Goal: Task Accomplishment & Management: Manage account settings

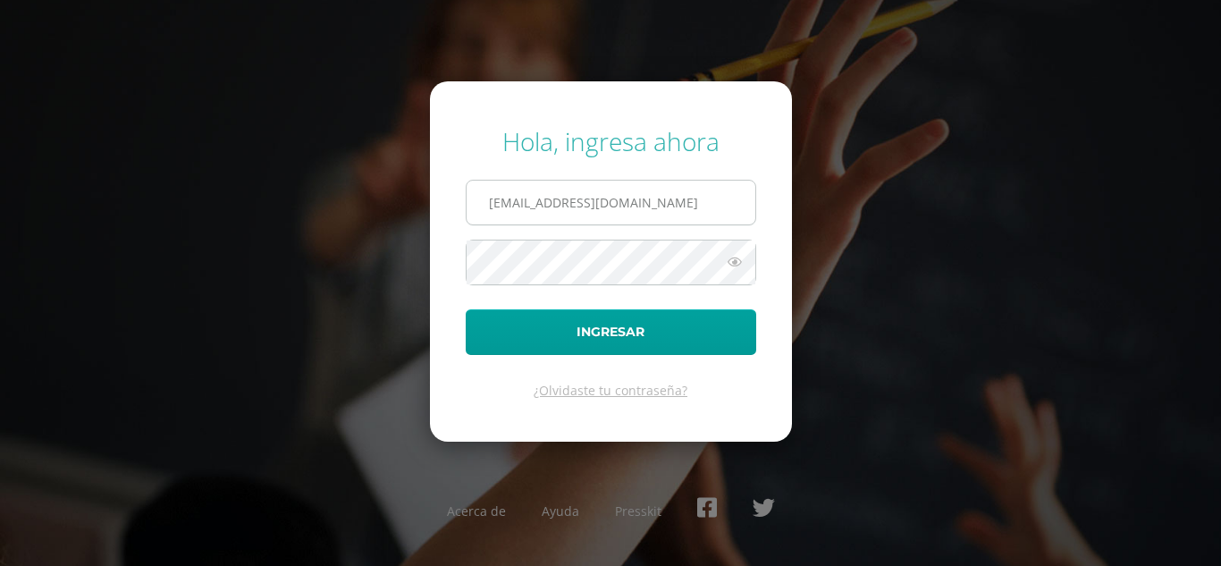
click at [512, 206] on input "814@laestrella.edu.gt" at bounding box center [610, 202] width 289 height 44
click at [466, 309] on button "Ingresar" at bounding box center [611, 332] width 290 height 46
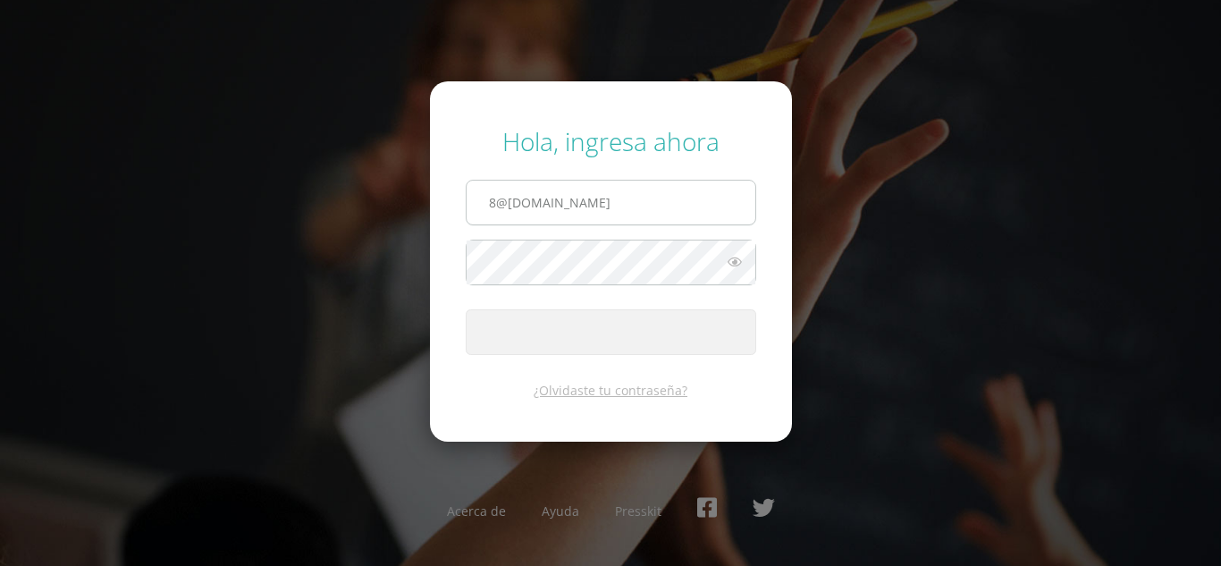
type input "8@laestrella.edu.gt"
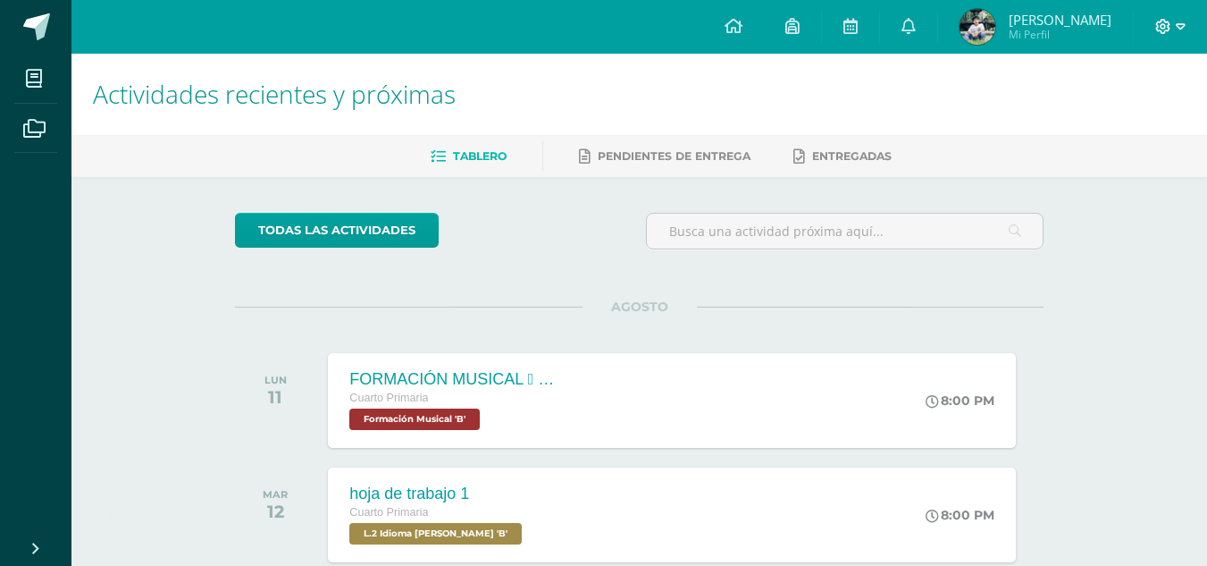
click at [1166, 26] on icon at bounding box center [1163, 26] width 15 height 15
click at [1126, 120] on span "Cerrar sesión" at bounding box center [1124, 121] width 80 height 17
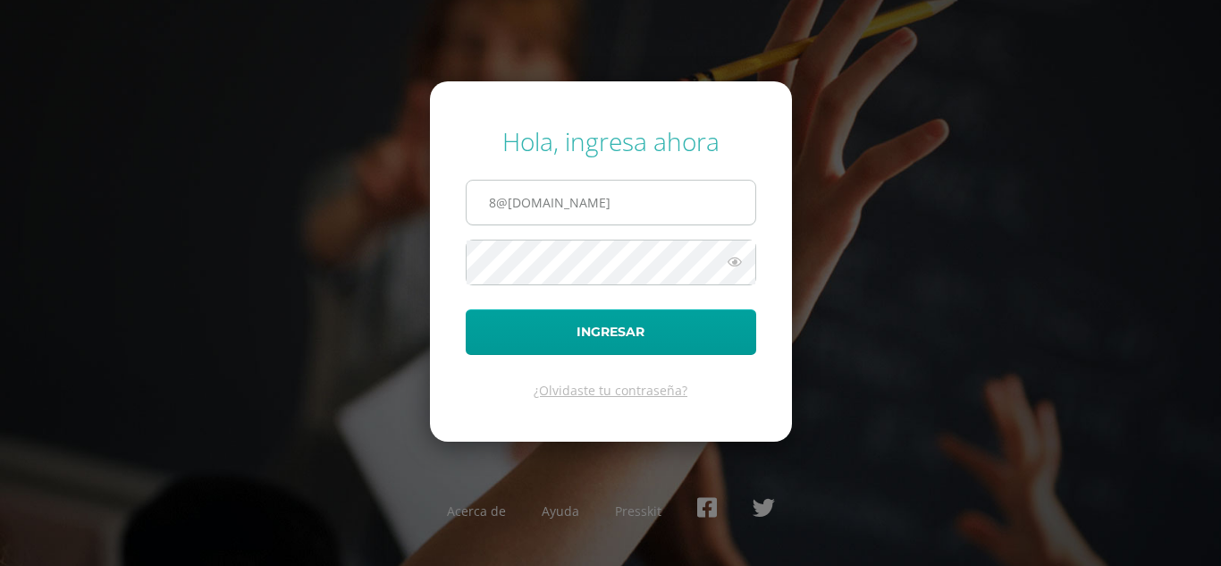
drag, startPoint x: 497, startPoint y: 205, endPoint x: 508, endPoint y: 194, distance: 15.8
click at [502, 200] on input "8@laestrella.edu.gt" at bounding box center [610, 202] width 289 height 44
type input "874laestrella.edu.gt"
click at [466, 309] on button "Ingresar" at bounding box center [611, 332] width 290 height 46
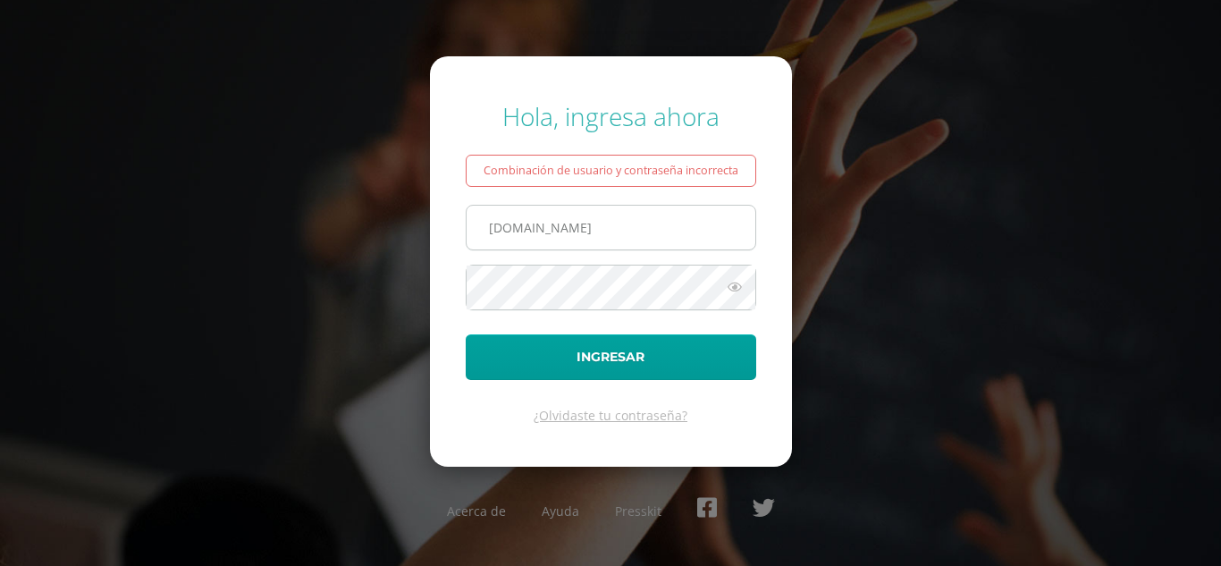
click at [502, 230] on input "874laestrella.edu.gt" at bounding box center [610, 228] width 289 height 44
type input "664laestrella.edu.gt"
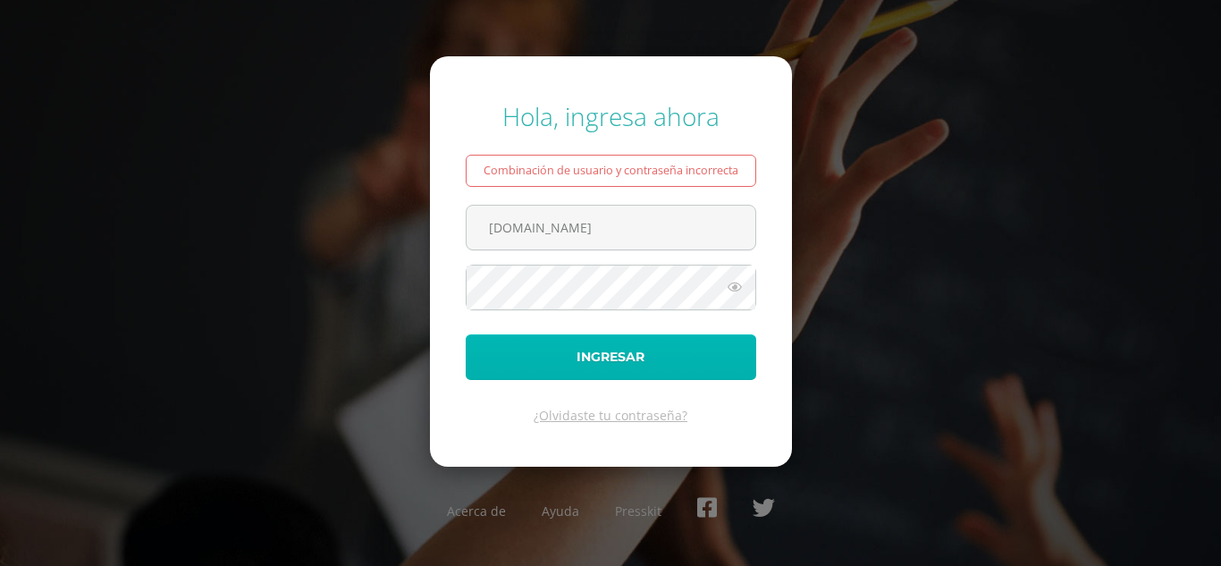
click at [669, 365] on button "Ingresar" at bounding box center [611, 357] width 290 height 46
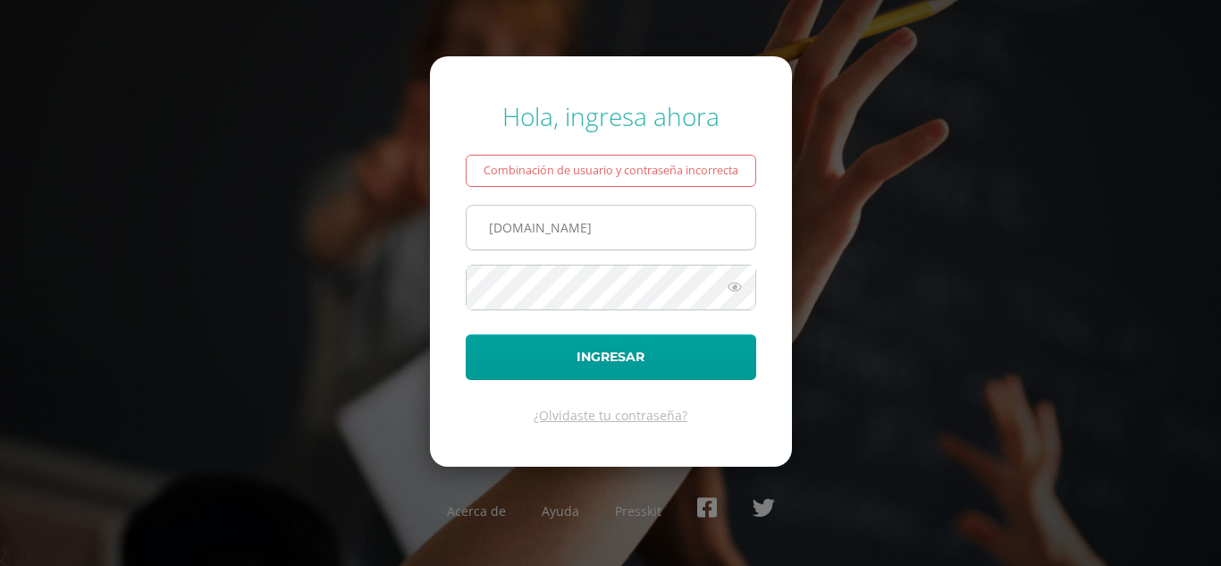
click at [502, 229] on input "664laestrella.edu.gt" at bounding box center [610, 228] width 289 height 44
type input "634laestrella.edu.gt"
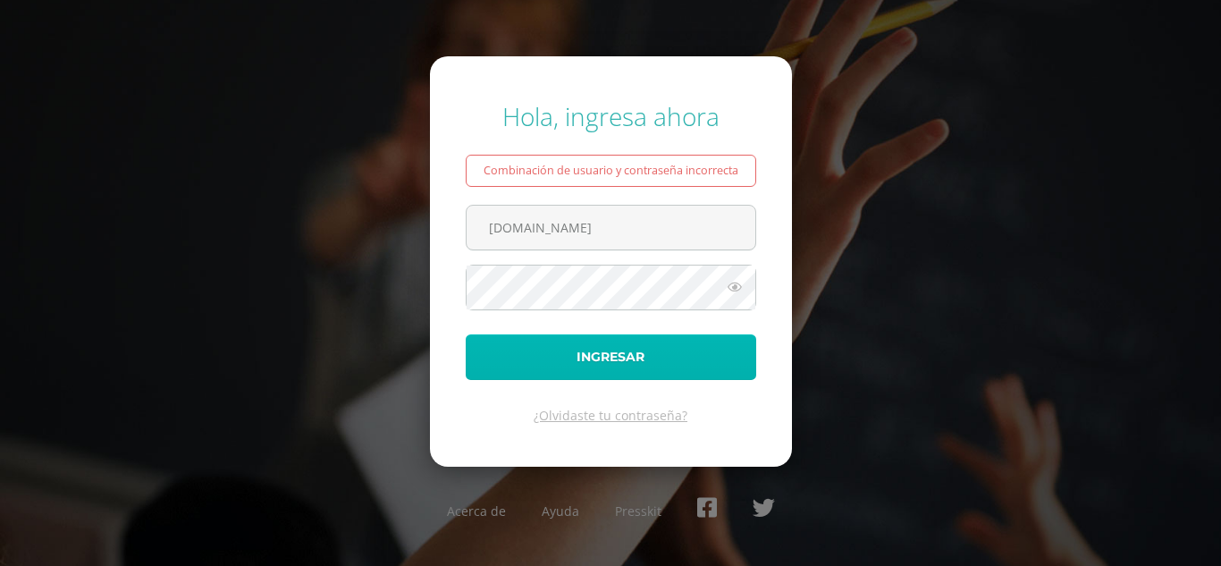
click at [679, 355] on button "Ingresar" at bounding box center [611, 357] width 290 height 46
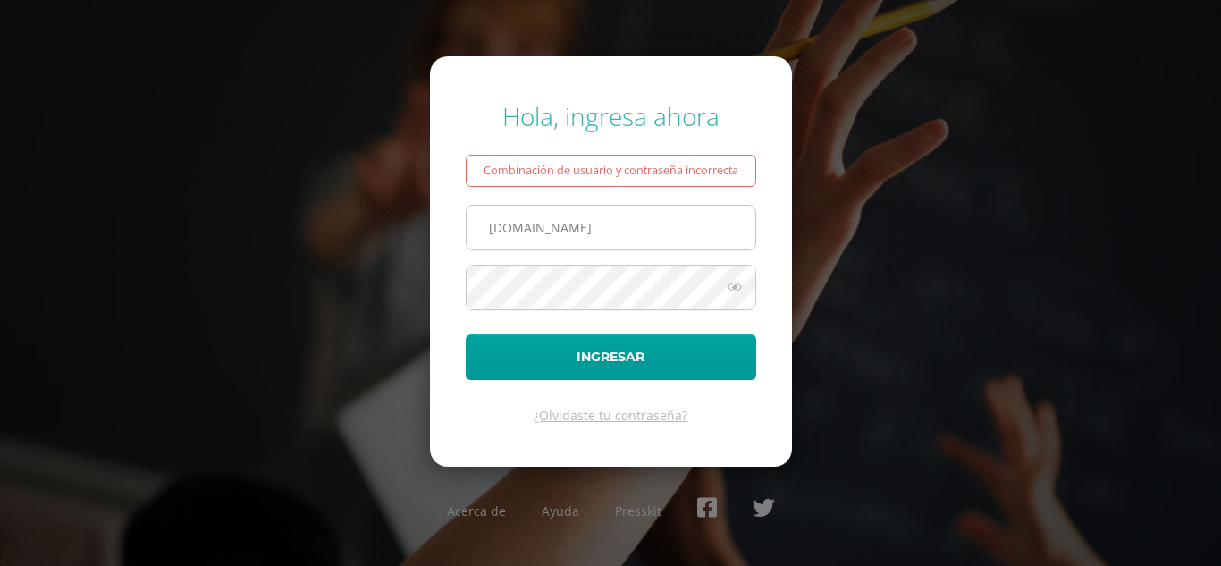
click at [506, 231] on input "634laestrella.edu.gt" at bounding box center [610, 228] width 289 height 44
type input "624laestrella.edu.gt"
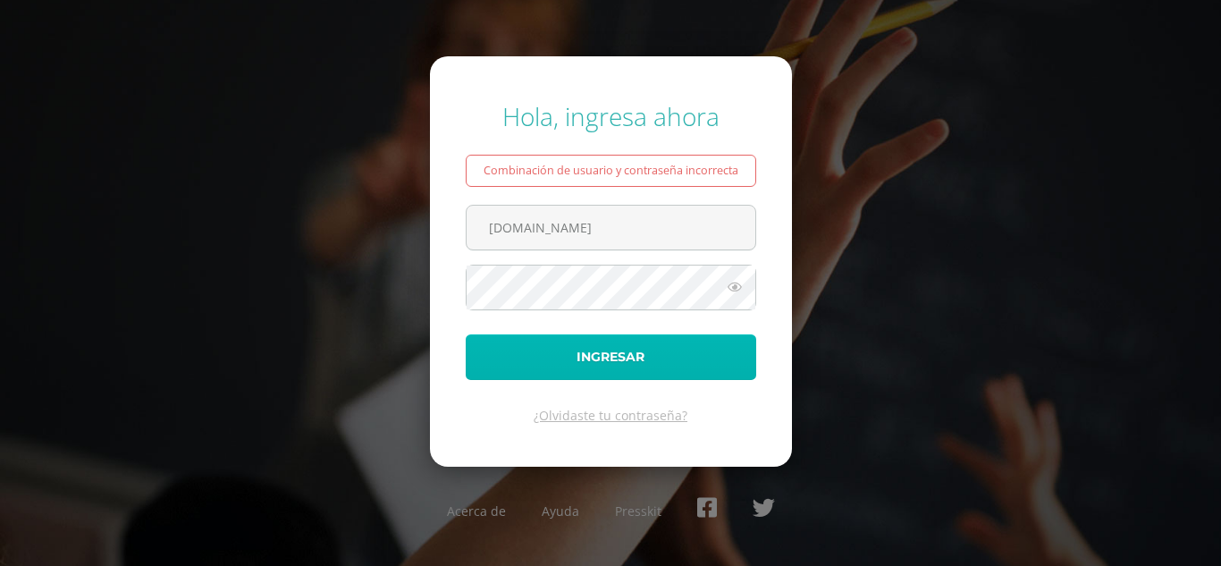
click at [686, 362] on button "Ingresar" at bounding box center [611, 357] width 290 height 46
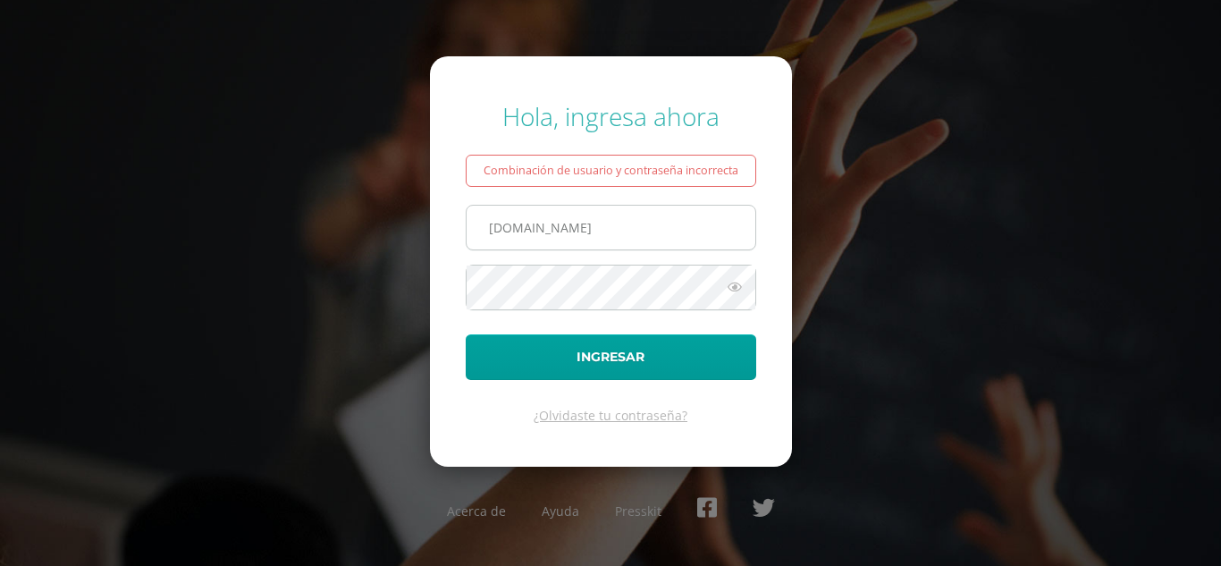
click at [504, 233] on input "624laestrella.edu.gt" at bounding box center [610, 228] width 289 height 44
type input "[DOMAIN_NAME]"
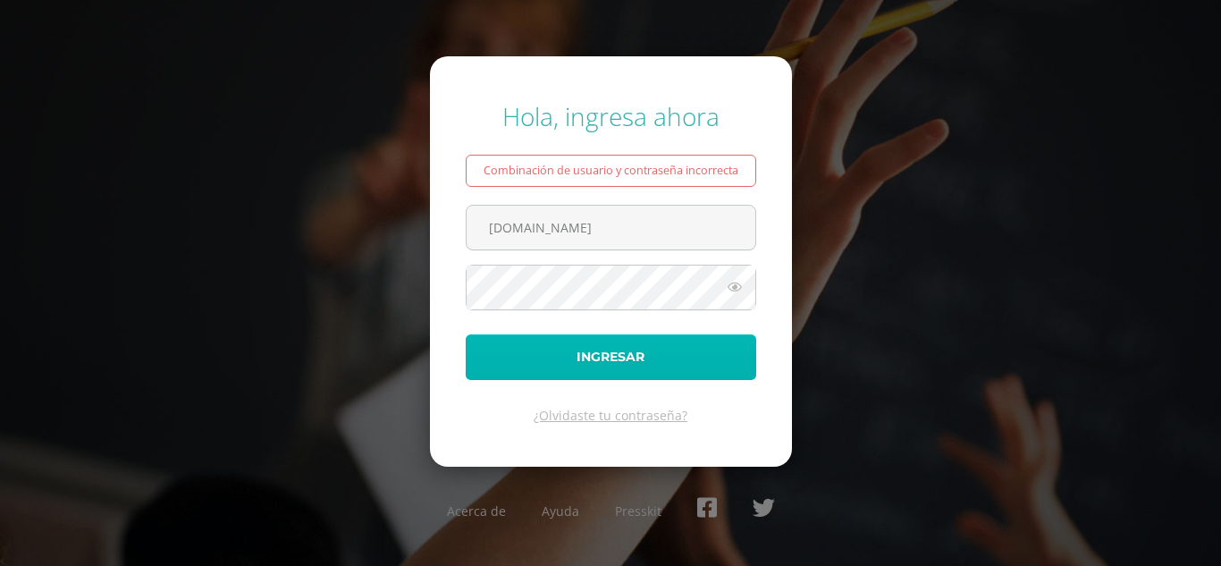
click at [748, 345] on button "Ingresar" at bounding box center [611, 357] width 290 height 46
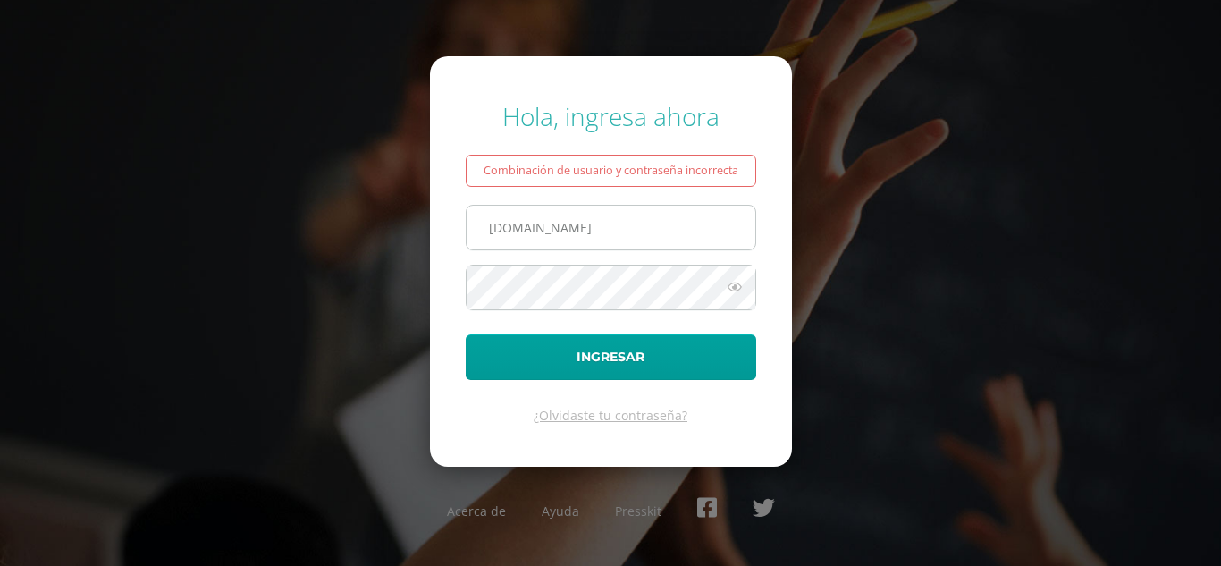
click at [506, 229] on input "[DOMAIN_NAME]" at bounding box center [610, 228] width 289 height 44
type input "[DOMAIN_NAME]"
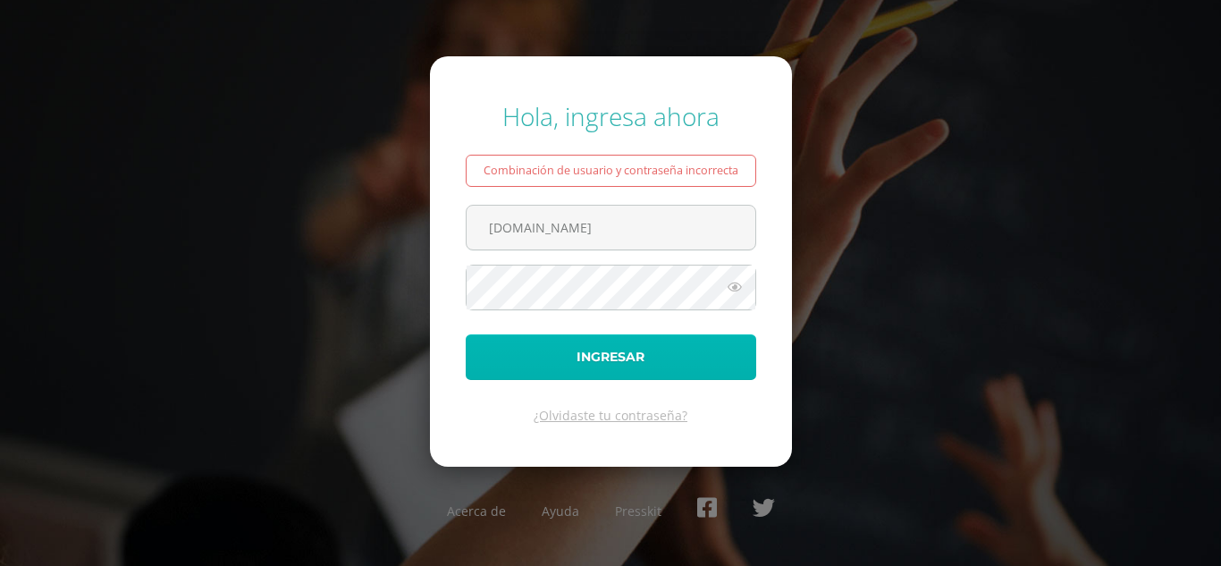
click at [677, 354] on button "Ingresar" at bounding box center [611, 357] width 290 height 46
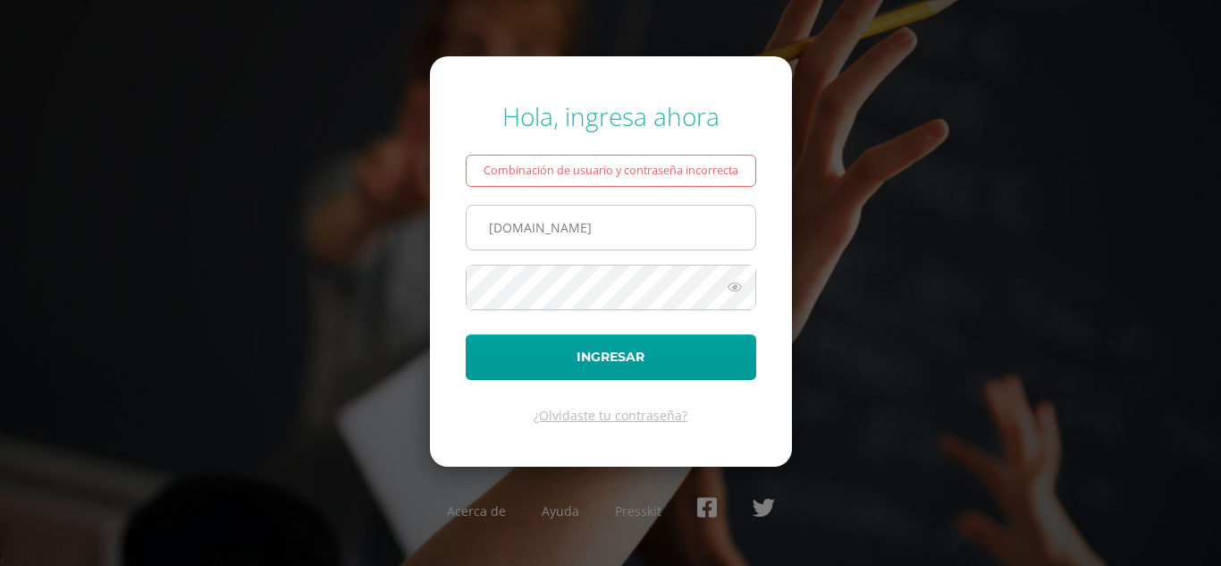
click at [499, 225] on input "674laestrella.edu.gt" at bounding box center [610, 228] width 289 height 44
type input "684laestrella.edu.gt"
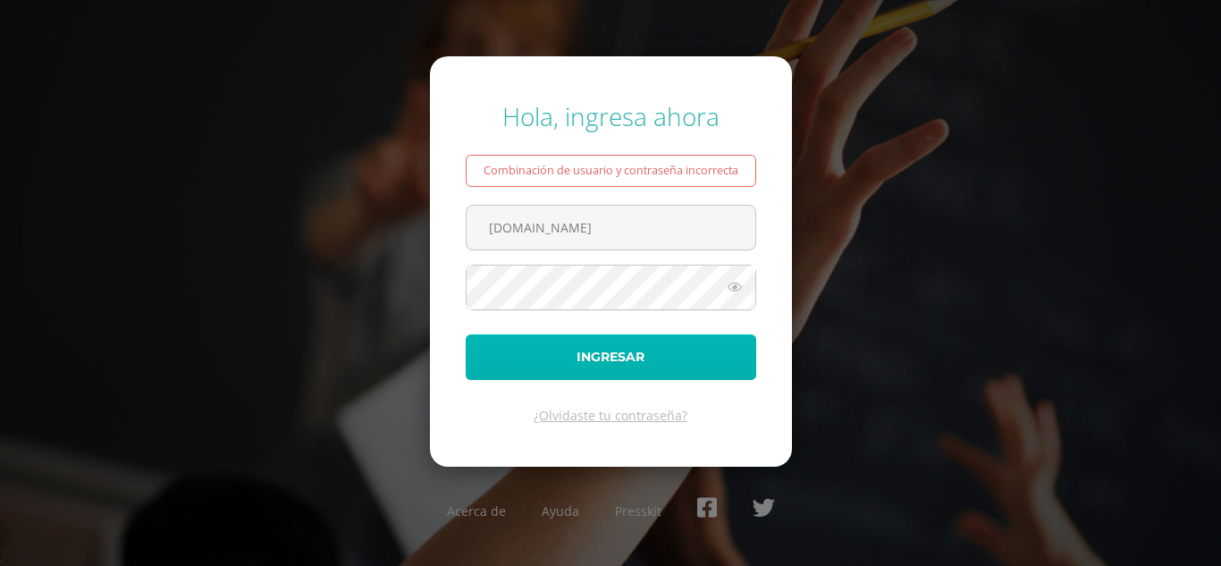
click at [689, 372] on button "Ingresar" at bounding box center [611, 357] width 290 height 46
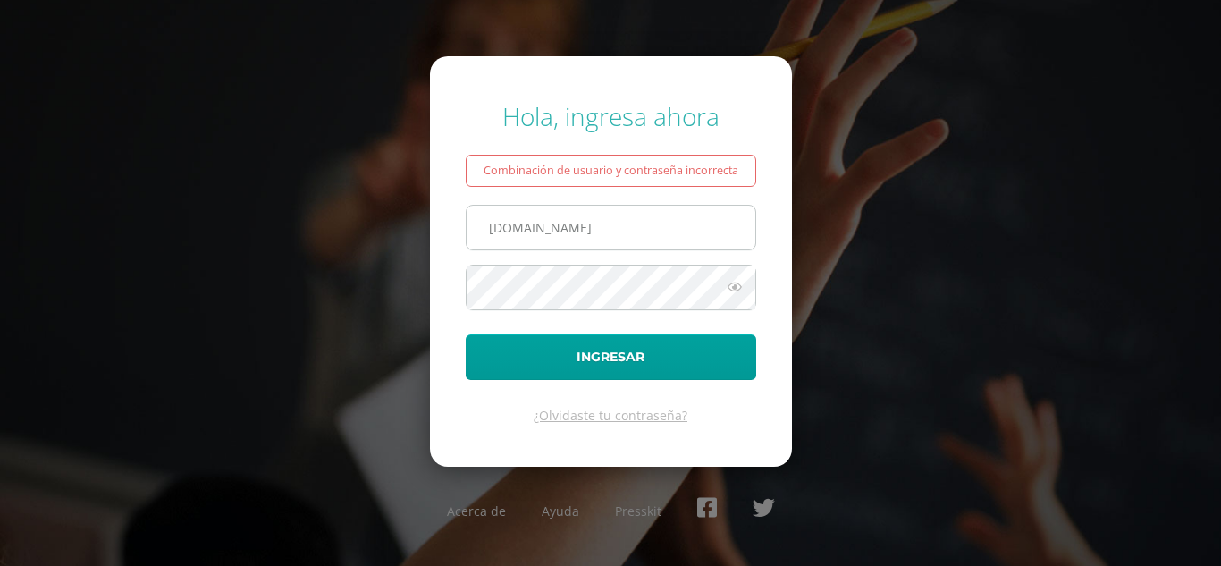
click at [505, 231] on input "684laestrella.edu.gt" at bounding box center [610, 228] width 289 height 44
type input "[DOMAIN_NAME]"
click at [663, 310] on span at bounding box center [611, 287] width 290 height 46
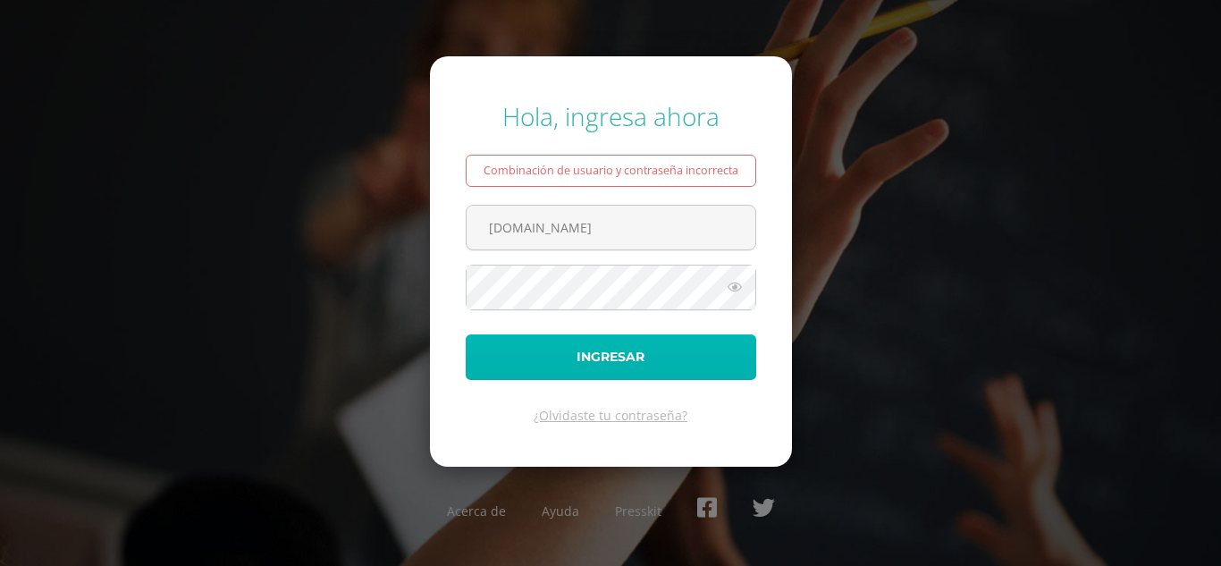
click at [700, 374] on button "Ingresar" at bounding box center [611, 357] width 290 height 46
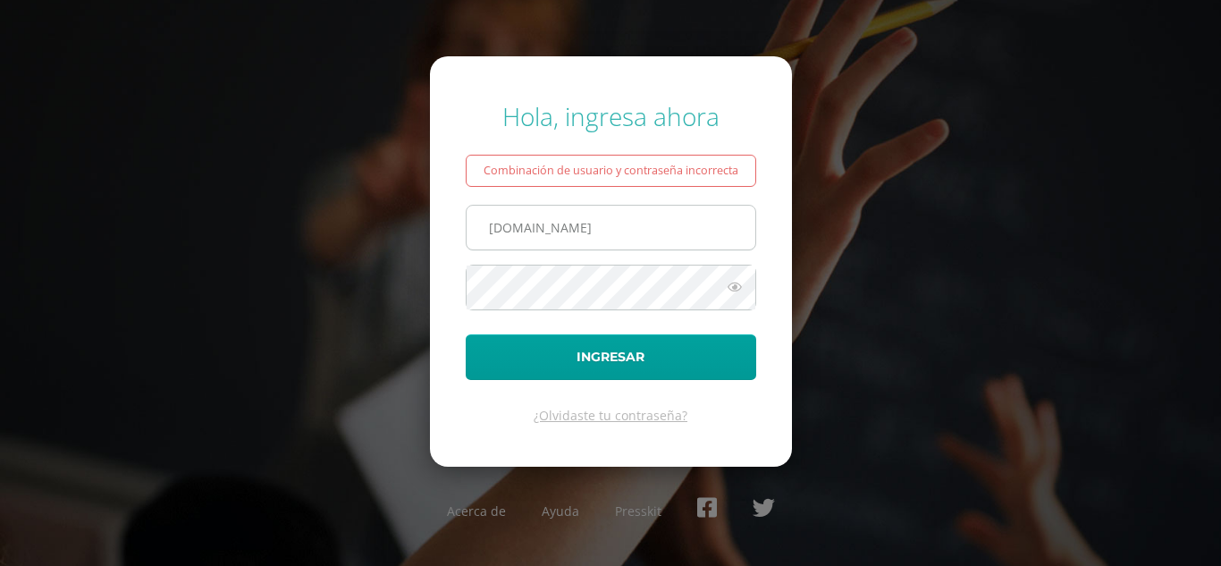
click at [504, 228] on input "[DOMAIN_NAME]" at bounding box center [610, 228] width 289 height 44
type input "[DOMAIN_NAME]"
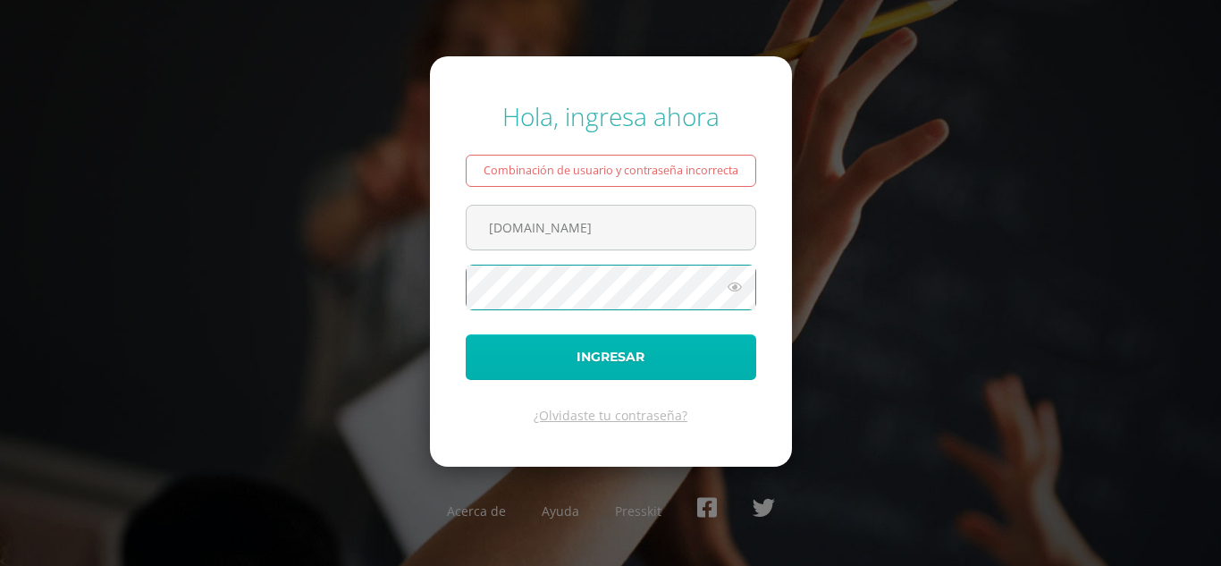
click at [607, 348] on button "Ingresar" at bounding box center [611, 357] width 290 height 46
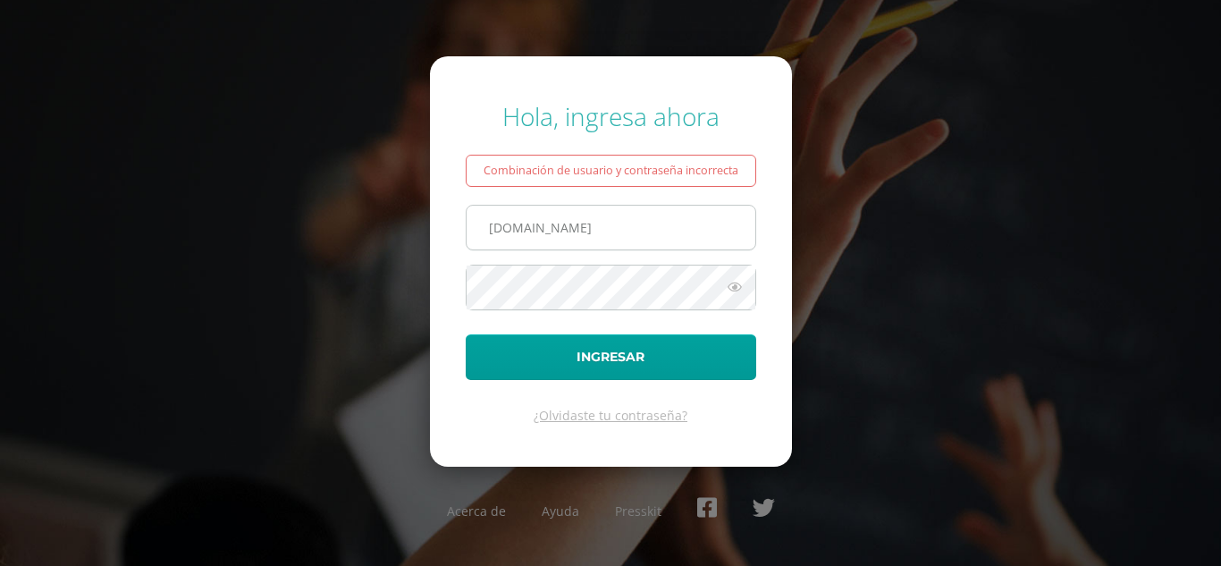
click at [502, 233] on input "[DOMAIN_NAME]" at bounding box center [610, 228] width 289 height 44
type input "134laestrella.edu.gt"
click at [793, 264] on div "Hola, ingresa ahora Combinación de usuario y contraseña incorrecta 134laestrell…" at bounding box center [610, 282] width 1153 height 395
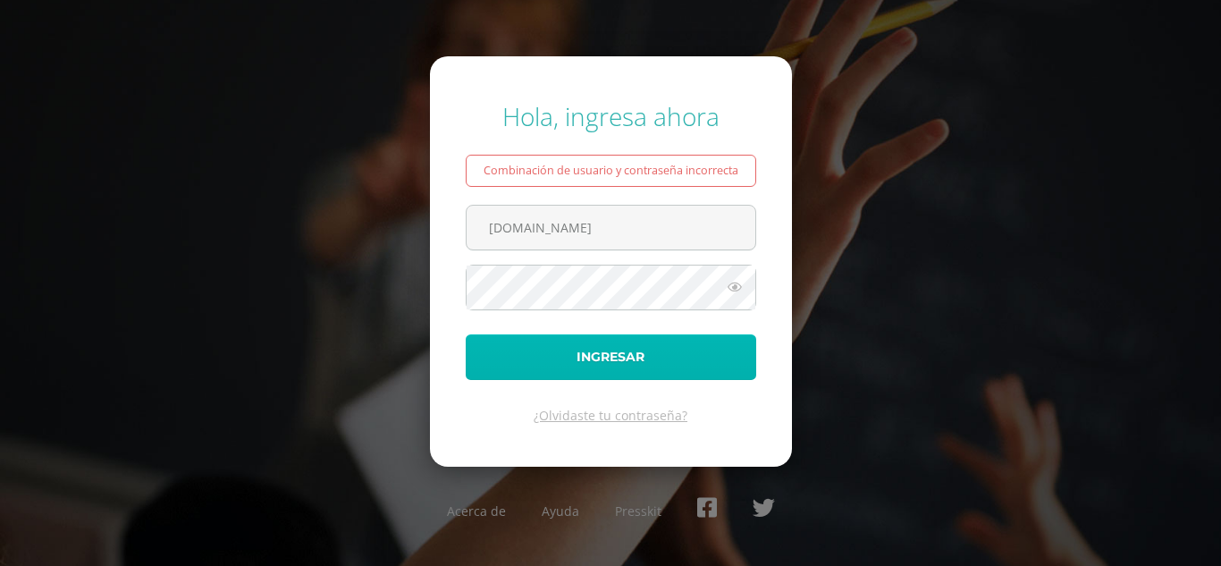
click at [670, 370] on button "Ingresar" at bounding box center [611, 357] width 290 height 46
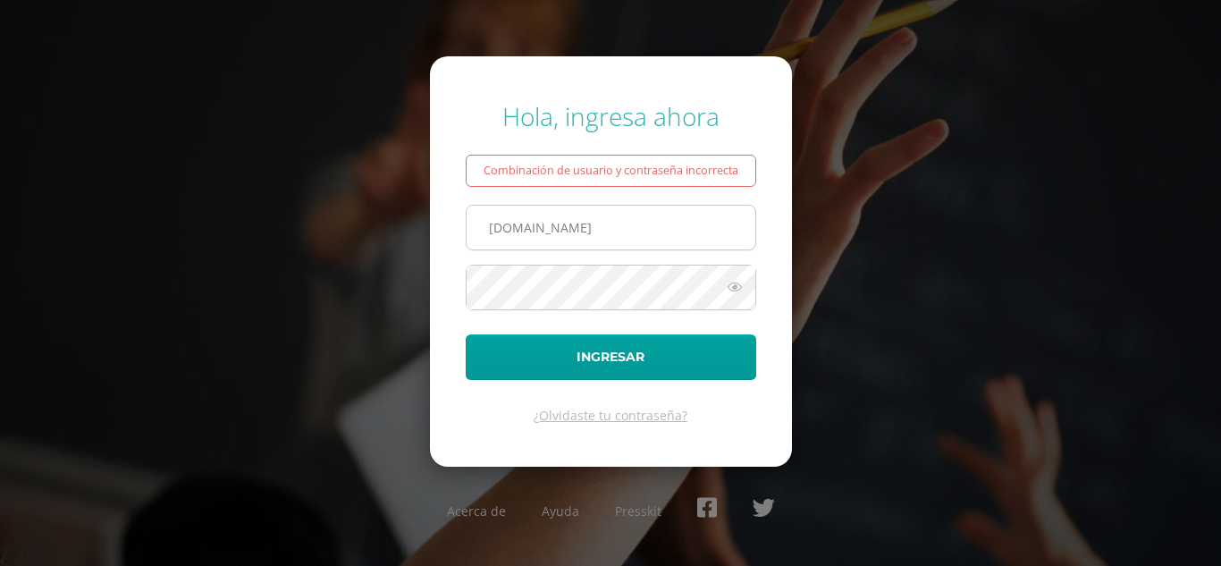
click at [510, 231] on input "134laestrella.edu.gt" at bounding box center [610, 228] width 289 height 44
click at [513, 239] on input "laestrella.edu.gt" at bounding box center [610, 228] width 289 height 44
click at [582, 229] on input "laestrella.edu.gt" at bounding box center [610, 228] width 289 height 44
type input "l"
type input "8@laestrella.edu.gt"
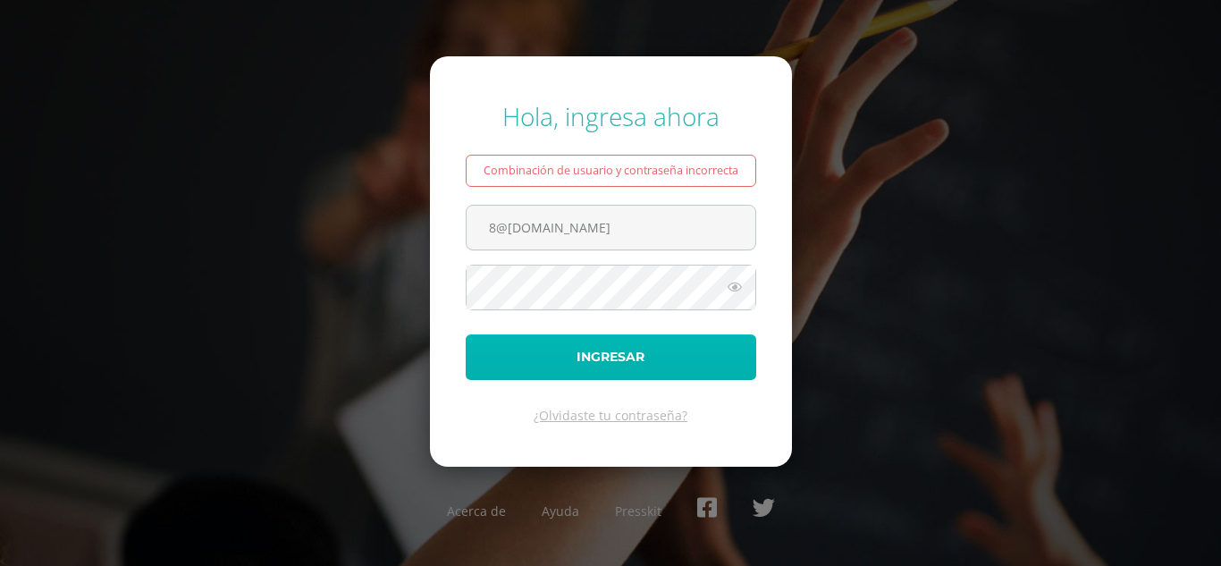
click at [643, 349] on button "Ingresar" at bounding box center [611, 357] width 290 height 46
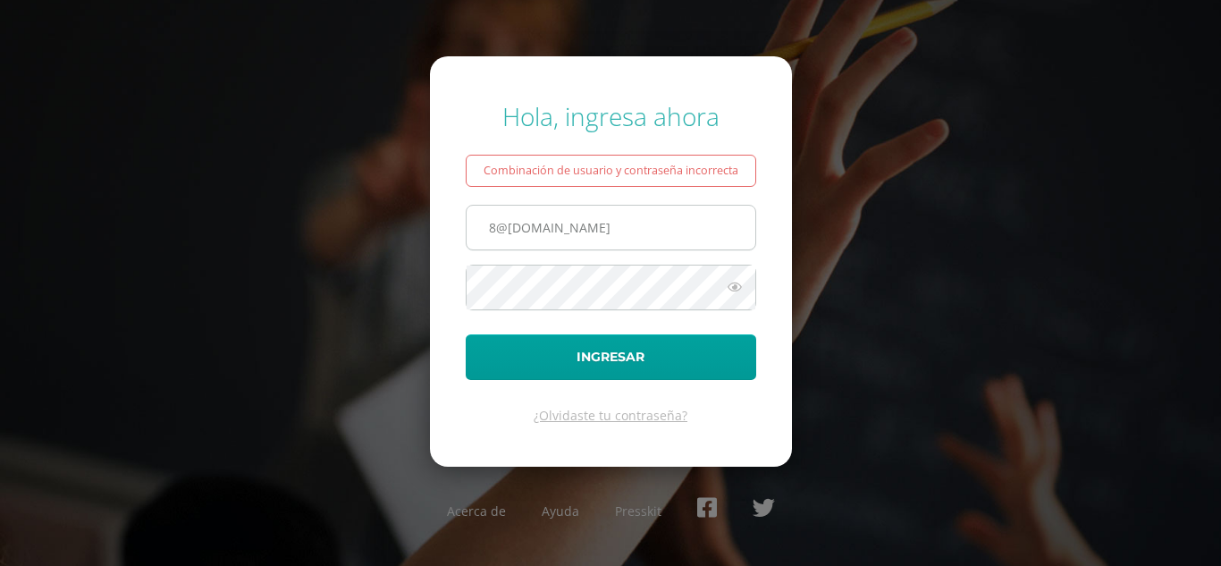
click at [503, 234] on input "8@laestrella.edu.gt" at bounding box center [610, 228] width 289 height 44
click at [493, 228] on input "8@[DOMAIN_NAME]" at bounding box center [610, 228] width 289 height 44
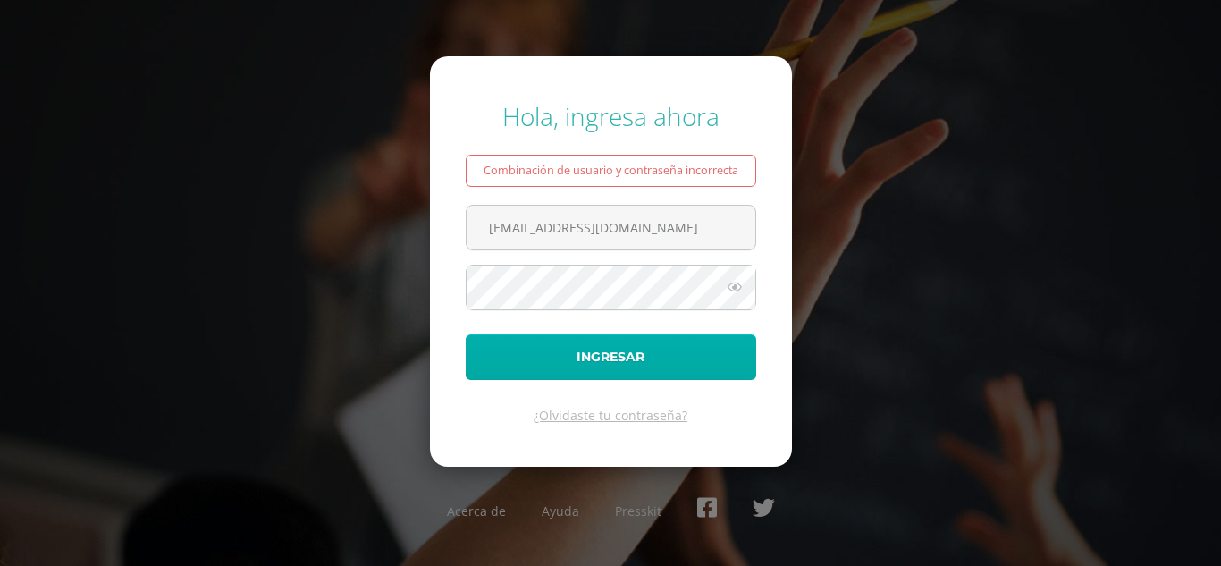
type input "[EMAIL_ADDRESS][DOMAIN_NAME]"
click at [536, 349] on button "Ingresar" at bounding box center [611, 357] width 290 height 46
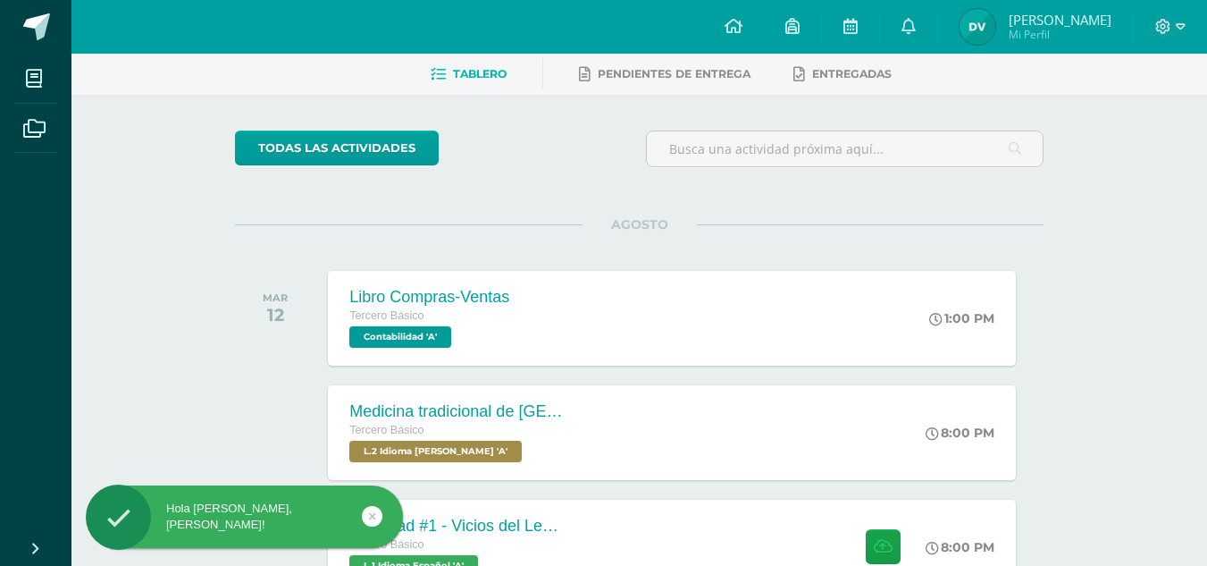
scroll to position [88, 0]
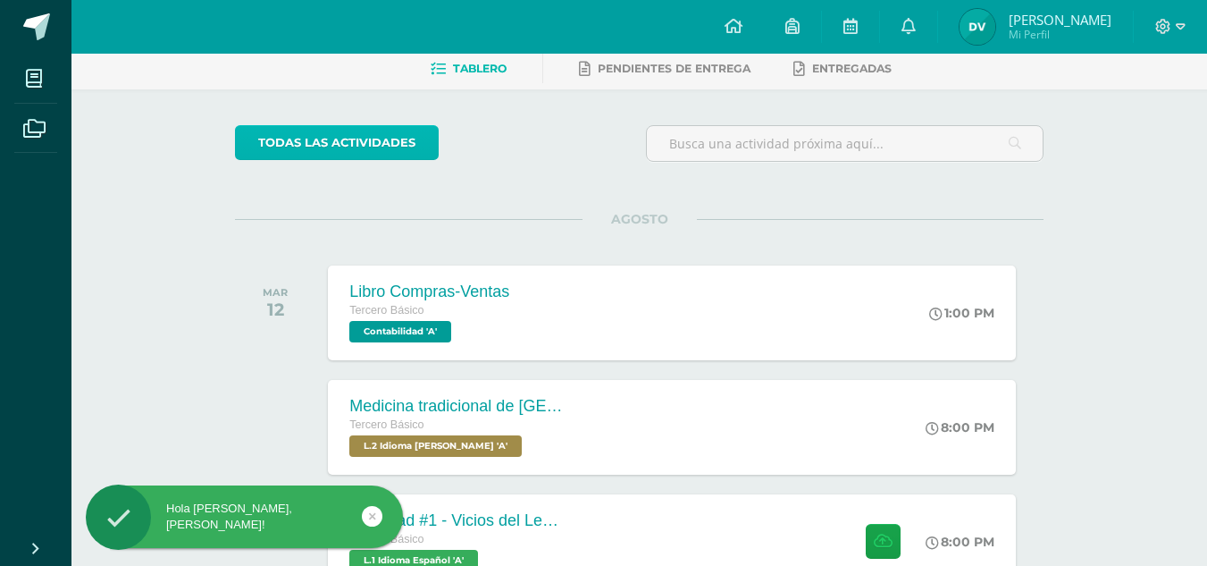
click at [397, 145] on link "todas las Actividades" at bounding box center [337, 142] width 204 height 35
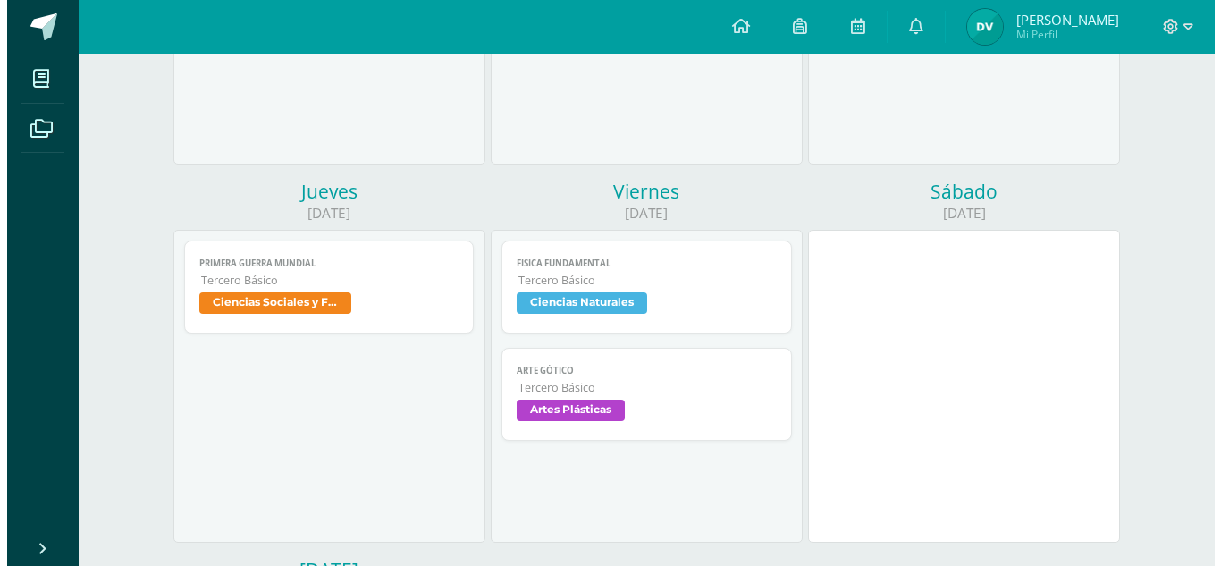
scroll to position [494, 0]
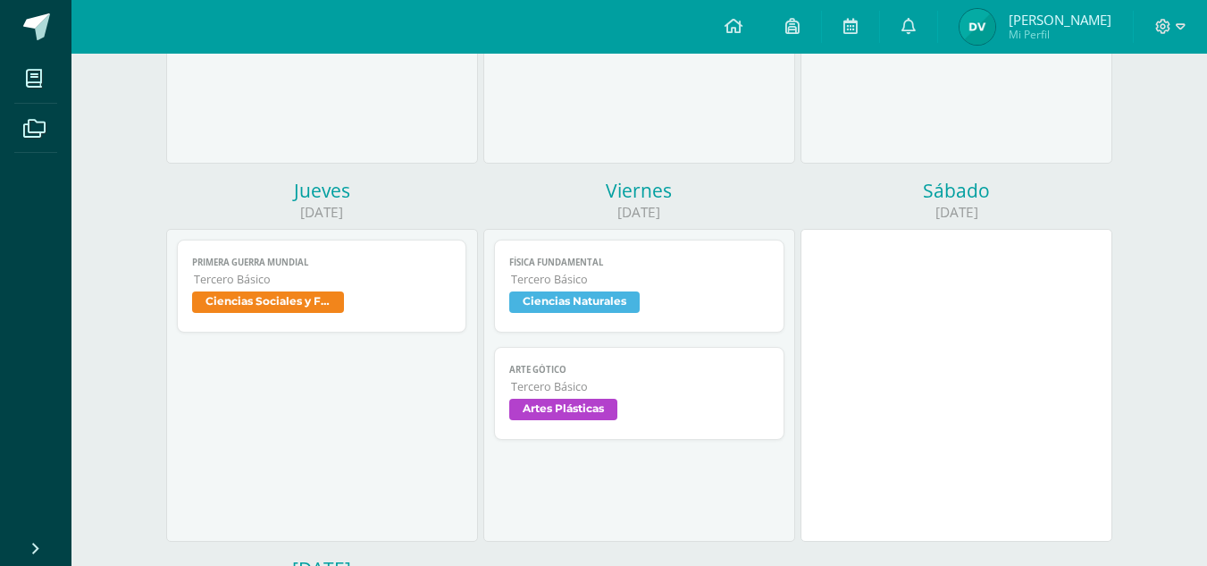
click at [595, 280] on span "Tercero Básico" at bounding box center [640, 279] width 258 height 15
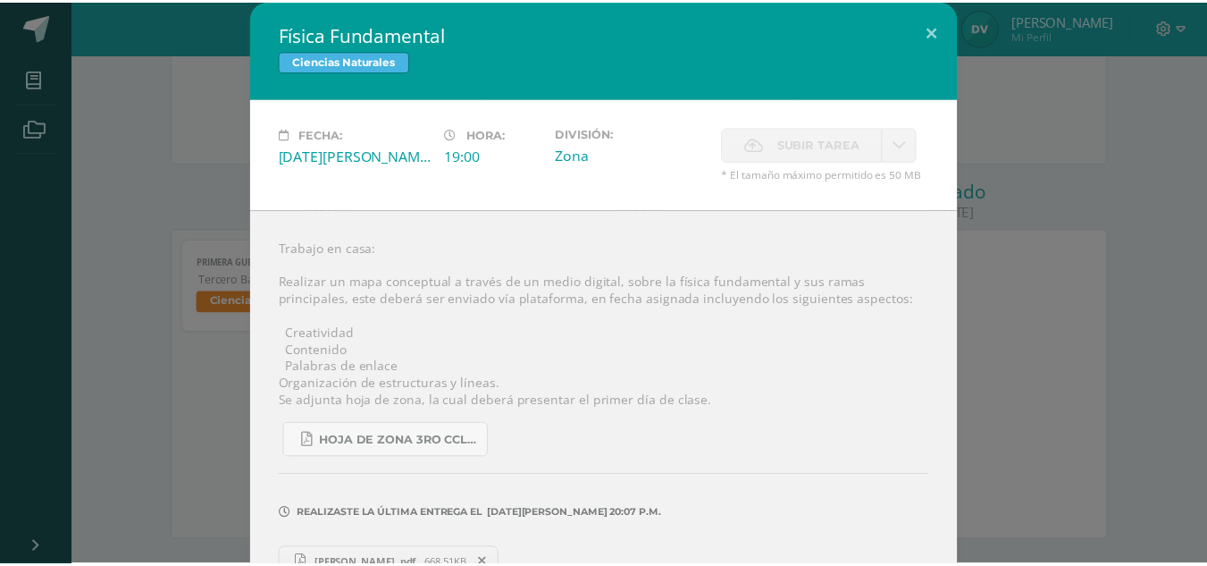
scroll to position [43, 0]
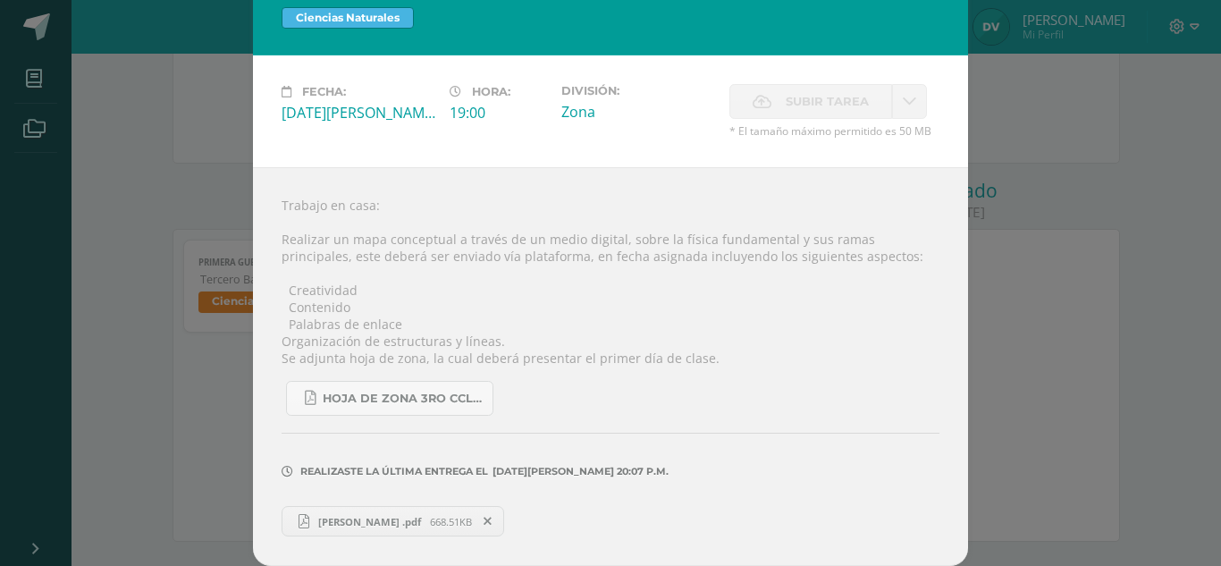
click at [403, 519] on span "Daira Velasquez .pdf" at bounding box center [369, 521] width 121 height 13
click at [970, 169] on div "Física Fundamental Ciencias Naturales Fecha: Viernes 08 de Agosto Hora: 19:00 D…" at bounding box center [610, 261] width 1206 height 609
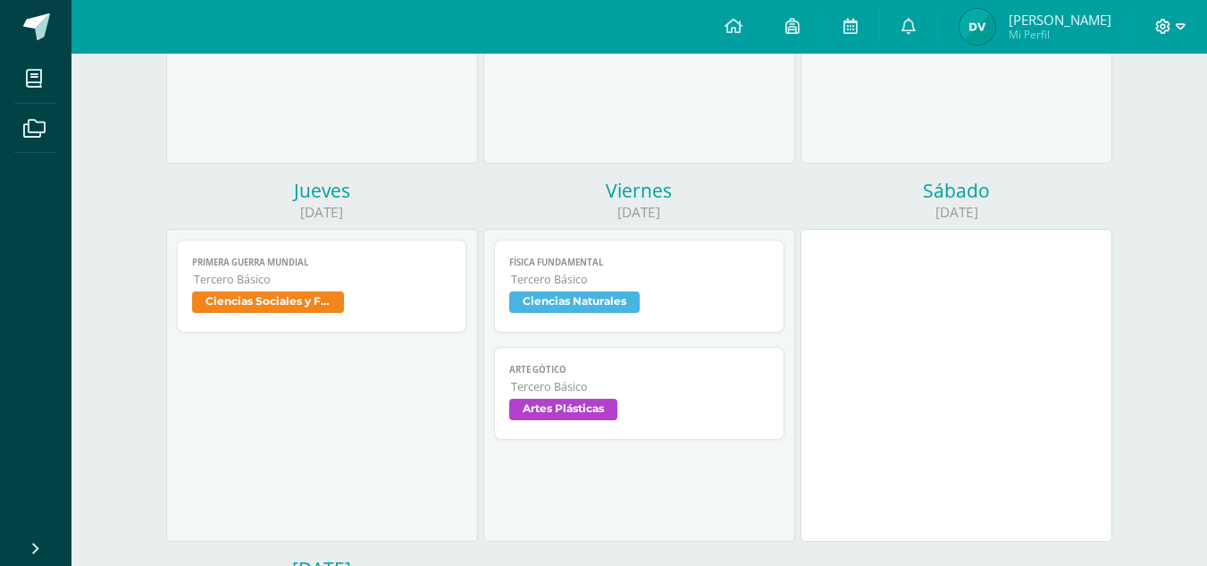
click at [1167, 19] on icon at bounding box center [1163, 27] width 16 height 16
click at [1133, 120] on span "Cerrar sesión" at bounding box center [1124, 121] width 80 height 17
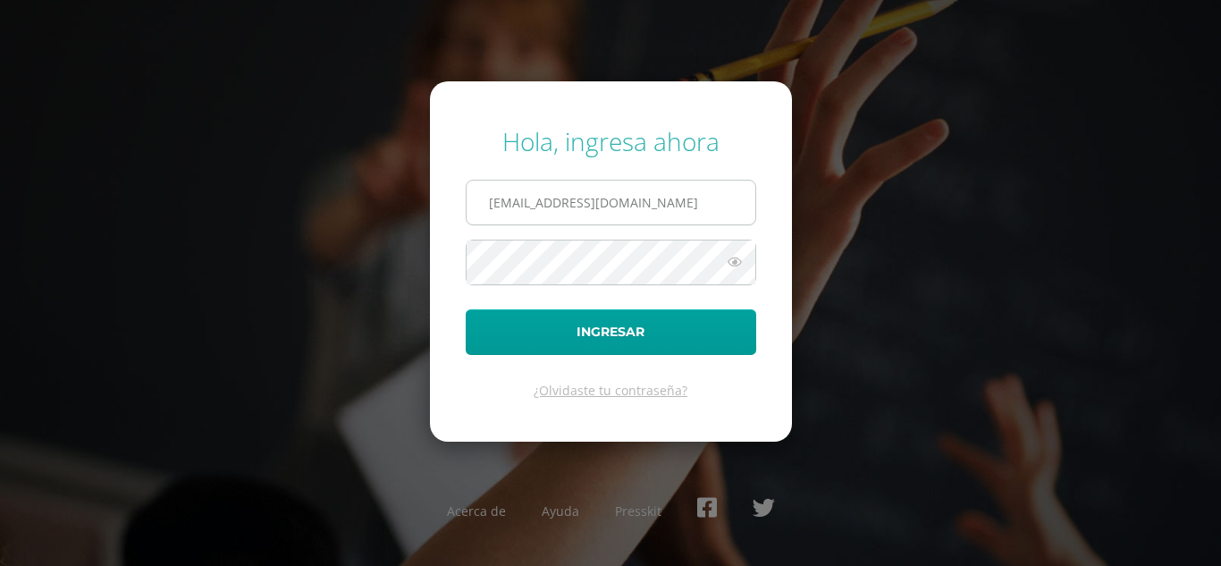
click at [507, 208] on input "[EMAIL_ADDRESS][DOMAIN_NAME]" at bounding box center [610, 202] width 289 height 44
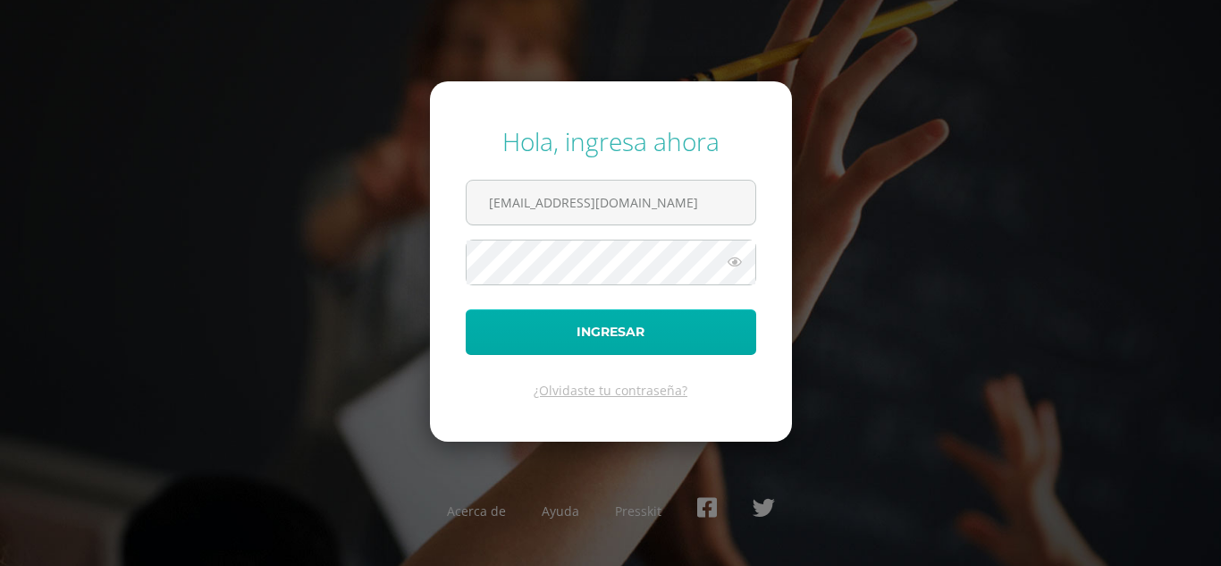
type input "[EMAIL_ADDRESS][DOMAIN_NAME]"
click at [545, 346] on button "Ingresar" at bounding box center [611, 332] width 290 height 46
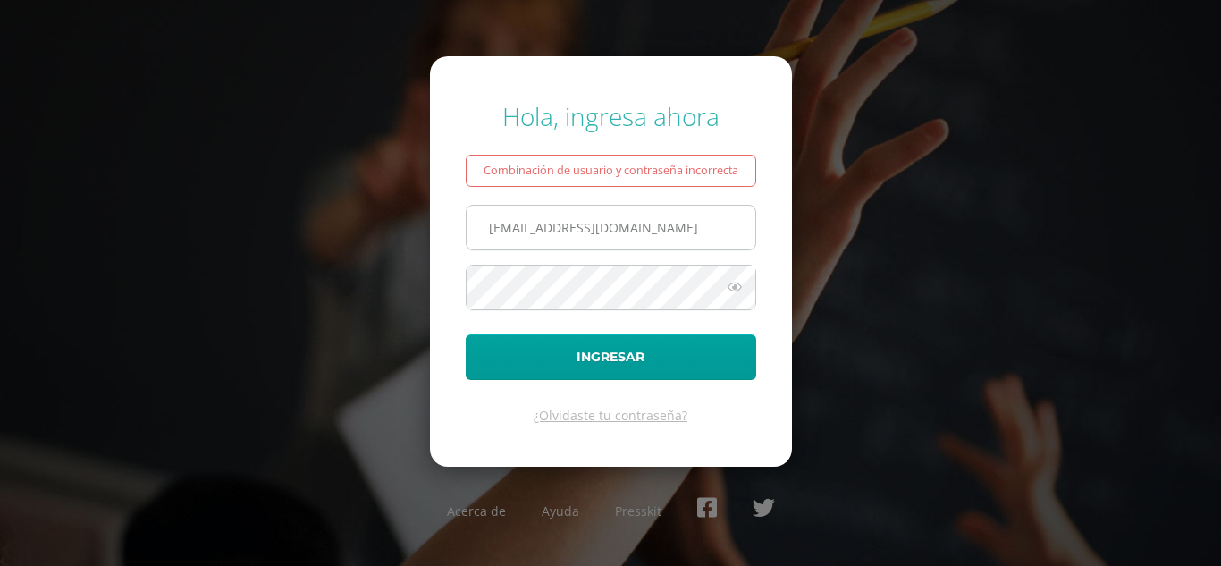
click at [506, 228] on input "[EMAIL_ADDRESS][DOMAIN_NAME]" at bounding box center [610, 228] width 289 height 44
type input "[EMAIL_ADDRESS][DOMAIN_NAME]"
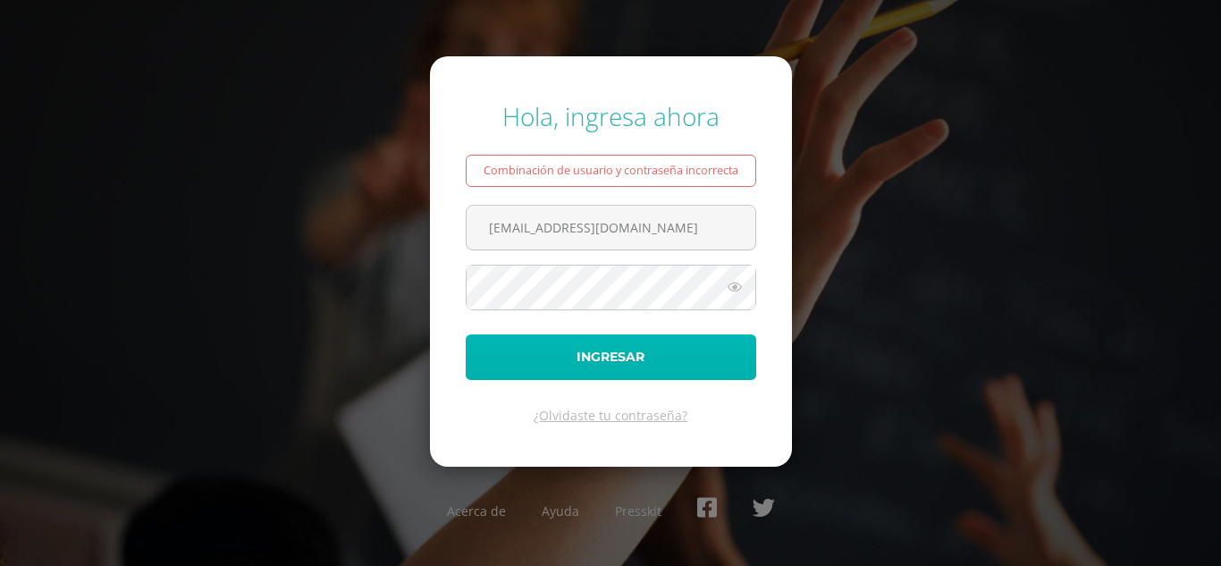
click at [699, 363] on button "Ingresar" at bounding box center [611, 357] width 290 height 46
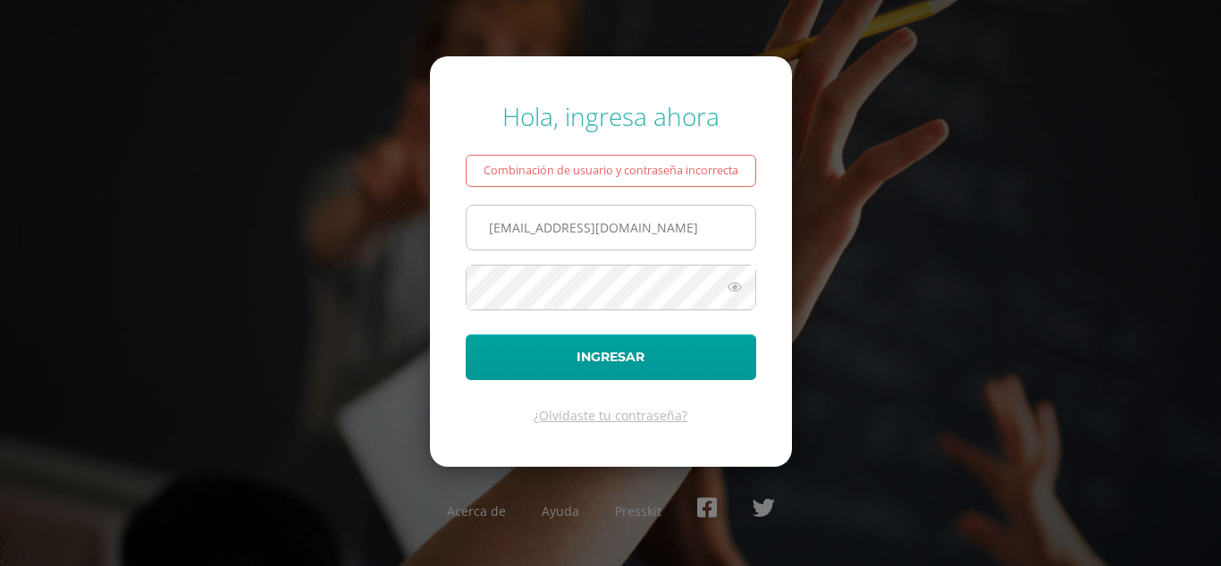
click at [506, 218] on input "792@laestrella.edu.gt" at bounding box center [610, 228] width 289 height 44
type input "[EMAIL_ADDRESS][DOMAIN_NAME]"
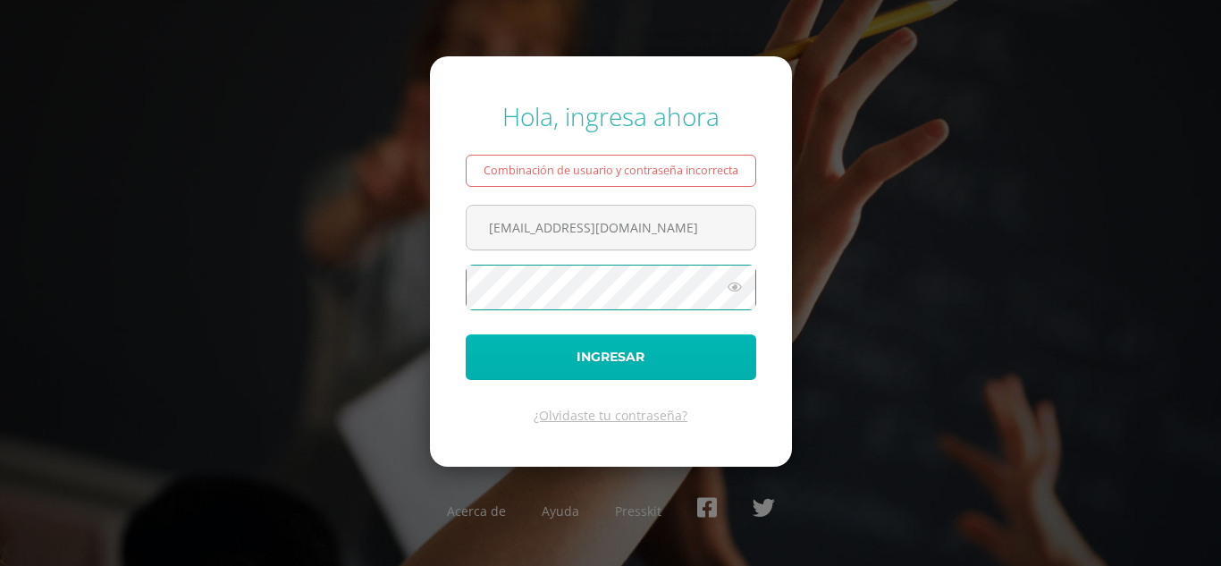
click at [712, 355] on button "Ingresar" at bounding box center [611, 357] width 290 height 46
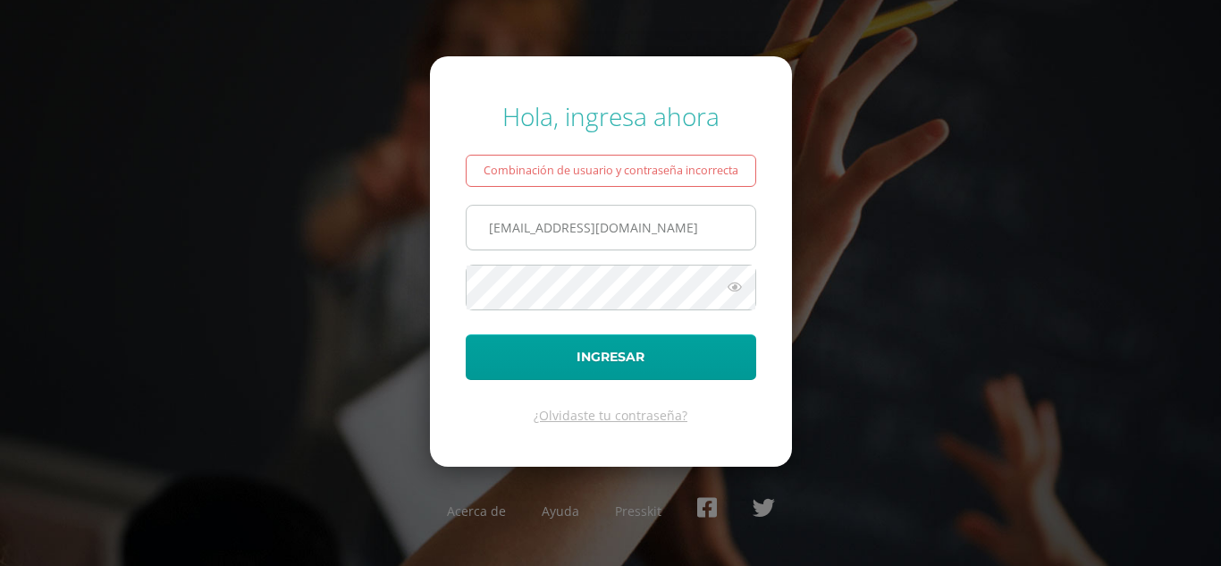
click at [512, 232] on input "[EMAIL_ADDRESS][DOMAIN_NAME]" at bounding box center [610, 228] width 289 height 44
type input "[EMAIL_ADDRESS][DOMAIN_NAME]"
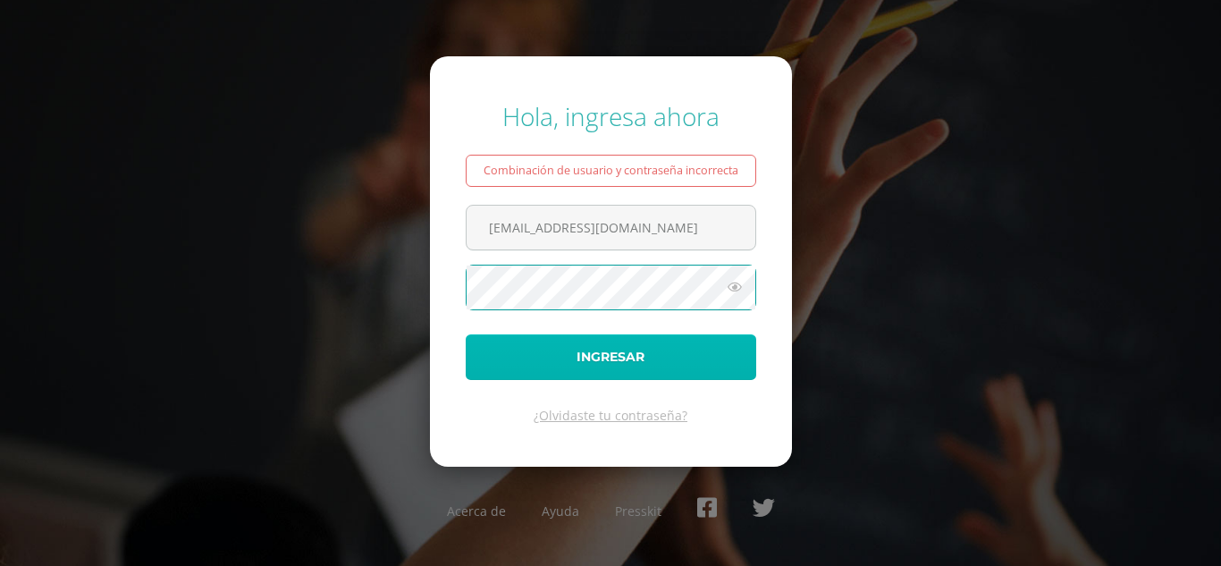
click at [685, 358] on button "Ingresar" at bounding box center [611, 357] width 290 height 46
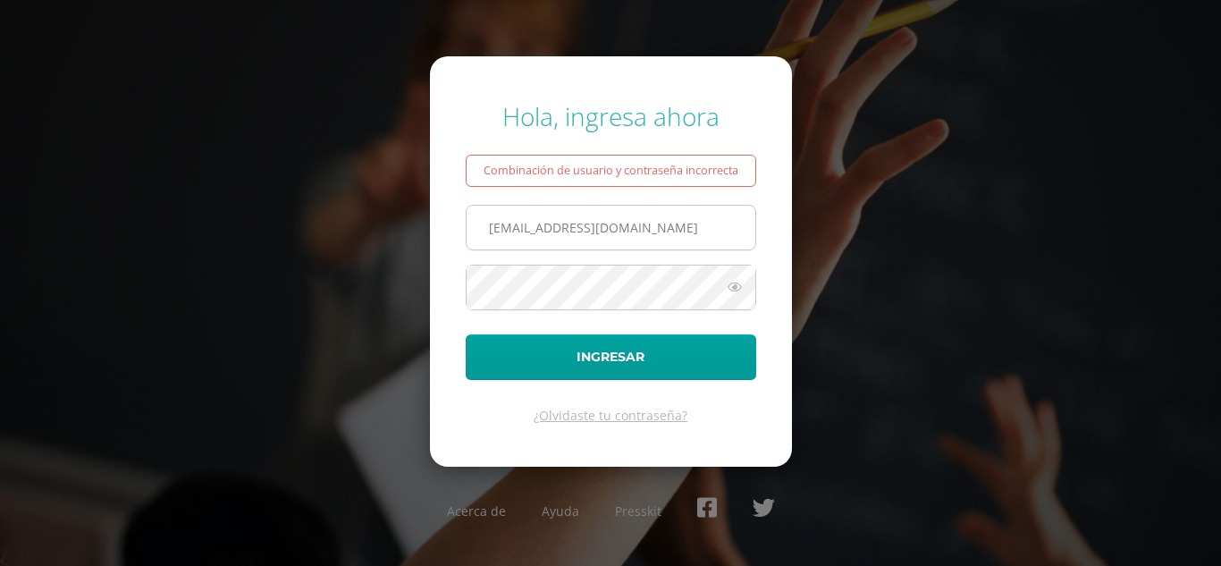
click at [511, 224] on input "[EMAIL_ADDRESS][DOMAIN_NAME]" at bounding box center [610, 228] width 289 height 44
type input "[EMAIL_ADDRESS][DOMAIN_NAME]"
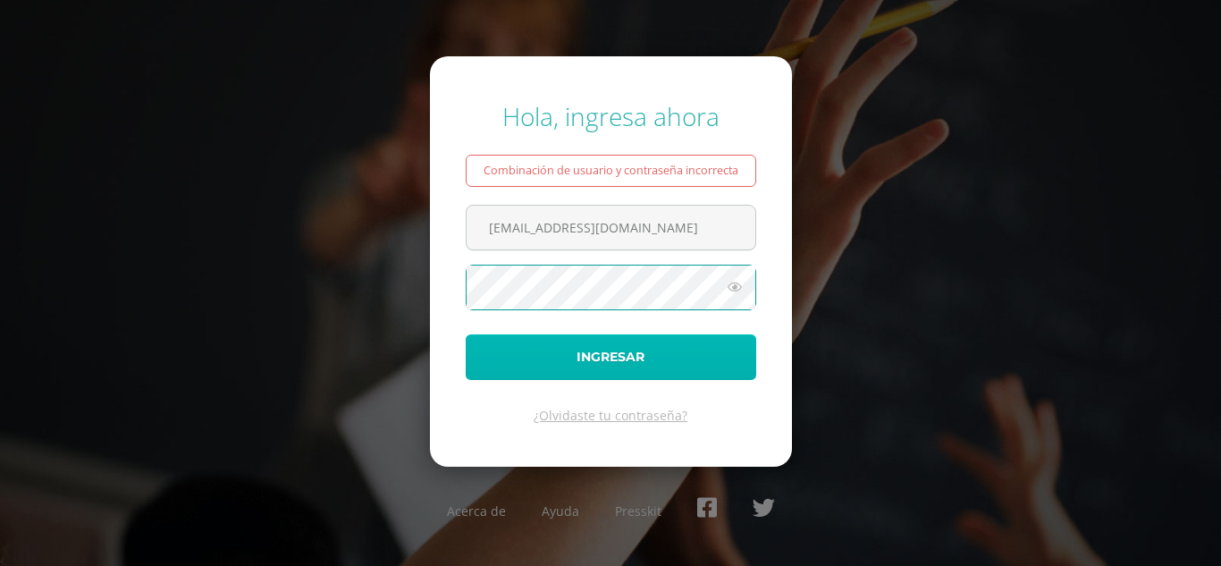
click at [695, 349] on button "Ingresar" at bounding box center [611, 357] width 290 height 46
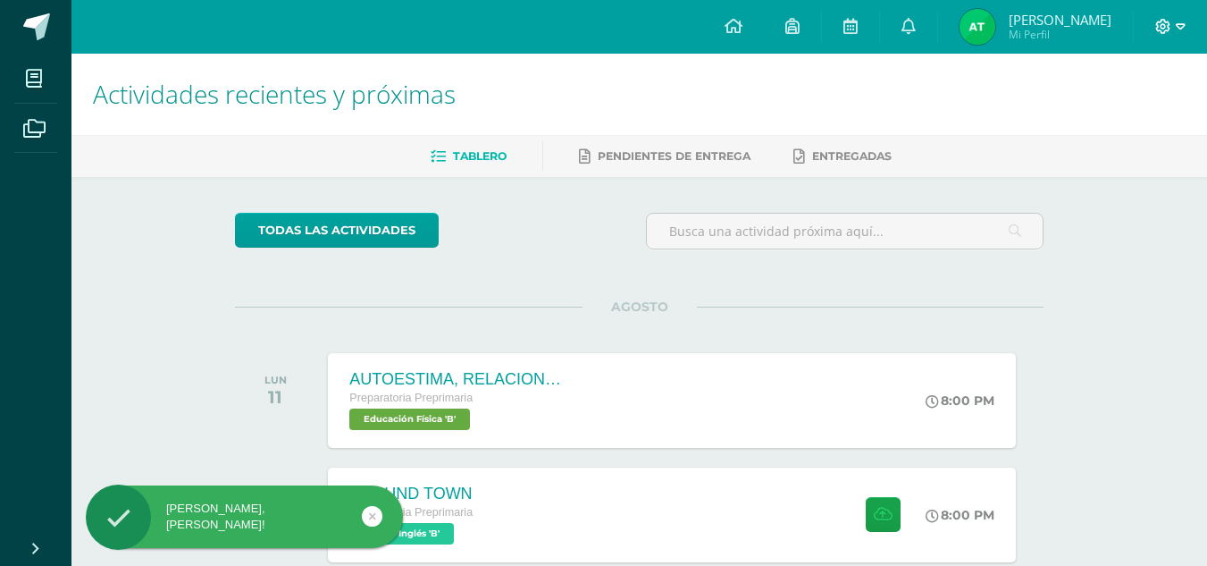
click at [1160, 27] on icon at bounding box center [1163, 27] width 16 height 16
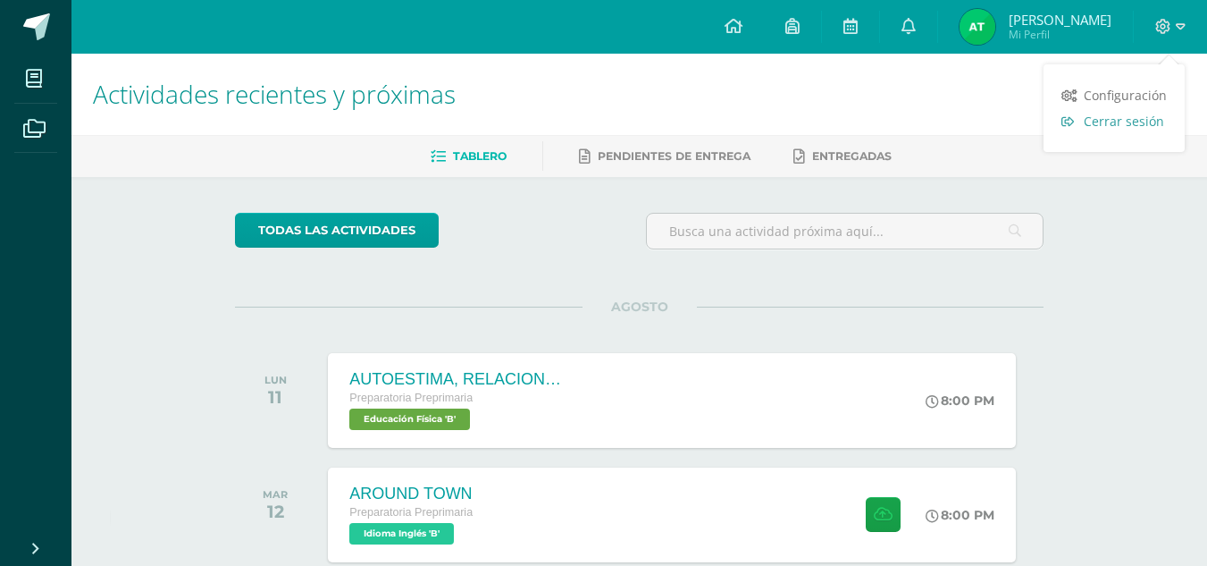
click at [1112, 125] on span "Cerrar sesión" at bounding box center [1124, 121] width 80 height 17
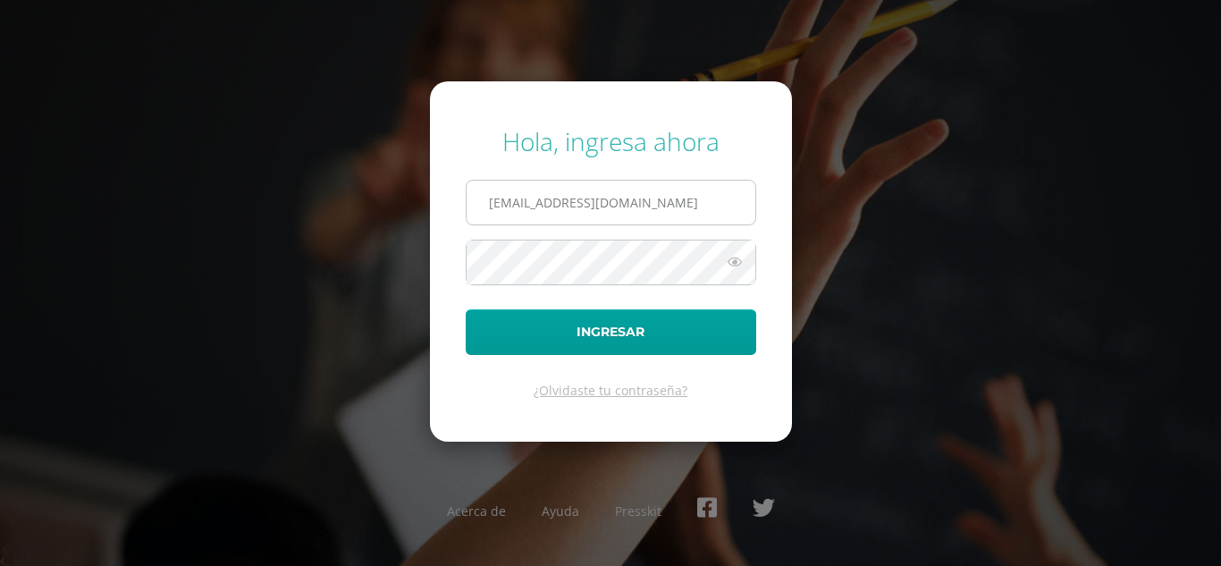
click at [505, 205] on input "782@laestrella.edu.gt" at bounding box center [610, 202] width 289 height 44
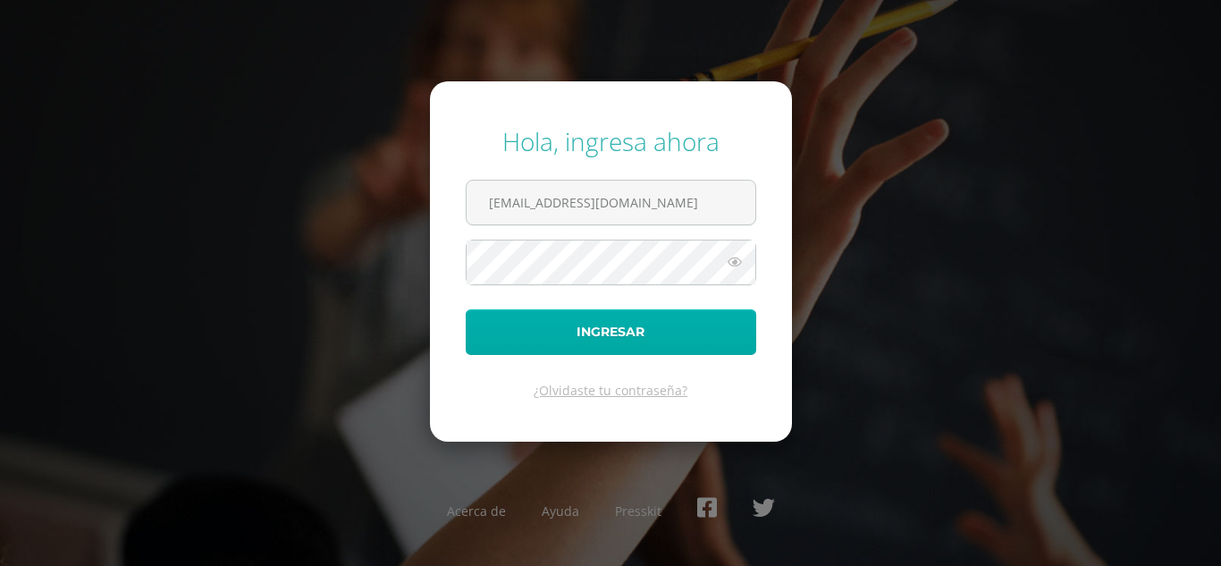
type input "781@laestrella.edu.gt"
click at [592, 333] on button "Ingresar" at bounding box center [611, 332] width 290 height 46
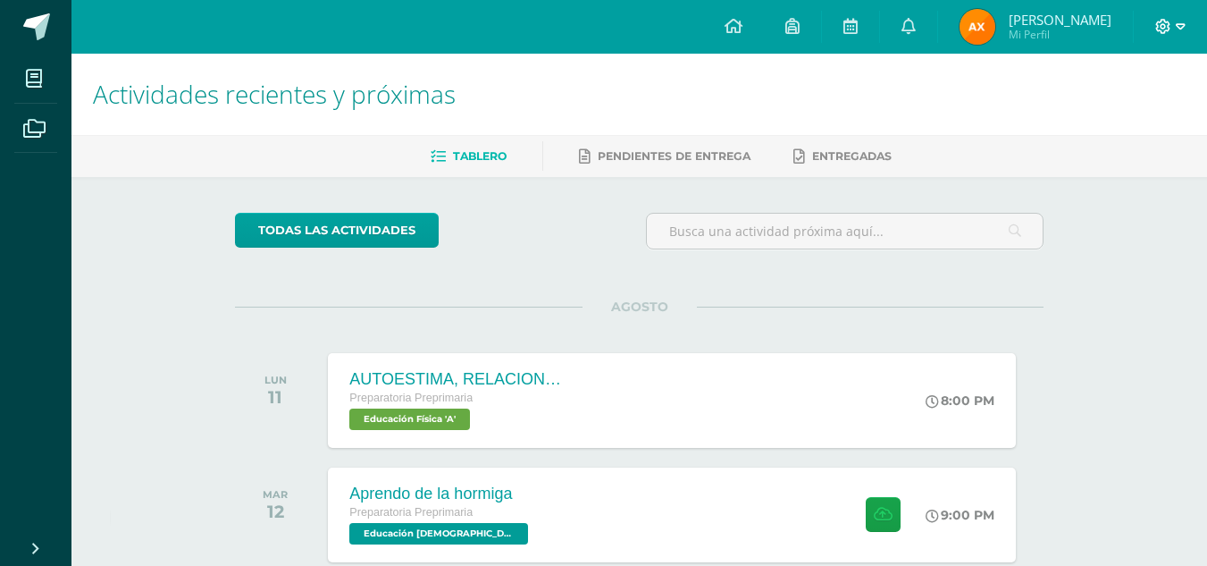
click at [1181, 21] on icon at bounding box center [1181, 27] width 10 height 16
click at [1129, 121] on span "Cerrar sesión" at bounding box center [1124, 121] width 80 height 17
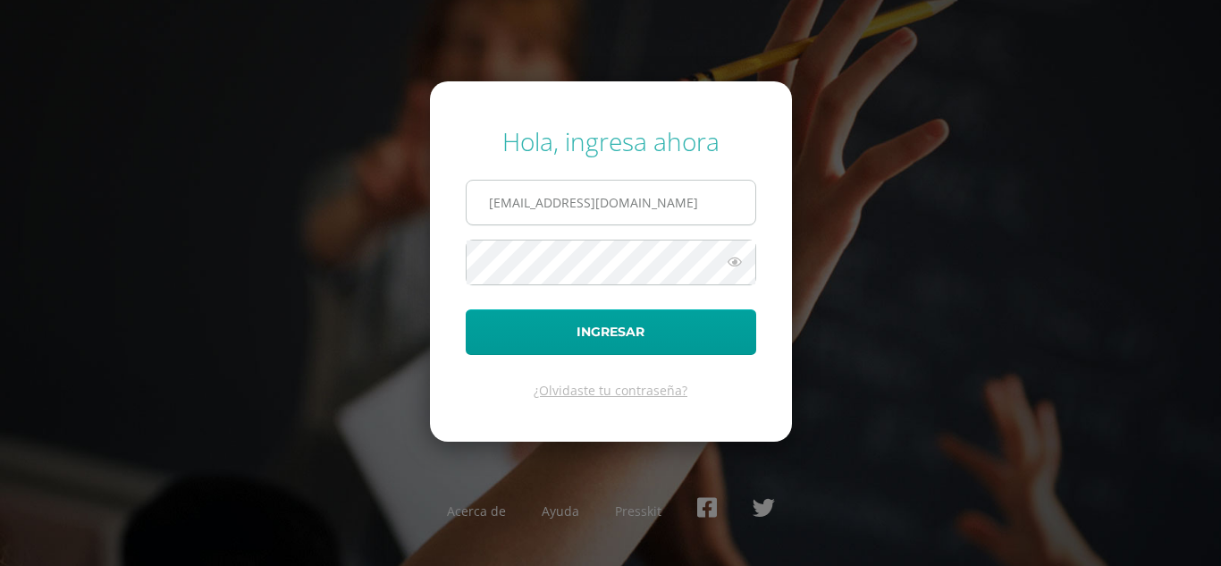
click at [506, 206] on input "[EMAIL_ADDRESS][DOMAIN_NAME]" at bounding box center [610, 202] width 289 height 44
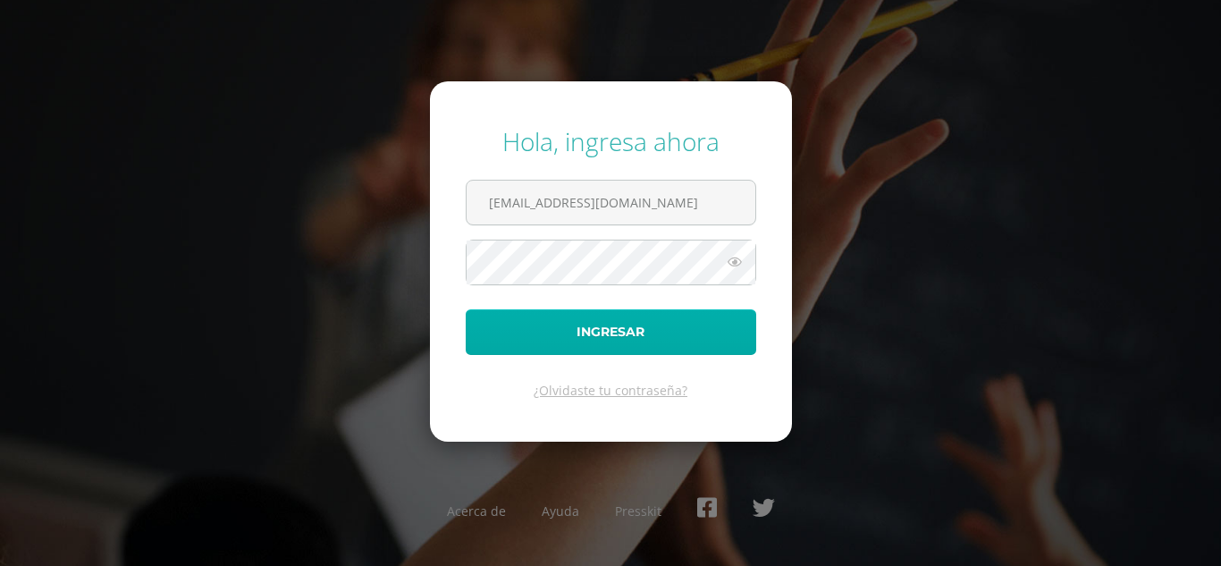
type input "[EMAIL_ADDRESS][DOMAIN_NAME]"
click at [520, 332] on button "Ingresar" at bounding box center [611, 332] width 290 height 46
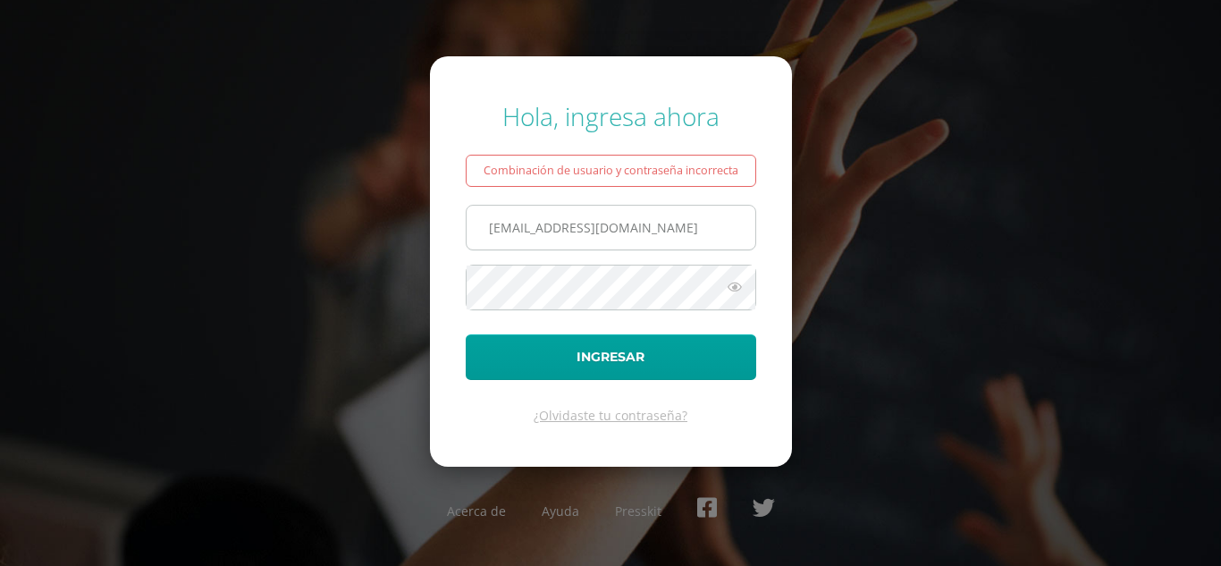
click at [510, 230] on input "773@laestrella.edu.gt" at bounding box center [610, 228] width 289 height 44
type input "772@laestrella.edu.gt"
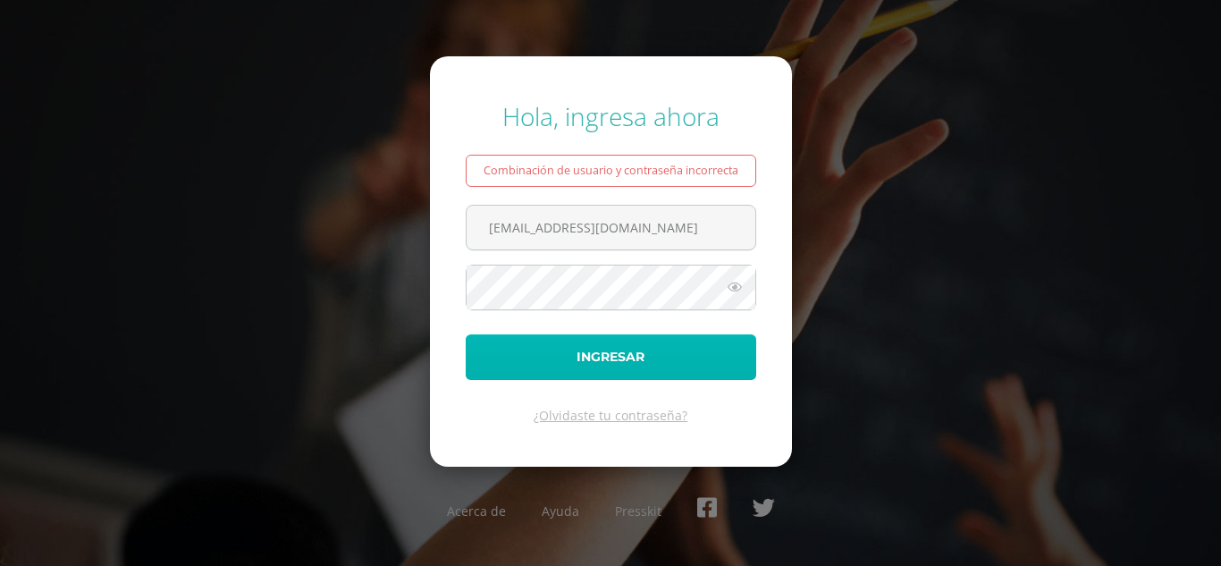
click at [642, 368] on button "Ingresar" at bounding box center [611, 357] width 290 height 46
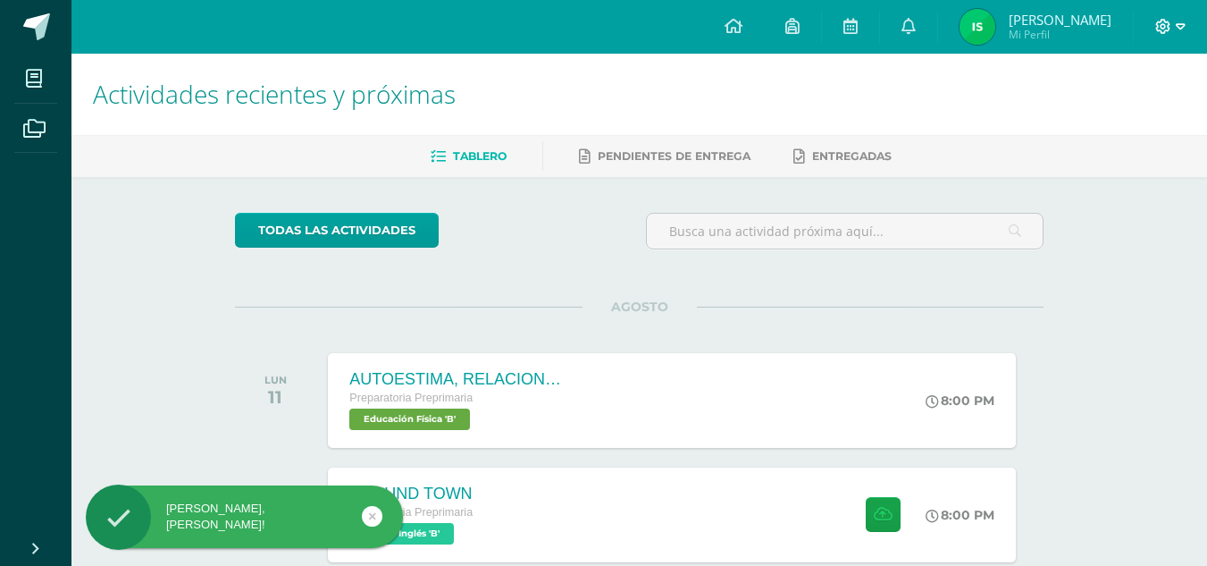
click at [1159, 27] on icon at bounding box center [1163, 27] width 16 height 16
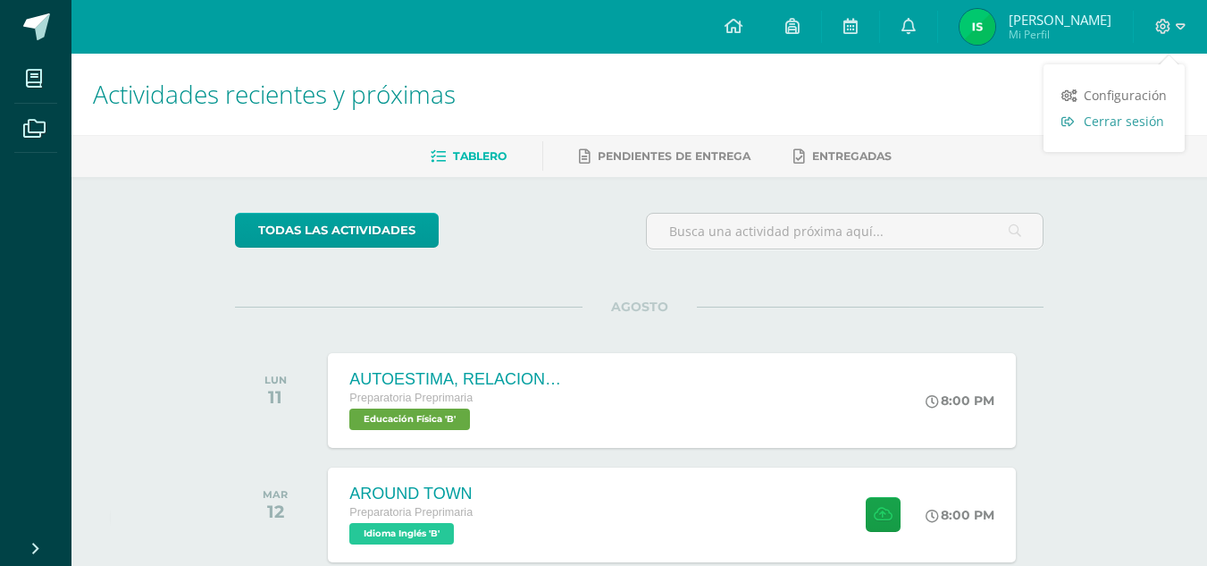
click at [1110, 122] on span "Cerrar sesión" at bounding box center [1124, 121] width 80 height 17
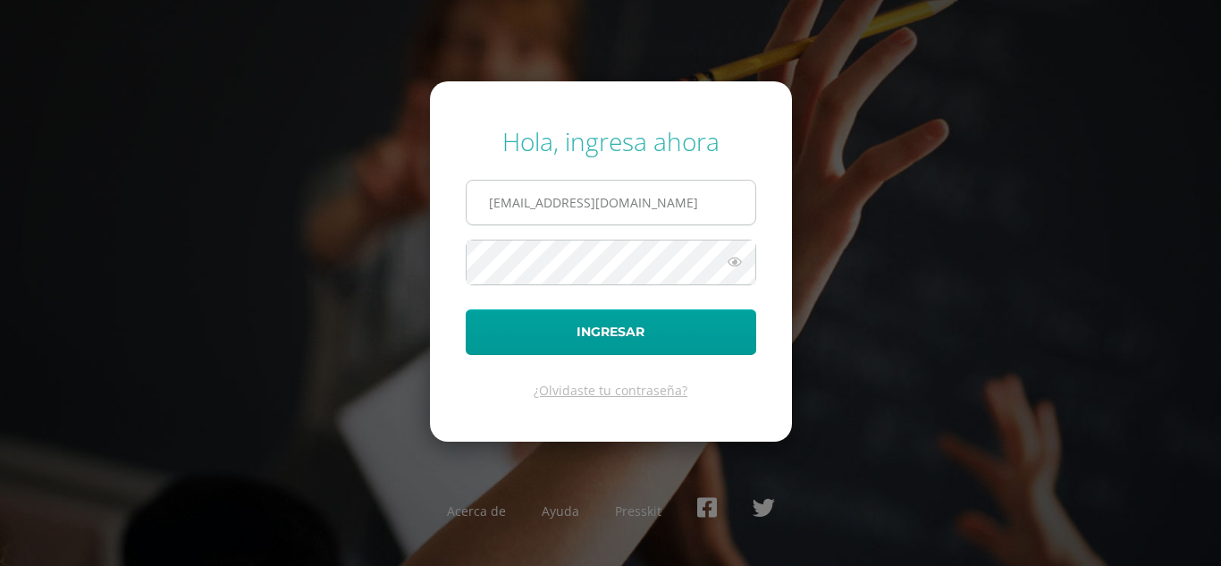
click at [508, 203] on input "772@laestrella.edu.gt" at bounding box center [610, 202] width 289 height 44
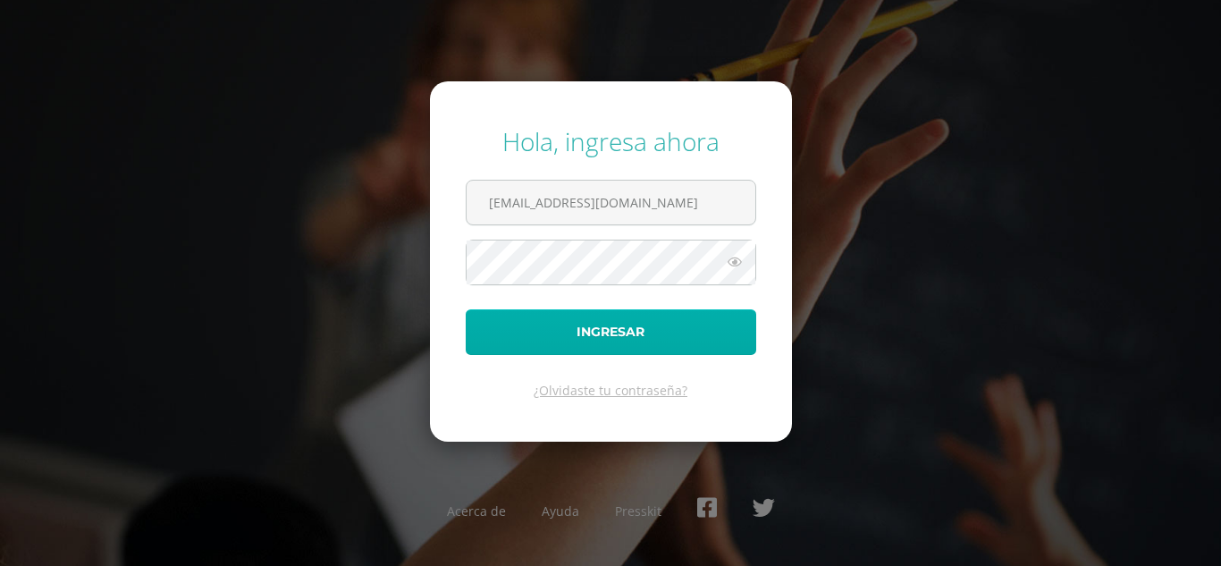
type input "771@laestrella.edu.gt"
click at [525, 335] on button "Ingresar" at bounding box center [611, 332] width 290 height 46
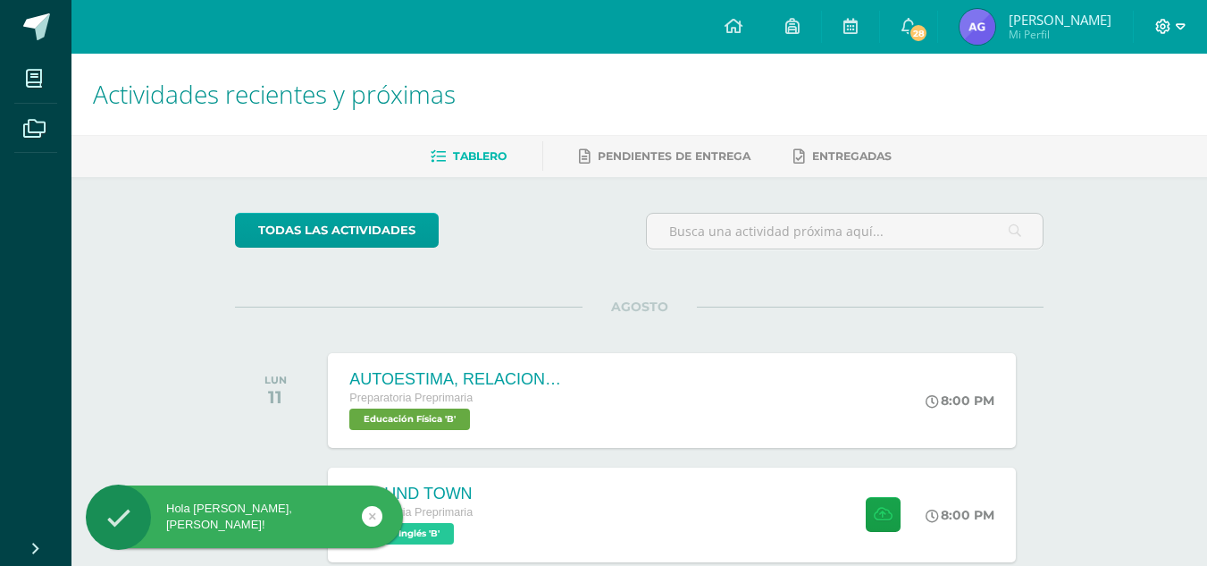
click at [1176, 29] on icon at bounding box center [1181, 27] width 10 height 16
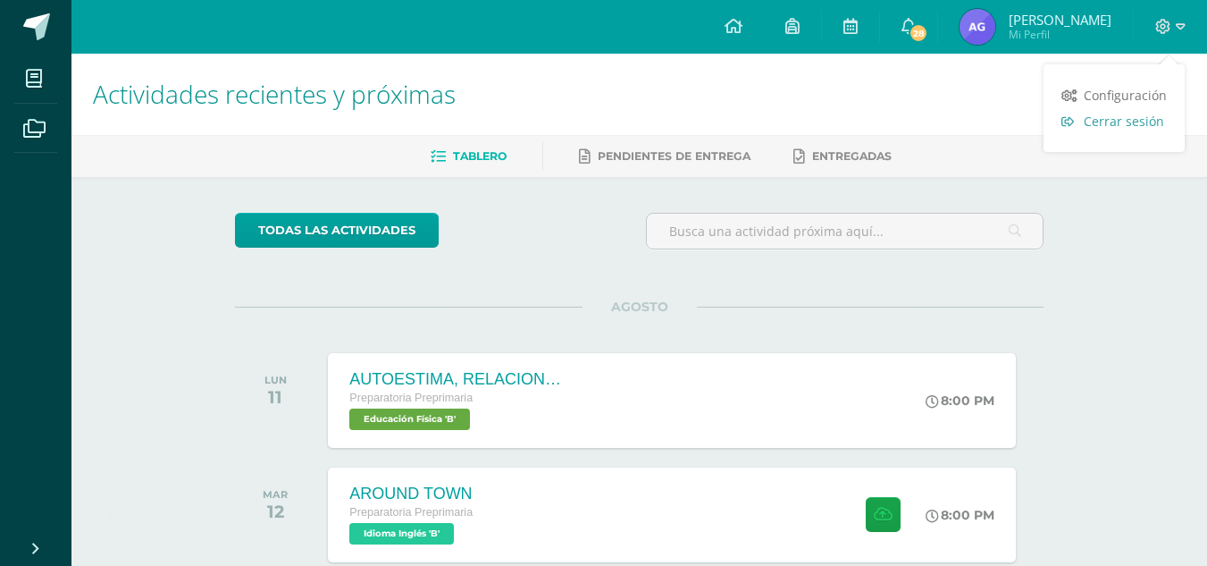
click at [1124, 122] on span "Cerrar sesión" at bounding box center [1124, 121] width 80 height 17
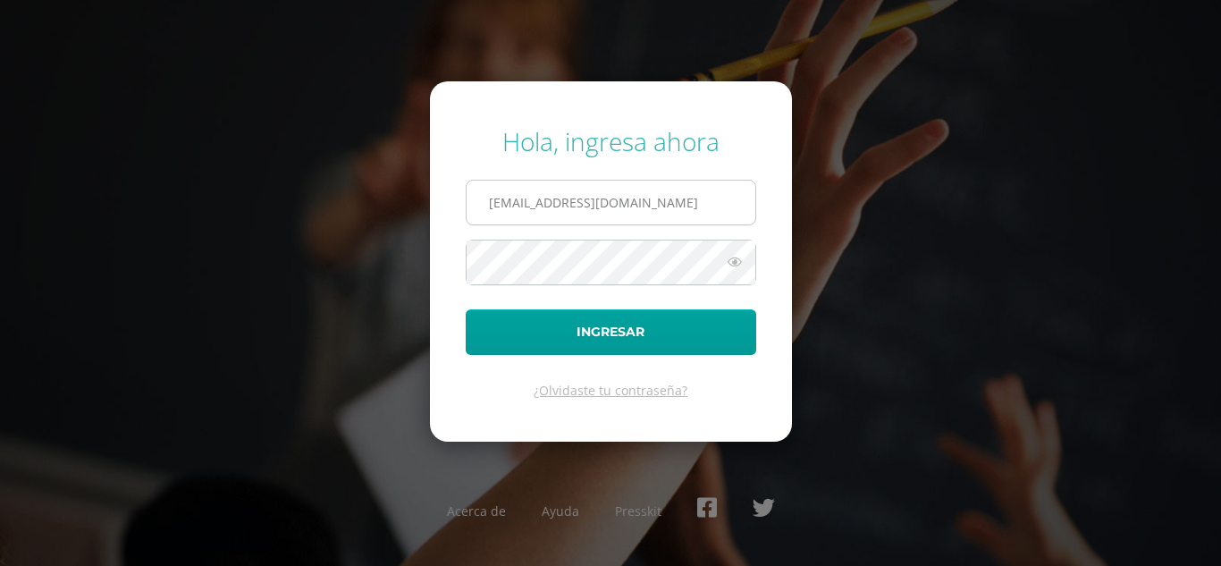
click at [508, 202] on input "771@laestrella.edu.gt" at bounding box center [610, 202] width 289 height 44
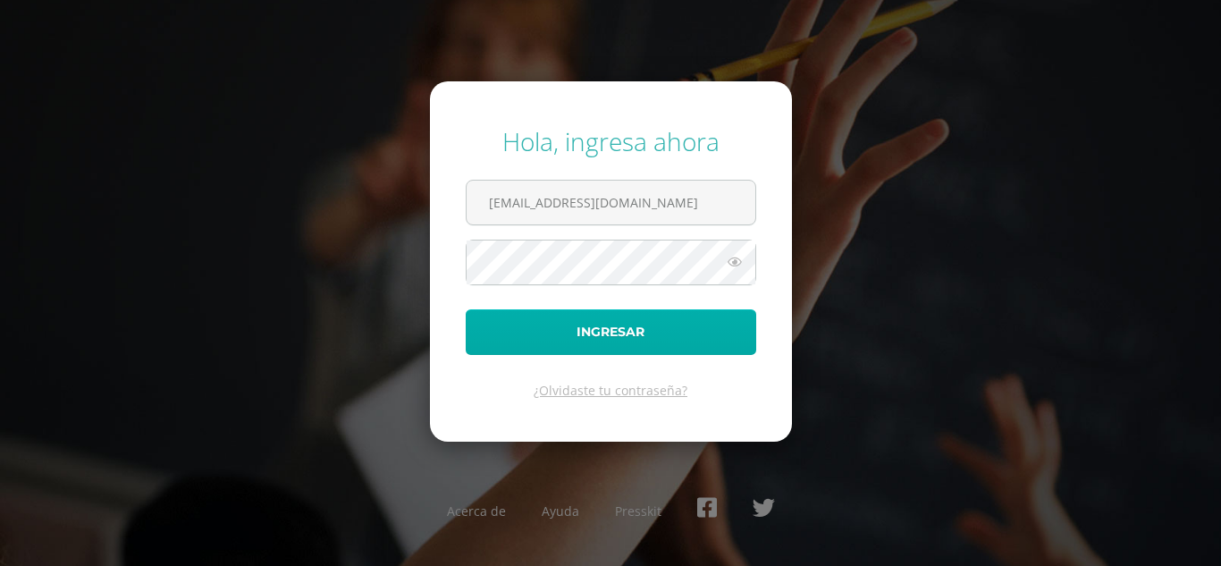
type input "[EMAIL_ADDRESS][DOMAIN_NAME]"
click at [510, 335] on button "Ingresar" at bounding box center [611, 332] width 290 height 46
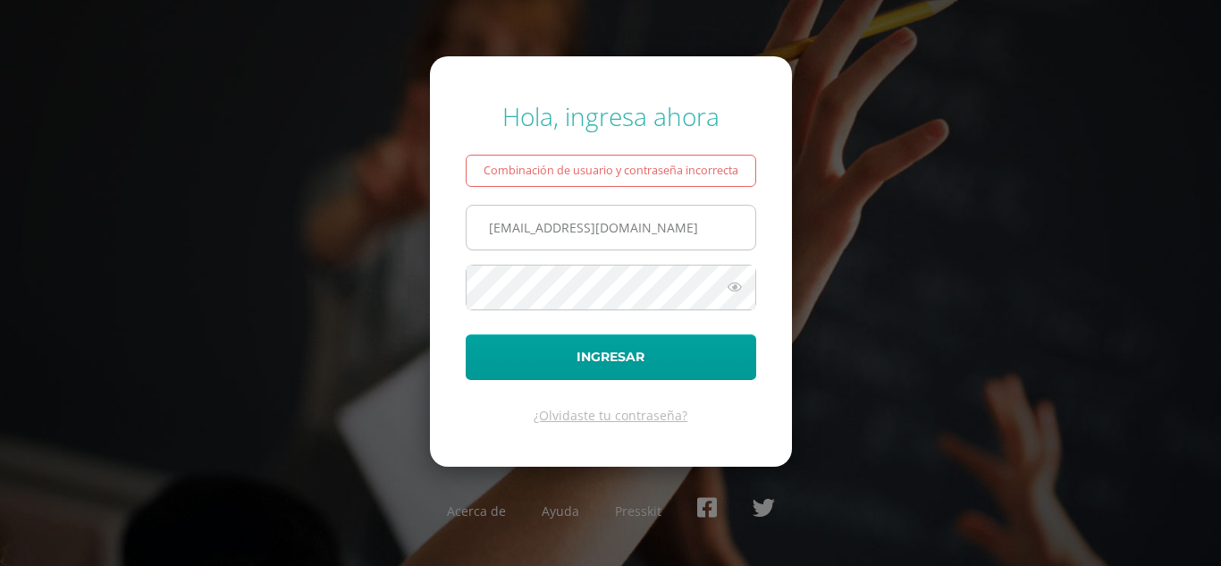
click at [513, 224] on input "[EMAIL_ADDRESS][DOMAIN_NAME]" at bounding box center [610, 228] width 289 height 44
type input "[EMAIL_ADDRESS][DOMAIN_NAME]"
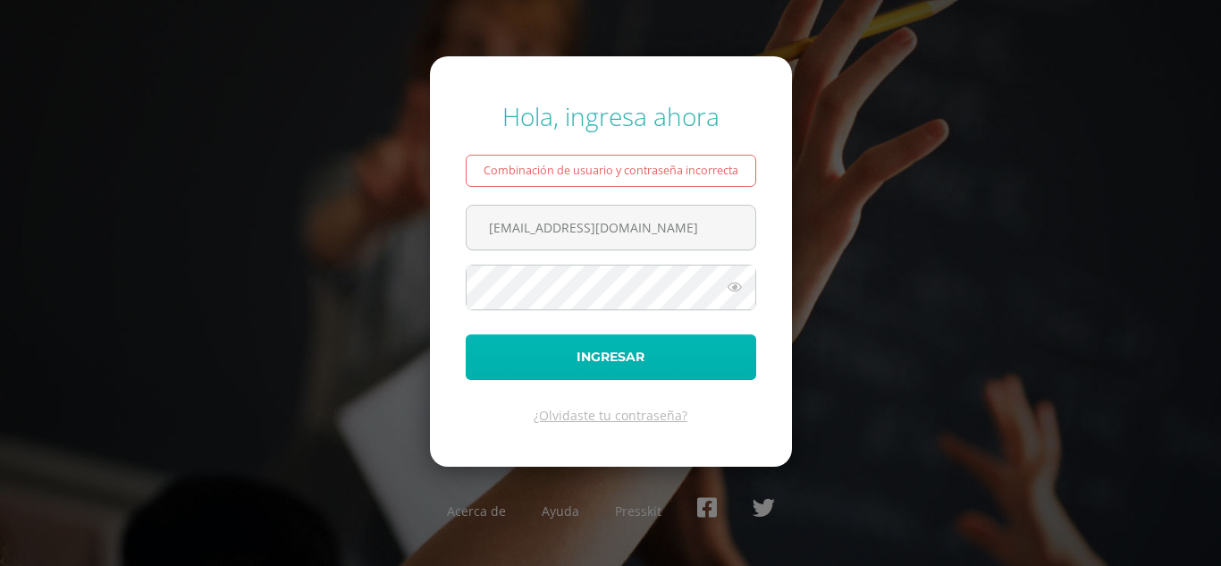
click at [692, 348] on button "Ingresar" at bounding box center [611, 357] width 290 height 46
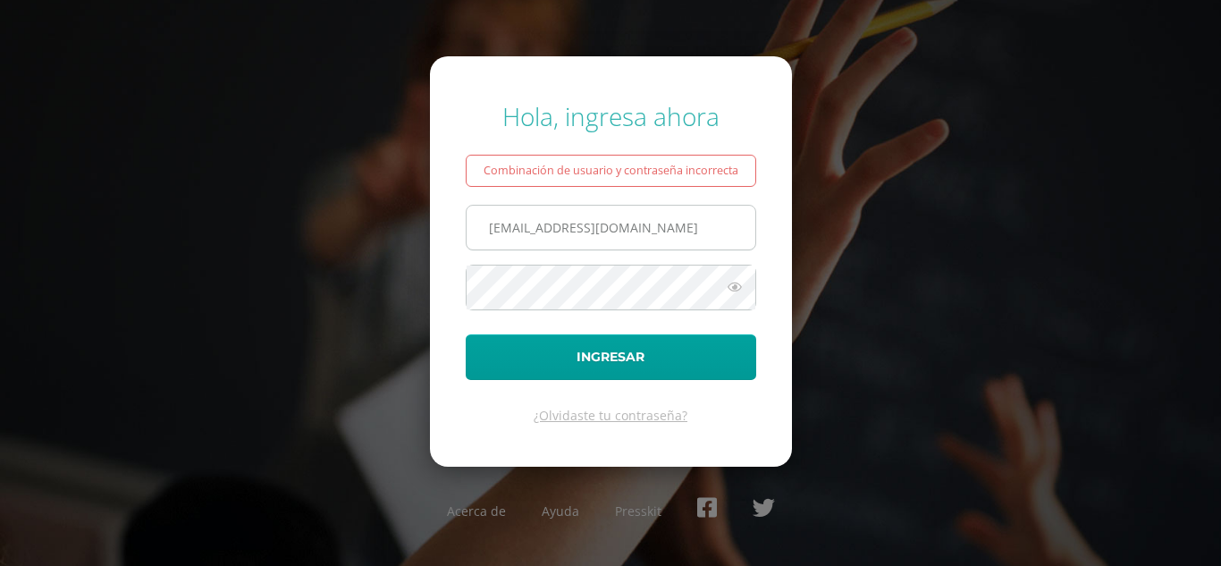
click at [509, 223] on input "[EMAIL_ADDRESS][DOMAIN_NAME]" at bounding box center [610, 228] width 289 height 44
type input "762@laestrella.edu.gt"
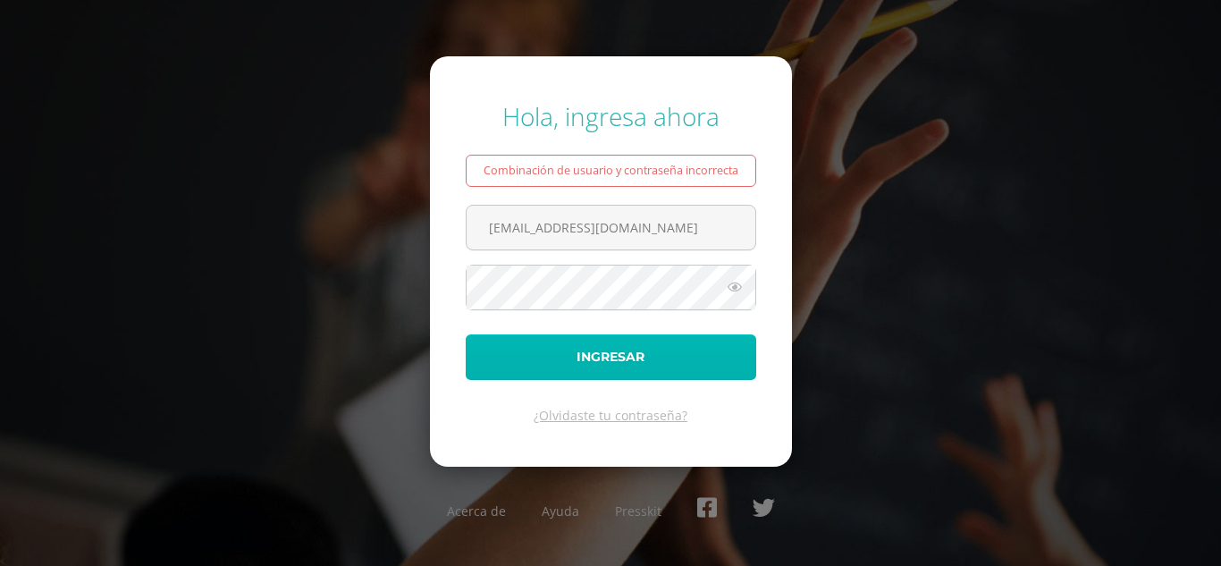
click at [667, 366] on button "Ingresar" at bounding box center [611, 357] width 290 height 46
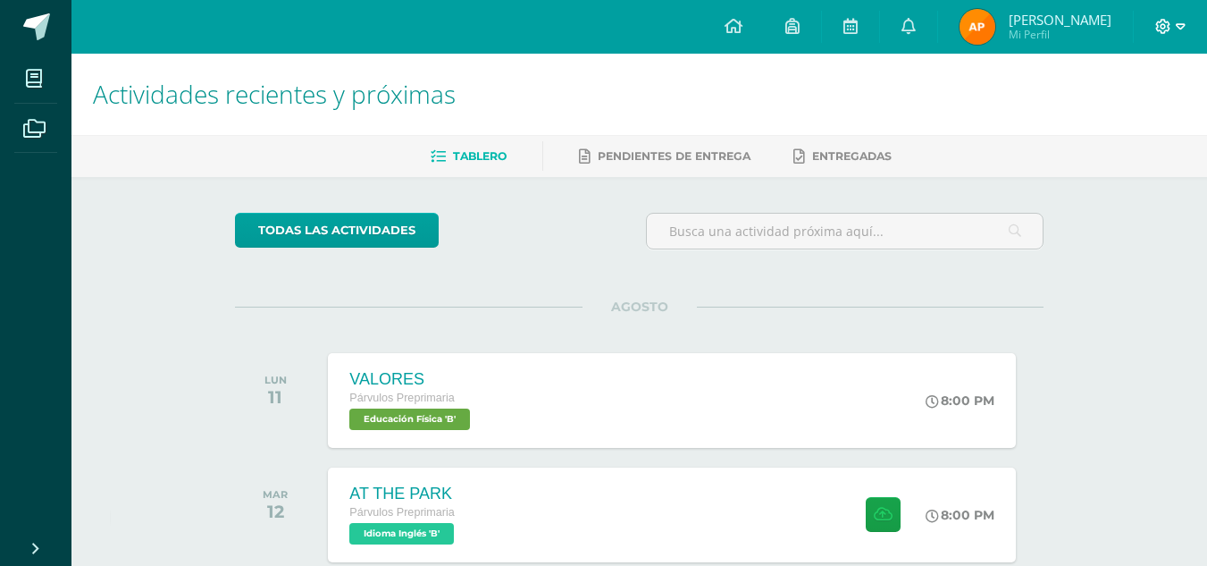
click at [1161, 22] on icon at bounding box center [1163, 26] width 15 height 15
click at [1130, 127] on span "Cerrar sesión" at bounding box center [1124, 121] width 80 height 17
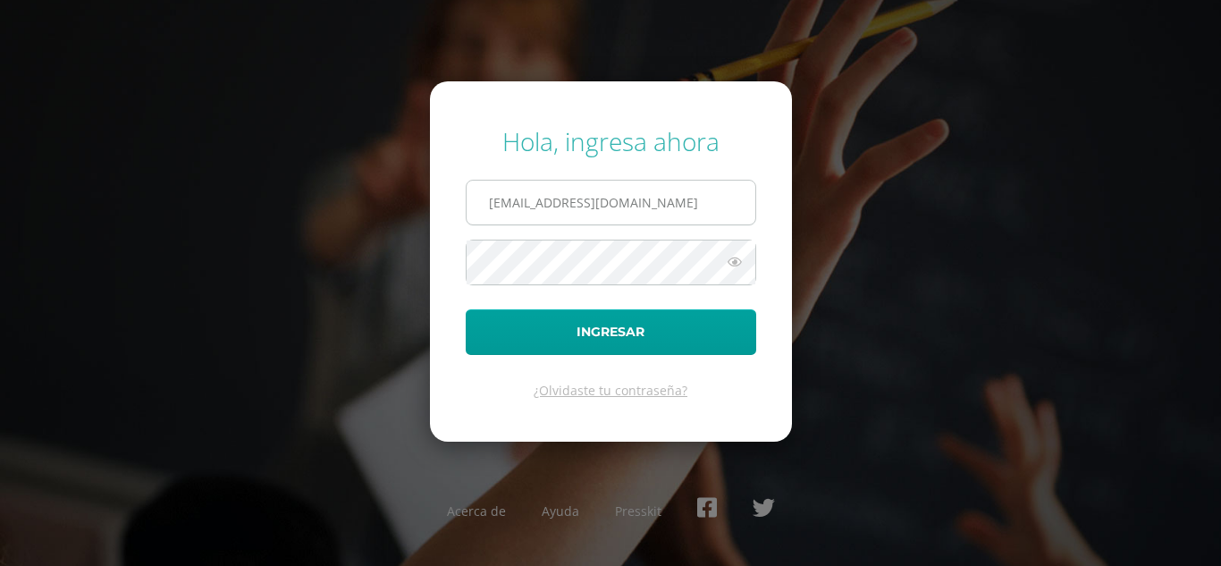
click at [507, 198] on input "762@laestrella.edu.gt" at bounding box center [610, 202] width 289 height 44
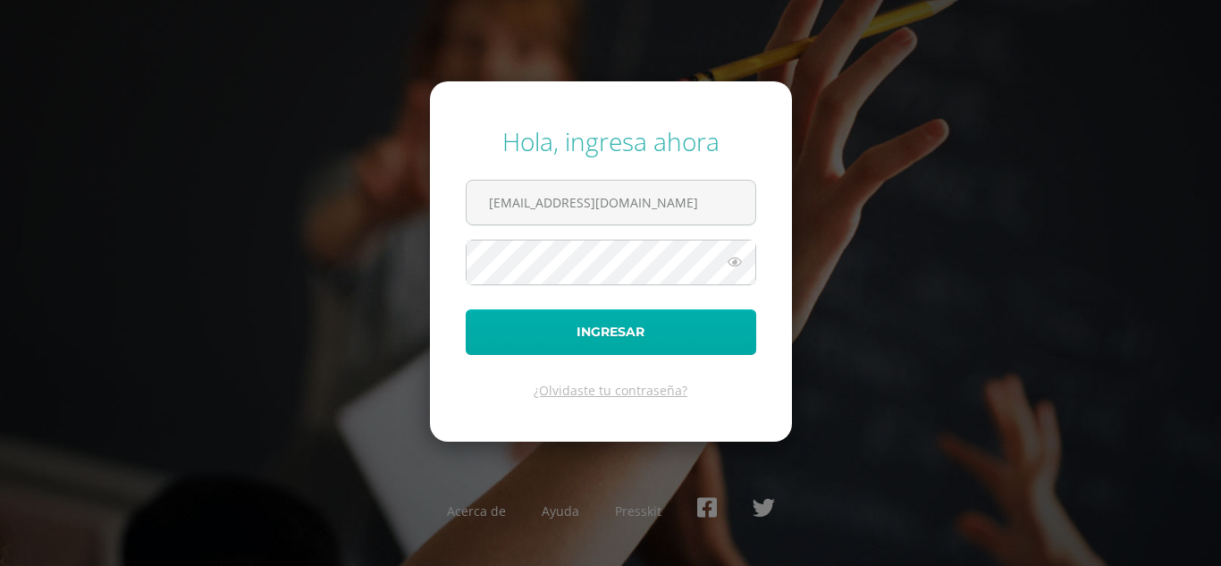
type input "761@laestrella.edu.gt"
click at [564, 338] on button "Ingresar" at bounding box center [611, 332] width 290 height 46
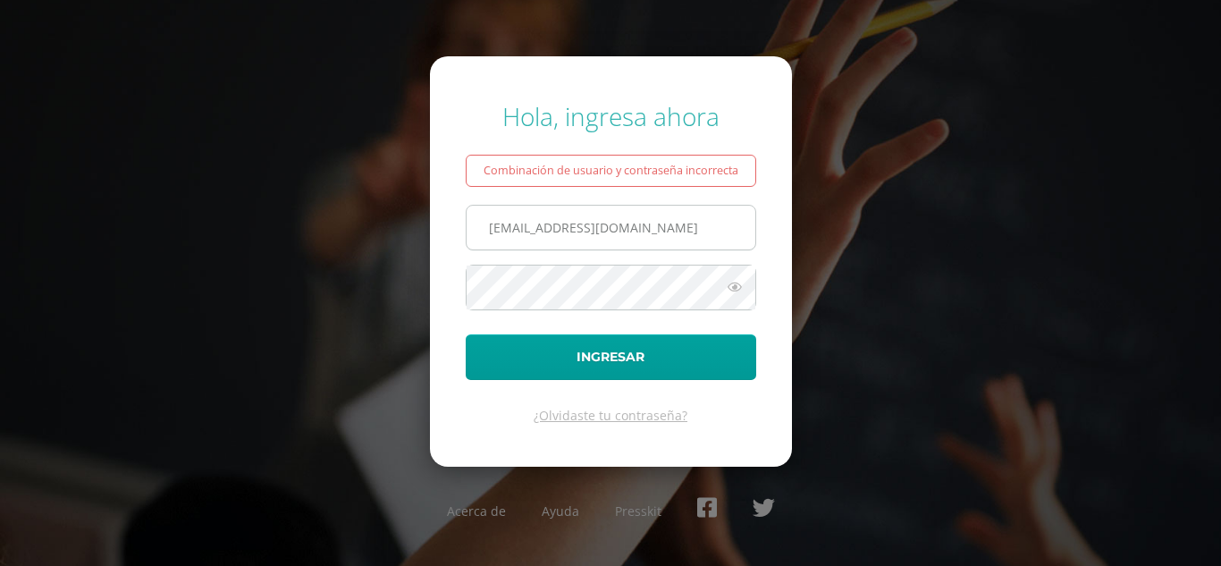
click at [509, 222] on input "761@laestrella.edu.gt" at bounding box center [610, 228] width 289 height 44
type input "[EMAIL_ADDRESS][DOMAIN_NAME]"
click at [817, 264] on div "Hola, ingresa ahora Combinación de usuario y contraseña incorrecta 754@laestrel…" at bounding box center [610, 282] width 1153 height 395
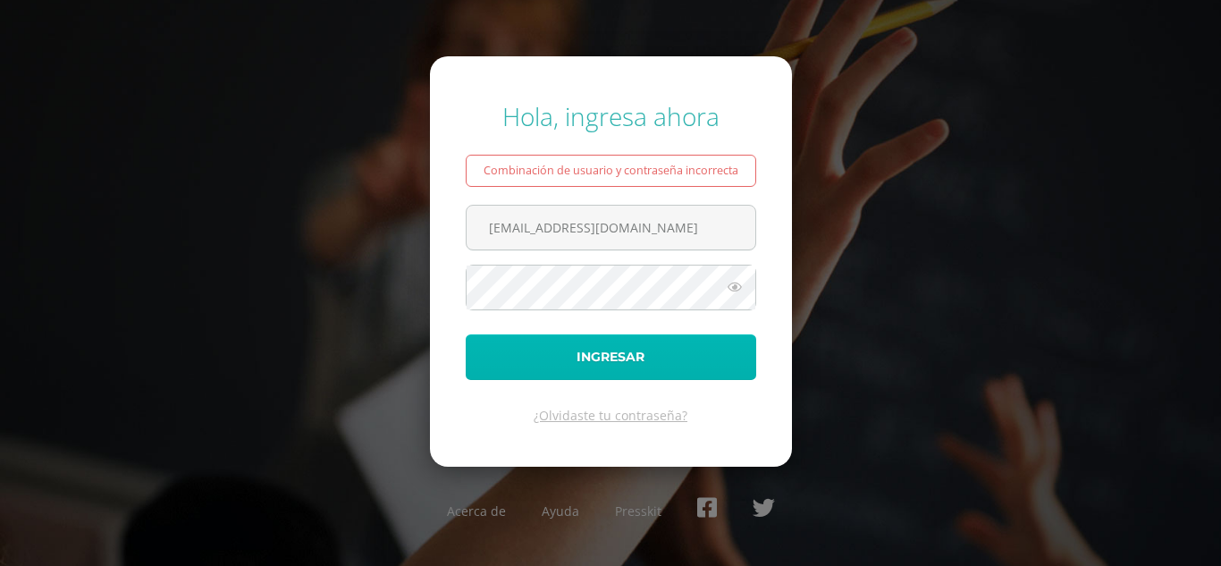
click at [662, 354] on button "Ingresar" at bounding box center [611, 357] width 290 height 46
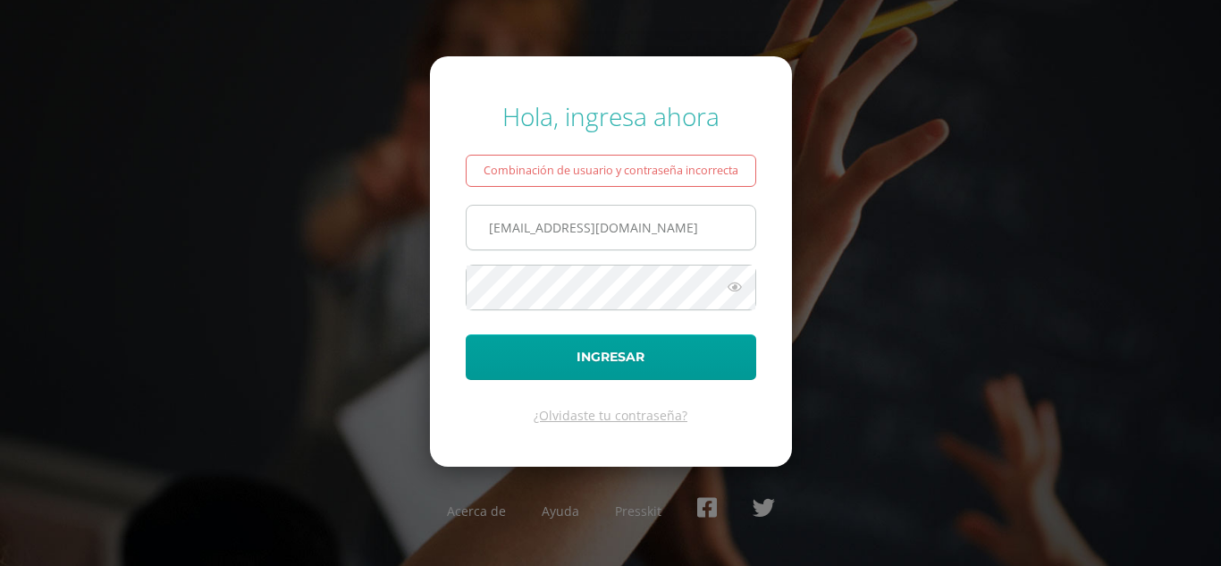
click at [512, 230] on input "[EMAIL_ADDRESS][DOMAIN_NAME]" at bounding box center [610, 228] width 289 height 44
type input "[EMAIL_ADDRESS][DOMAIN_NAME]"
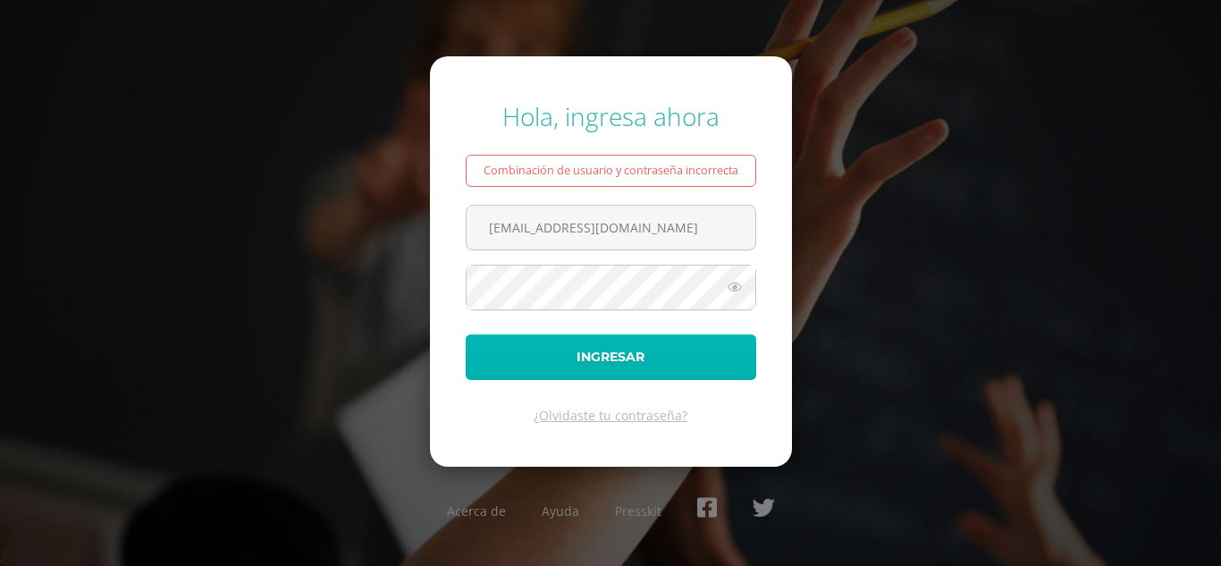
click at [667, 363] on button "Ingresar" at bounding box center [611, 357] width 290 height 46
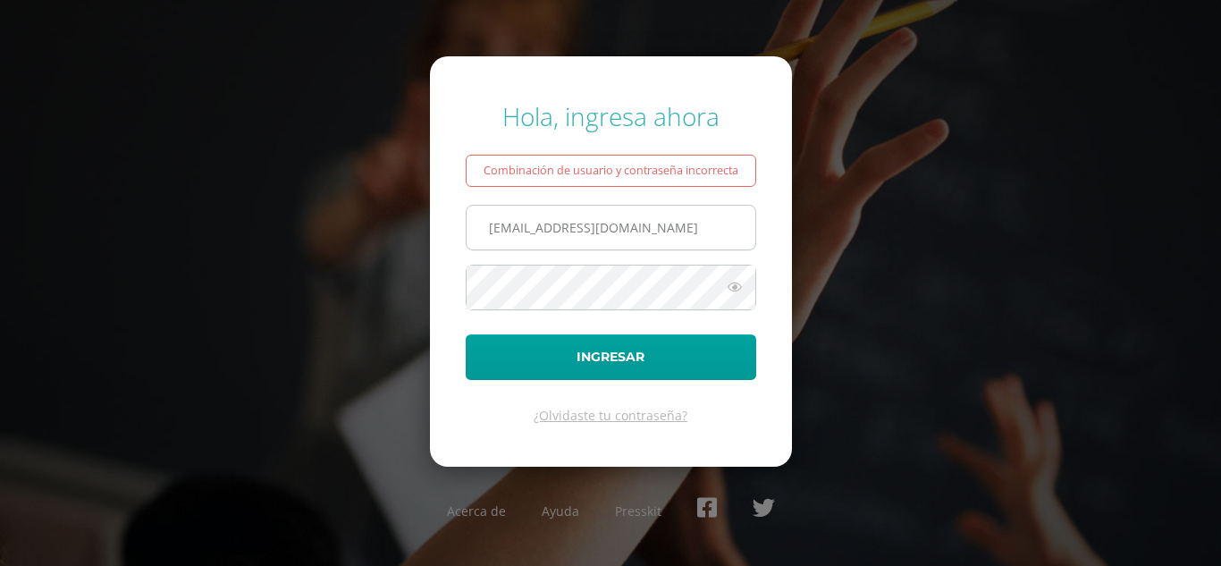
click at [512, 232] on input "[EMAIL_ADDRESS][DOMAIN_NAME]" at bounding box center [610, 228] width 289 height 44
type input "[EMAIL_ADDRESS][DOMAIN_NAME]"
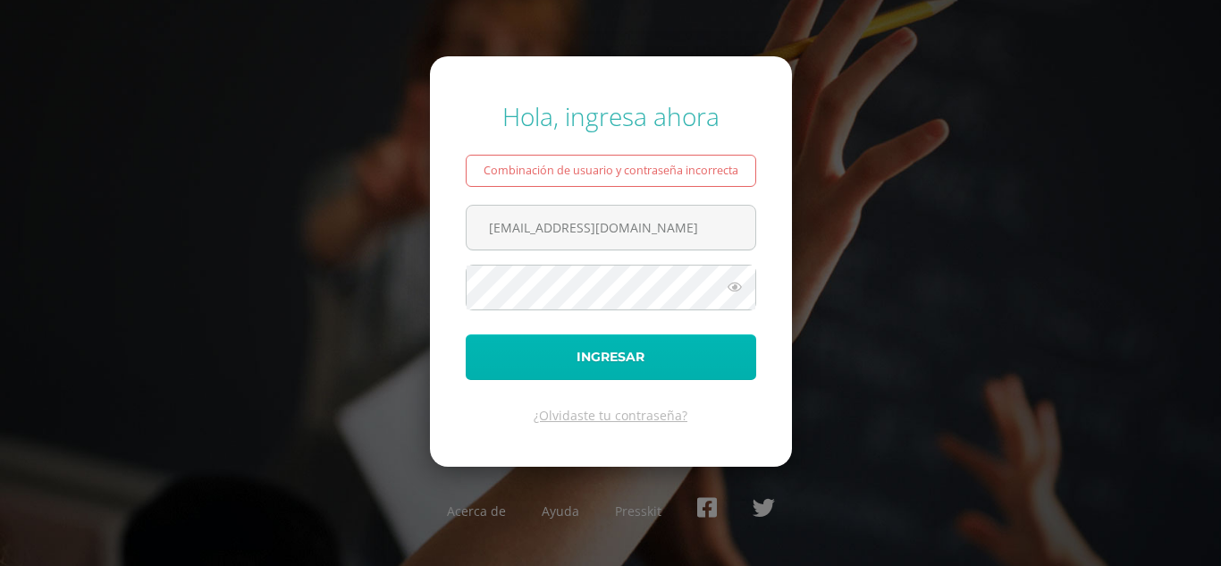
click at [651, 365] on button "Ingresar" at bounding box center [611, 357] width 290 height 46
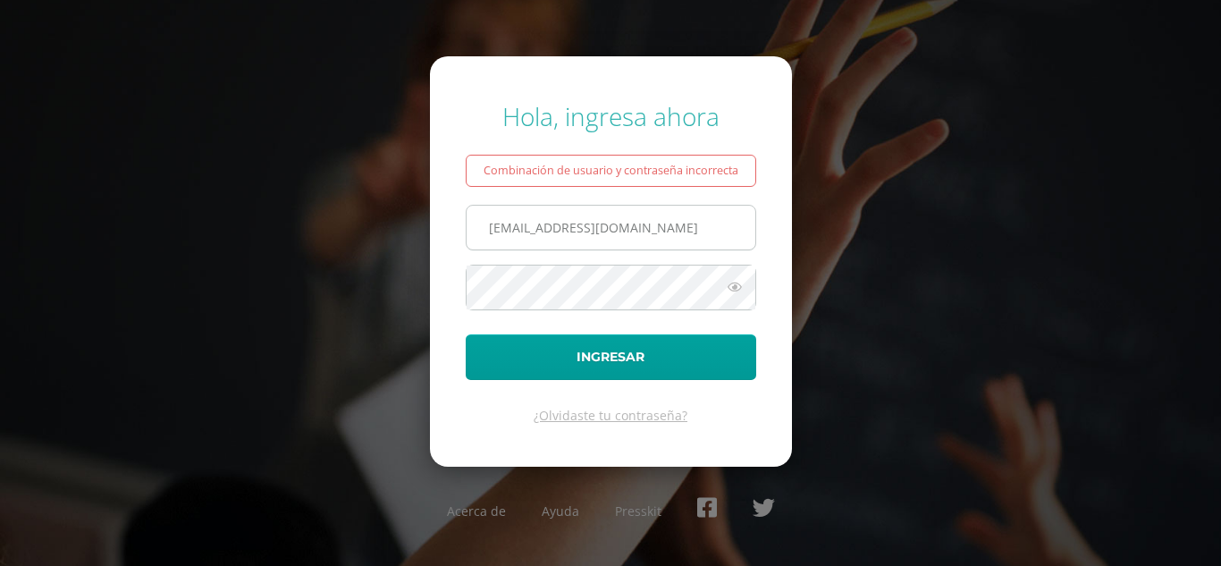
click at [508, 229] on input "752@laestrella.edu.gt" at bounding box center [610, 228] width 289 height 44
type input "[EMAIL_ADDRESS][DOMAIN_NAME]"
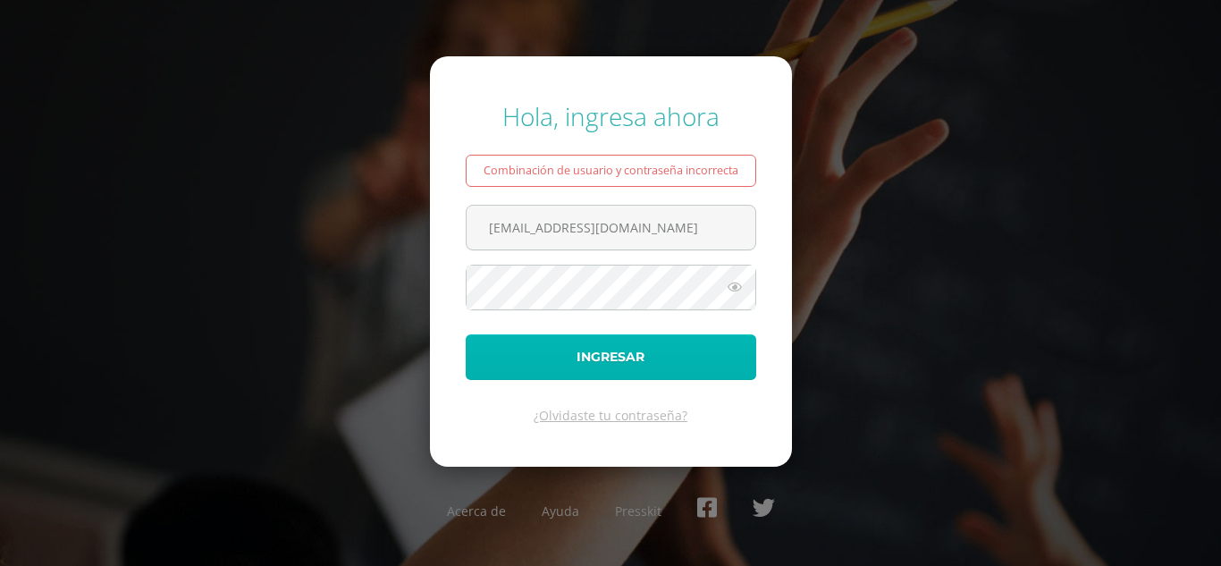
click at [703, 361] on button "Ingresar" at bounding box center [611, 357] width 290 height 46
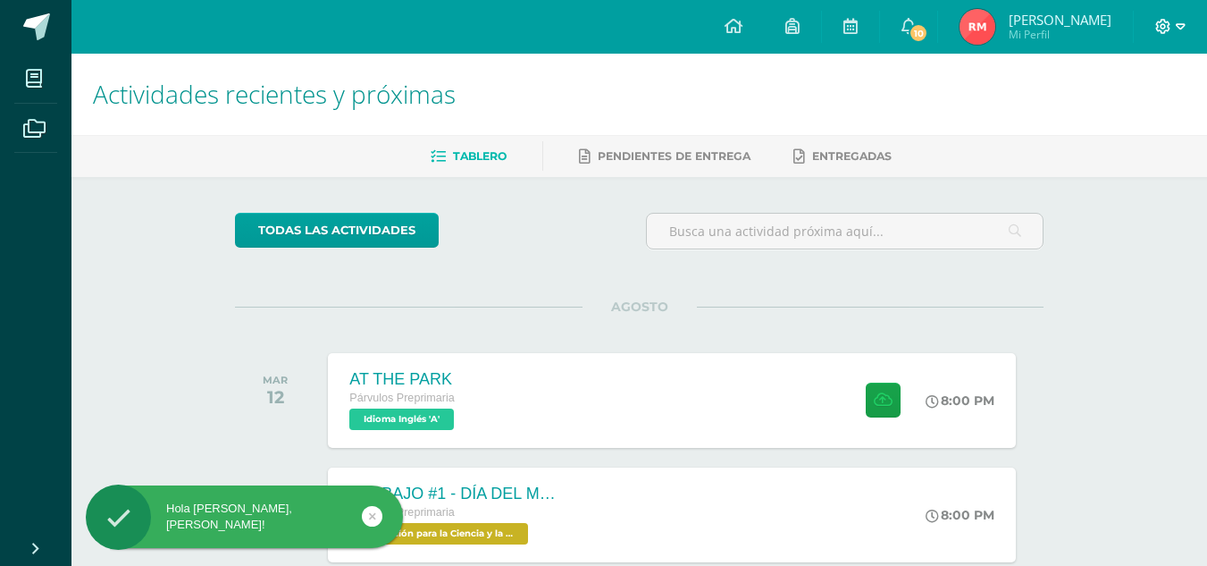
click at [1163, 26] on icon at bounding box center [1163, 27] width 16 height 16
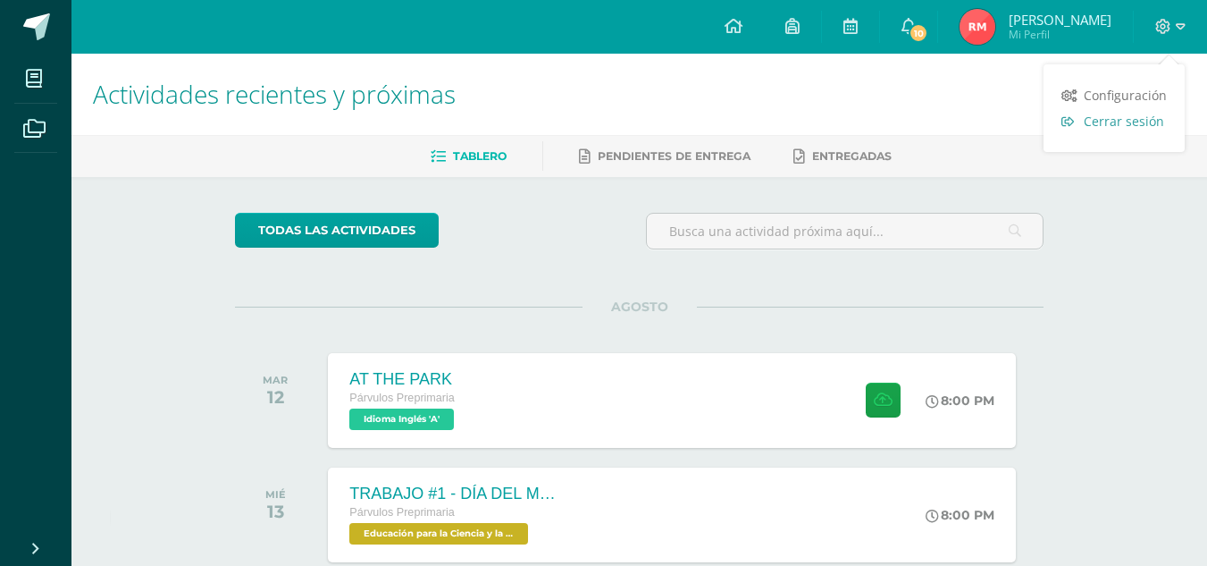
click at [1146, 123] on span "Cerrar sesión" at bounding box center [1124, 121] width 80 height 17
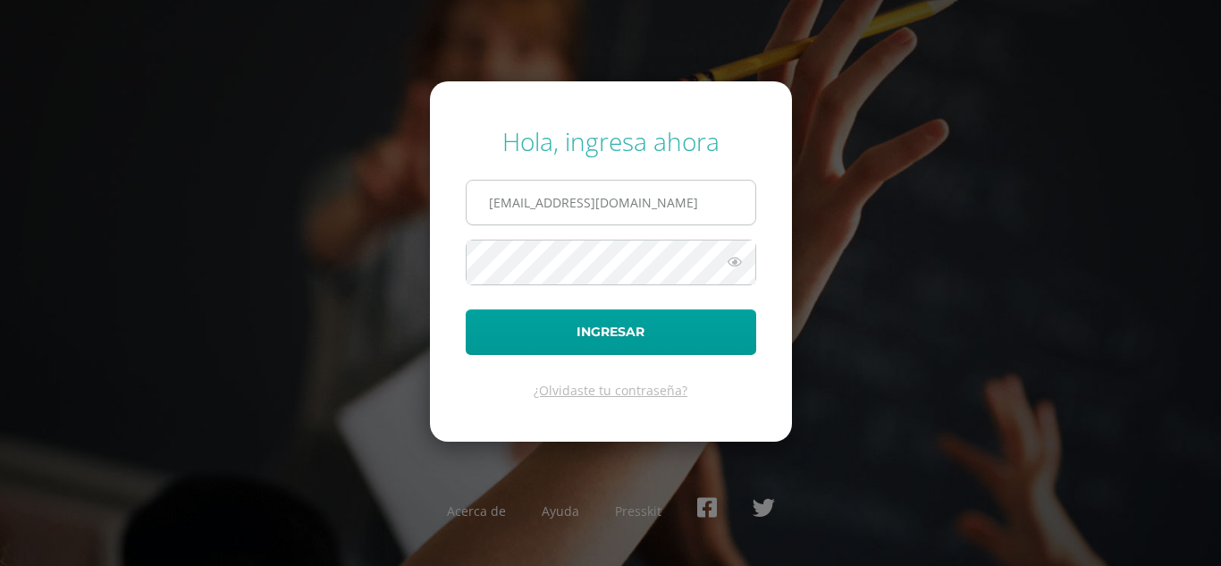
click at [506, 203] on input "[EMAIL_ADDRESS][DOMAIN_NAME]" at bounding box center [610, 202] width 289 height 44
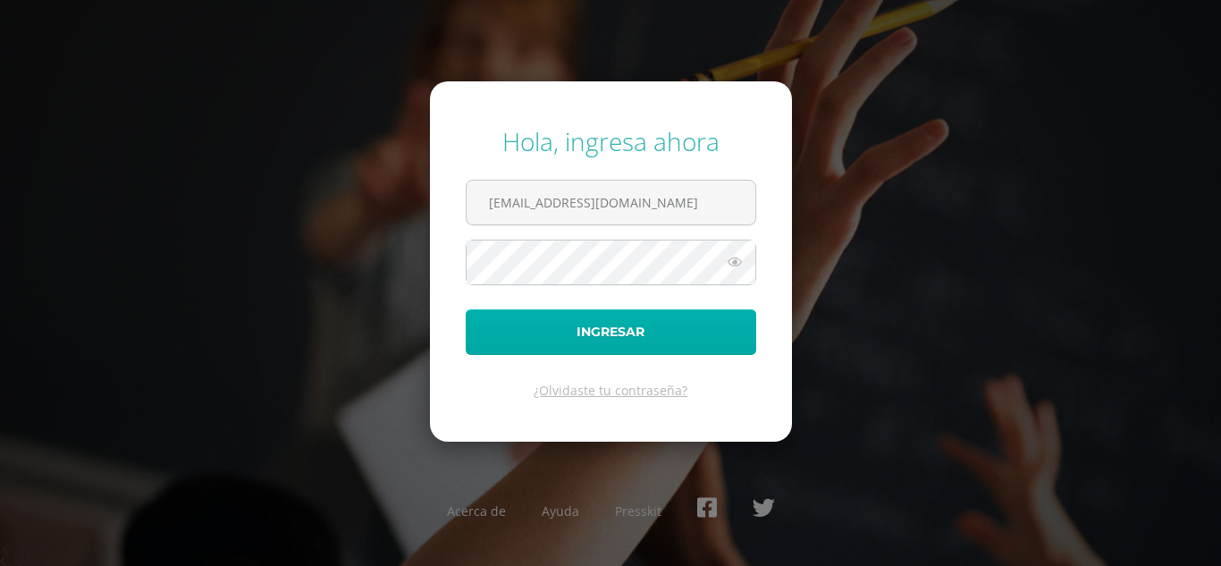
type input "[EMAIL_ADDRESS][DOMAIN_NAME]"
click at [516, 318] on button "Ingresar" at bounding box center [611, 332] width 290 height 46
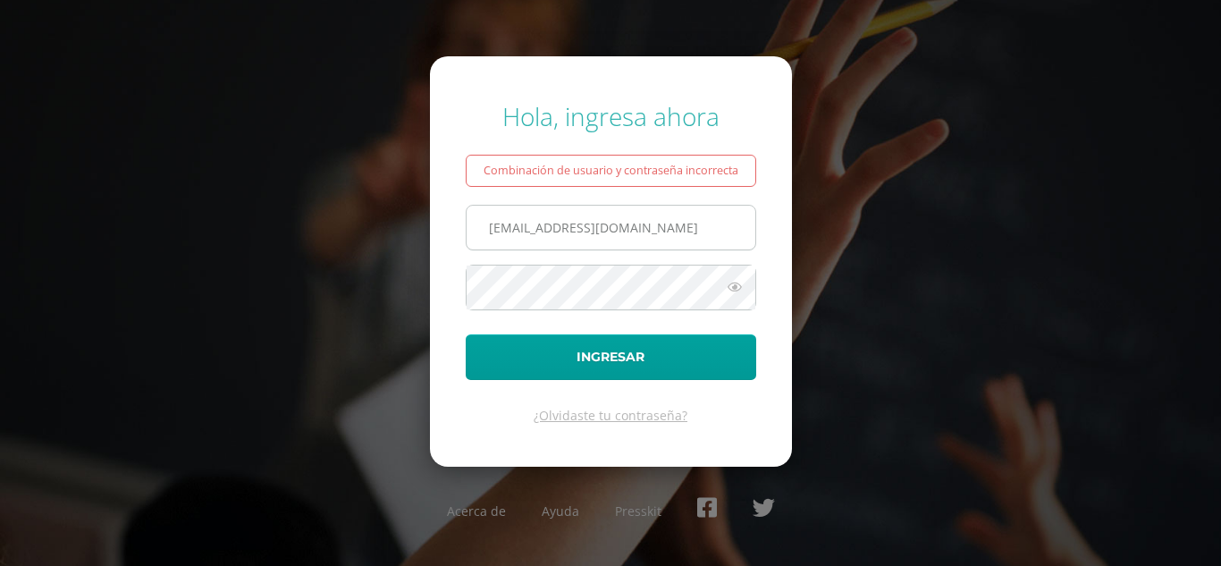
click at [509, 226] on input "744@laestrella.edu.gt" at bounding box center [610, 228] width 289 height 44
type input "743@laestrella.edu.gt"
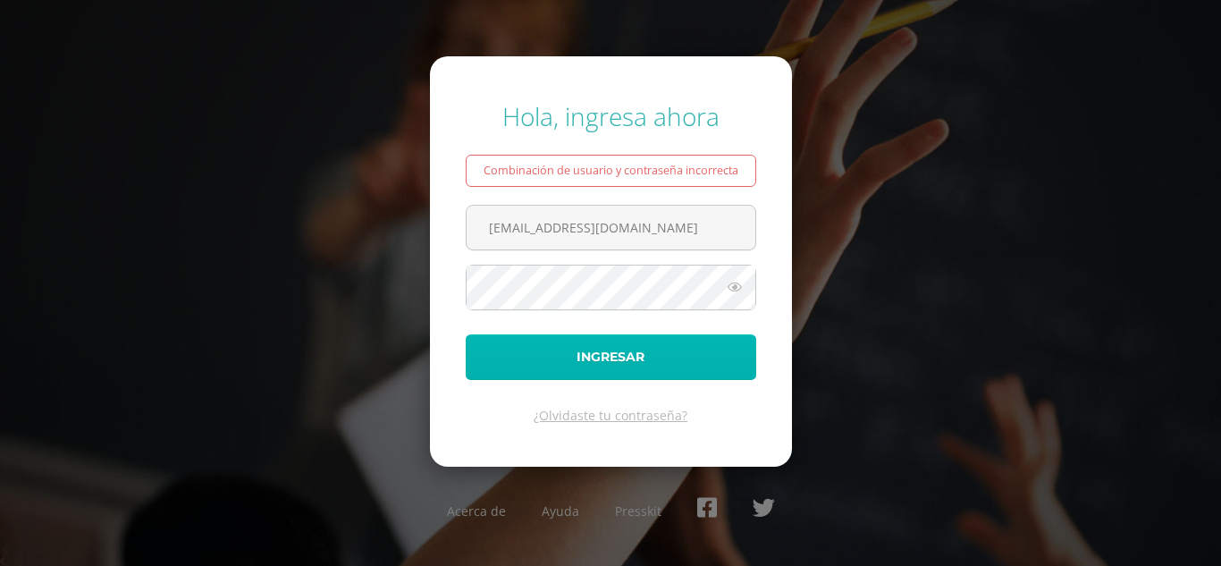
click at [694, 366] on button "Ingresar" at bounding box center [611, 357] width 290 height 46
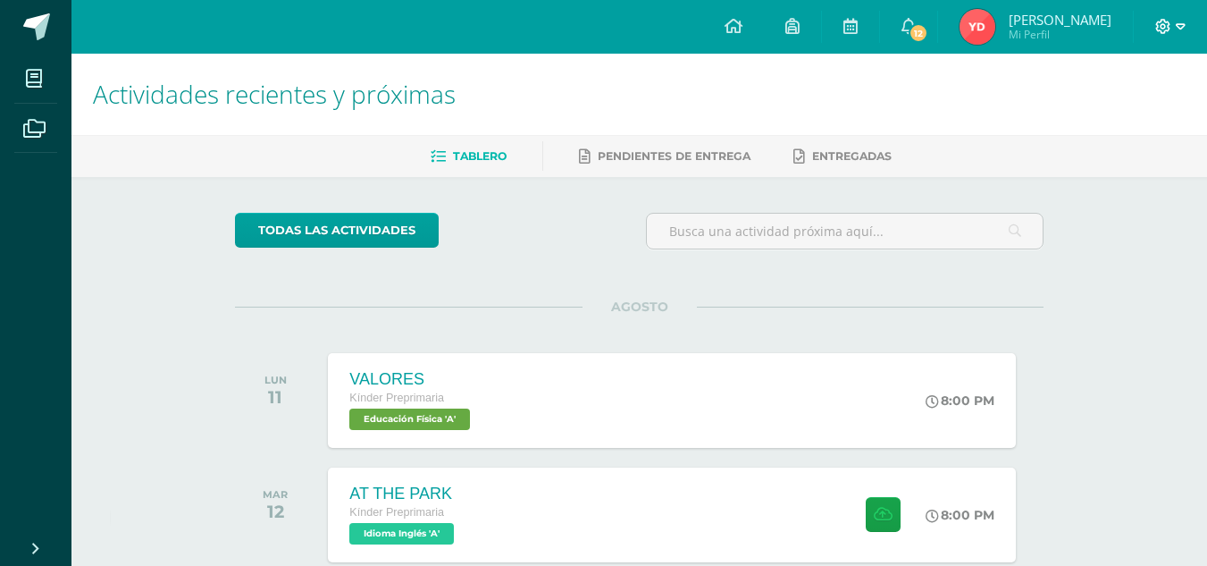
click at [1167, 29] on icon at bounding box center [1163, 27] width 16 height 16
click at [1127, 114] on span "Cerrar sesión" at bounding box center [1124, 121] width 80 height 17
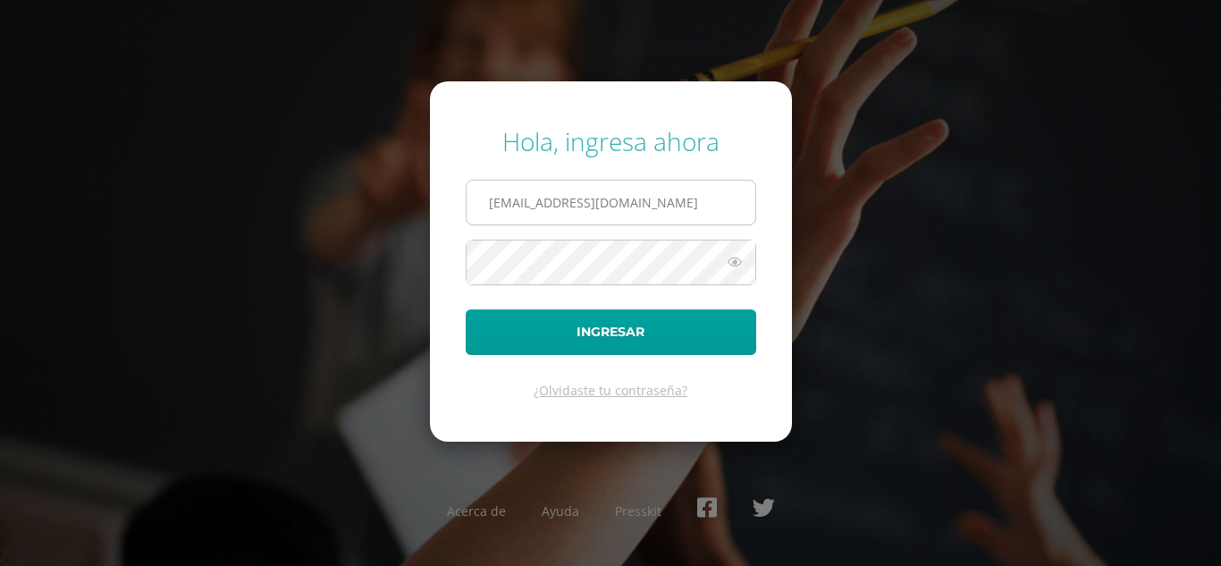
click at [508, 206] on input "743@laestrella.edu.gt" at bounding box center [610, 202] width 289 height 44
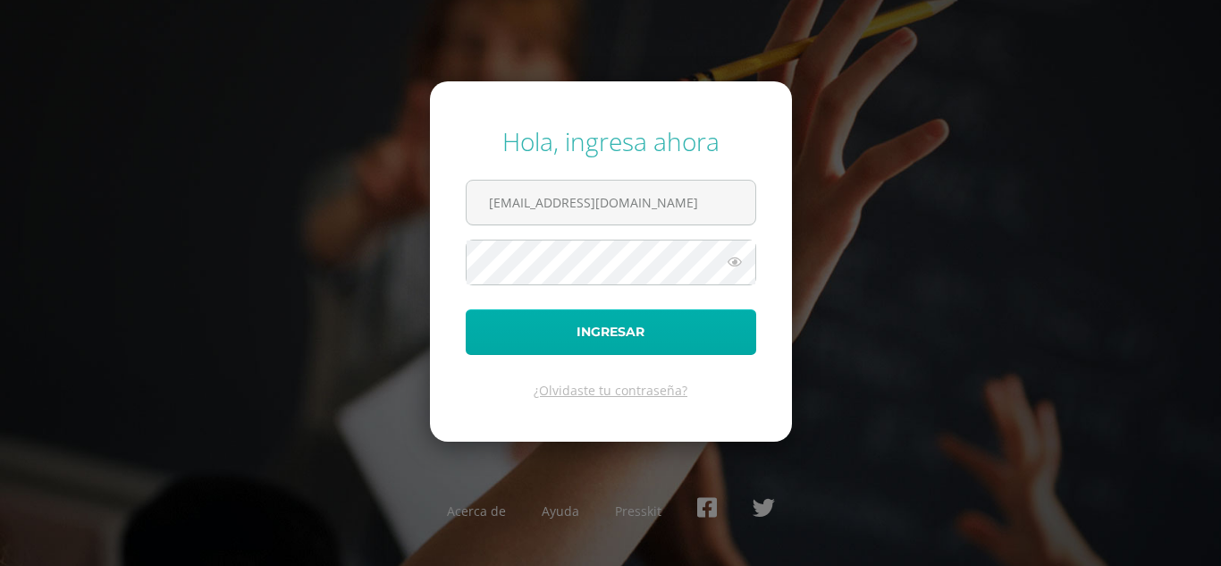
type input "[EMAIL_ADDRESS][DOMAIN_NAME]"
click at [535, 321] on button "Ingresar" at bounding box center [611, 332] width 290 height 46
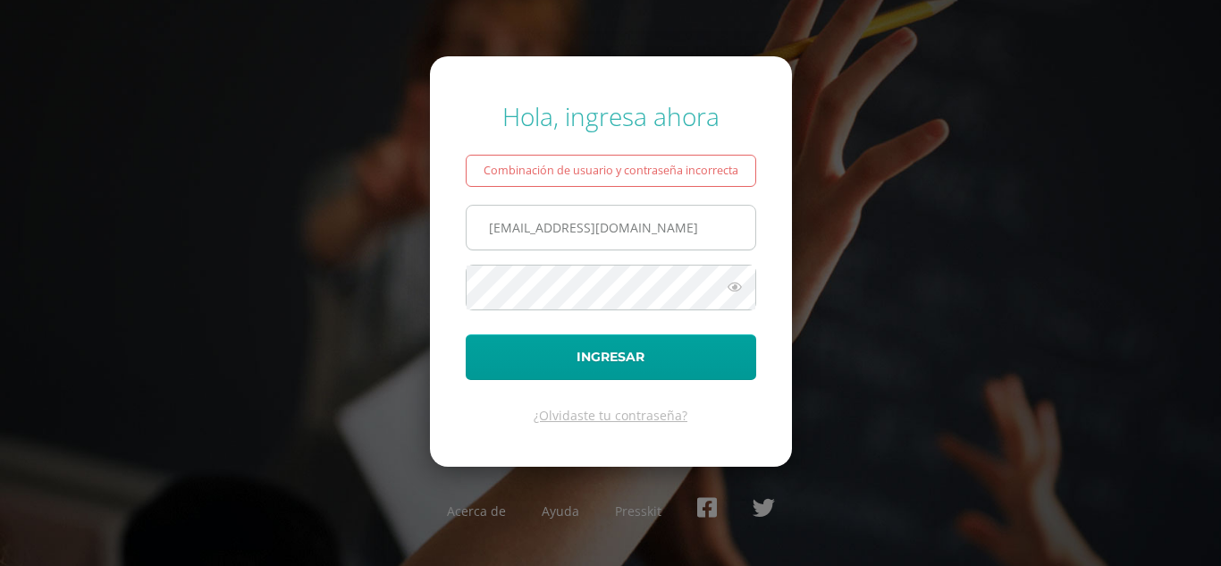
click at [505, 224] on input "[EMAIL_ADDRESS][DOMAIN_NAME]" at bounding box center [610, 228] width 289 height 44
type input "[EMAIL_ADDRESS][DOMAIN_NAME]"
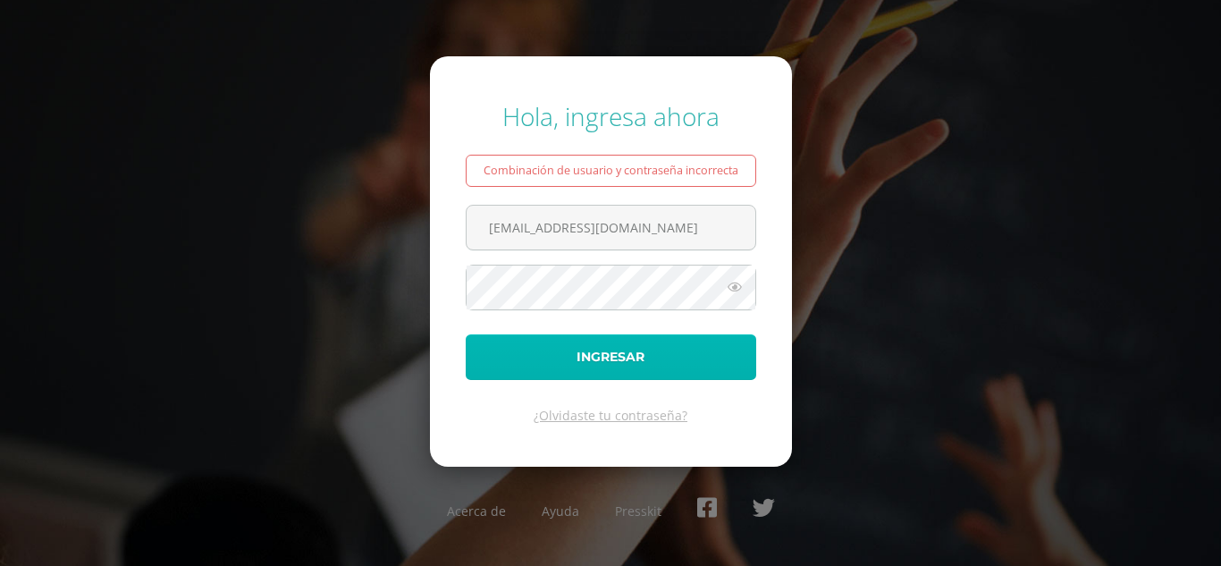
click at [733, 357] on button "Ingresar" at bounding box center [611, 357] width 290 height 46
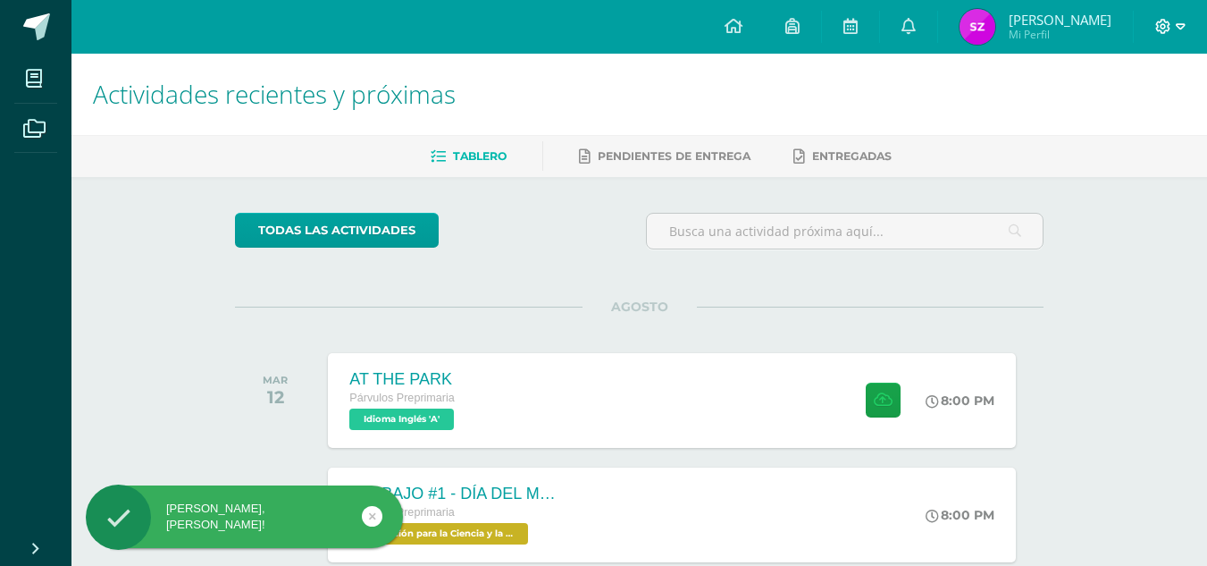
click at [1178, 26] on icon at bounding box center [1181, 26] width 10 height 6
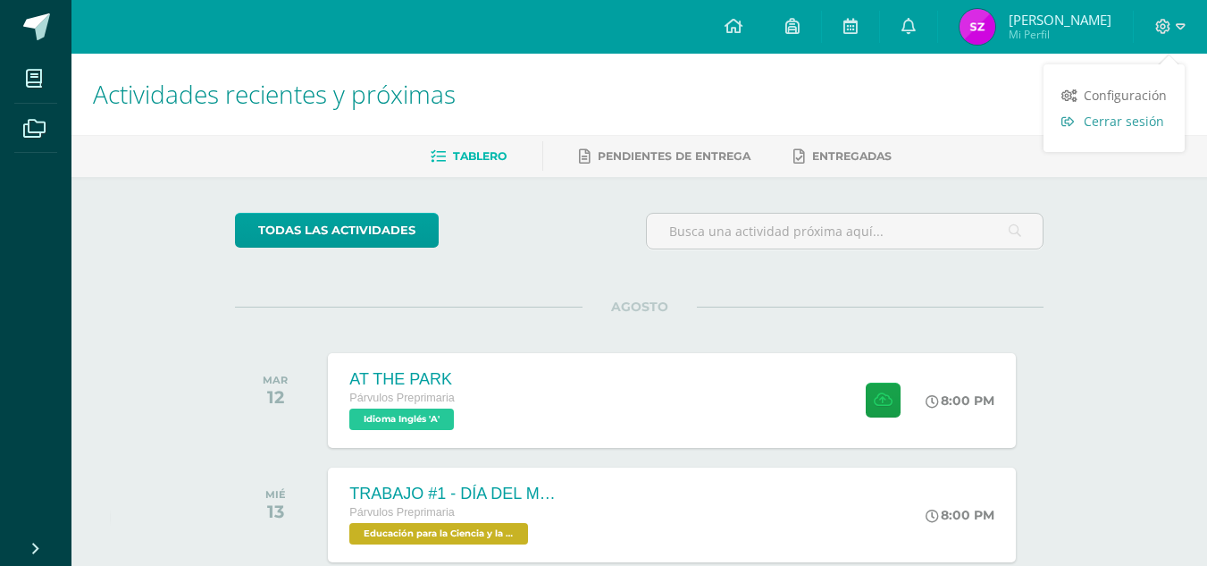
click at [1117, 122] on span "Cerrar sesión" at bounding box center [1124, 121] width 80 height 17
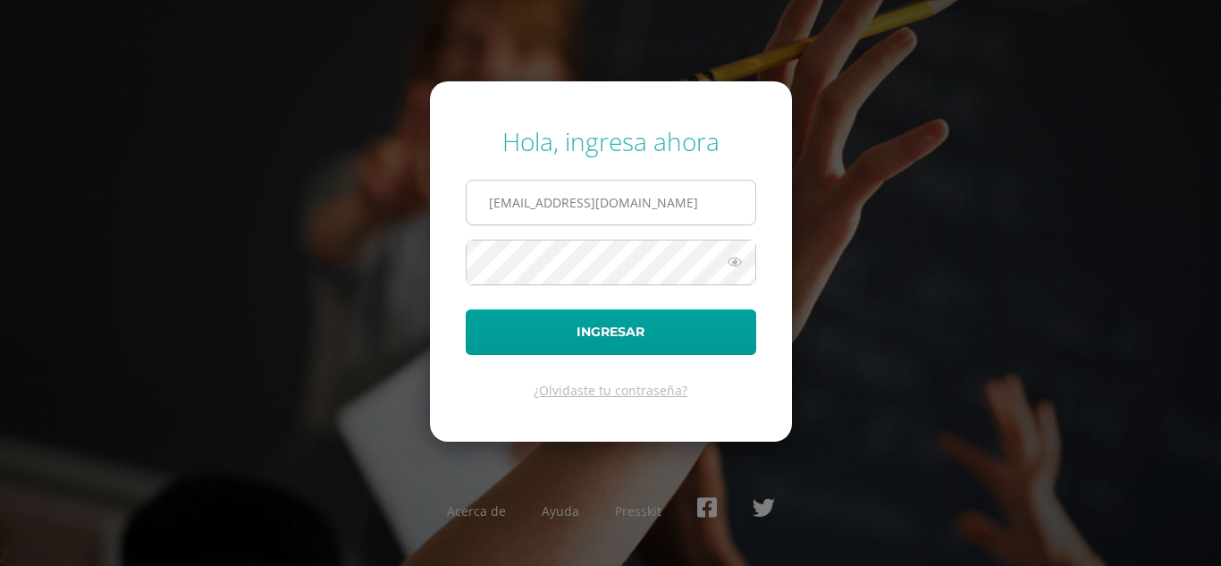
click at [511, 200] on input "741@laestrella.edu.gt" at bounding box center [610, 202] width 289 height 44
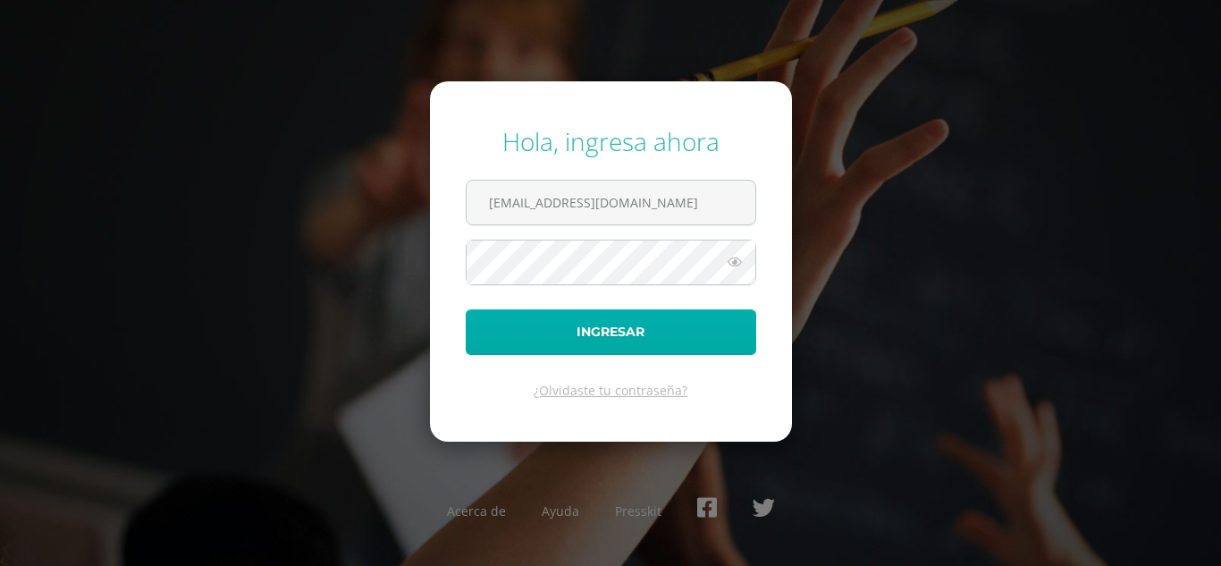
type input "734@laestrella.edu.gt"
click at [575, 347] on button "Ingresar" at bounding box center [611, 332] width 290 height 46
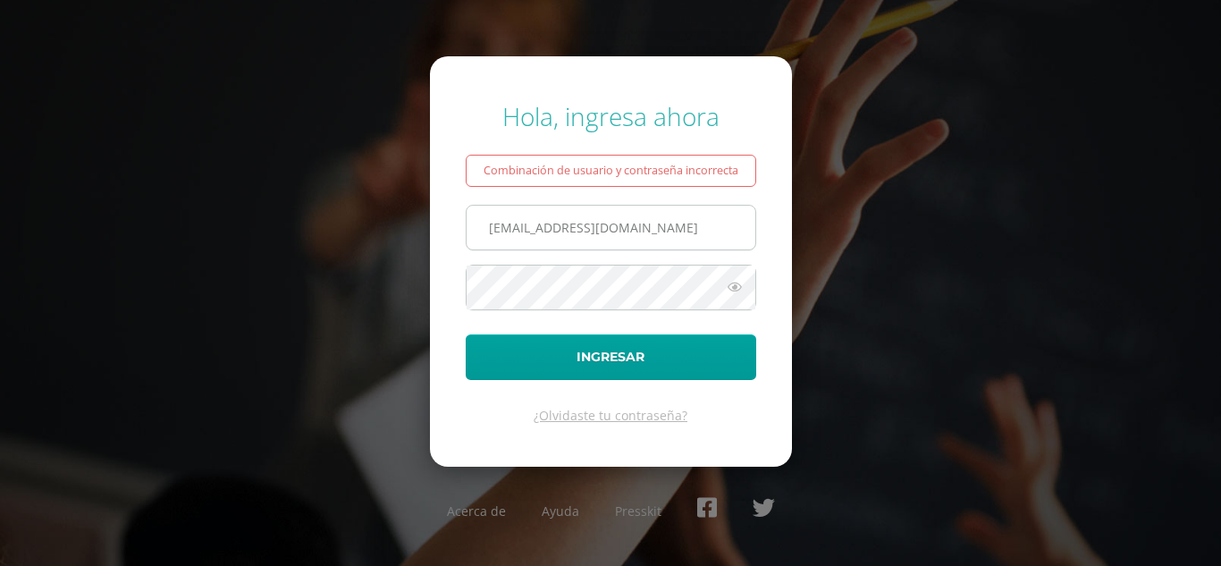
click at [511, 231] on input "734@laestrella.edu.gt" at bounding box center [610, 228] width 289 height 44
type input "[EMAIL_ADDRESS][DOMAIN_NAME]"
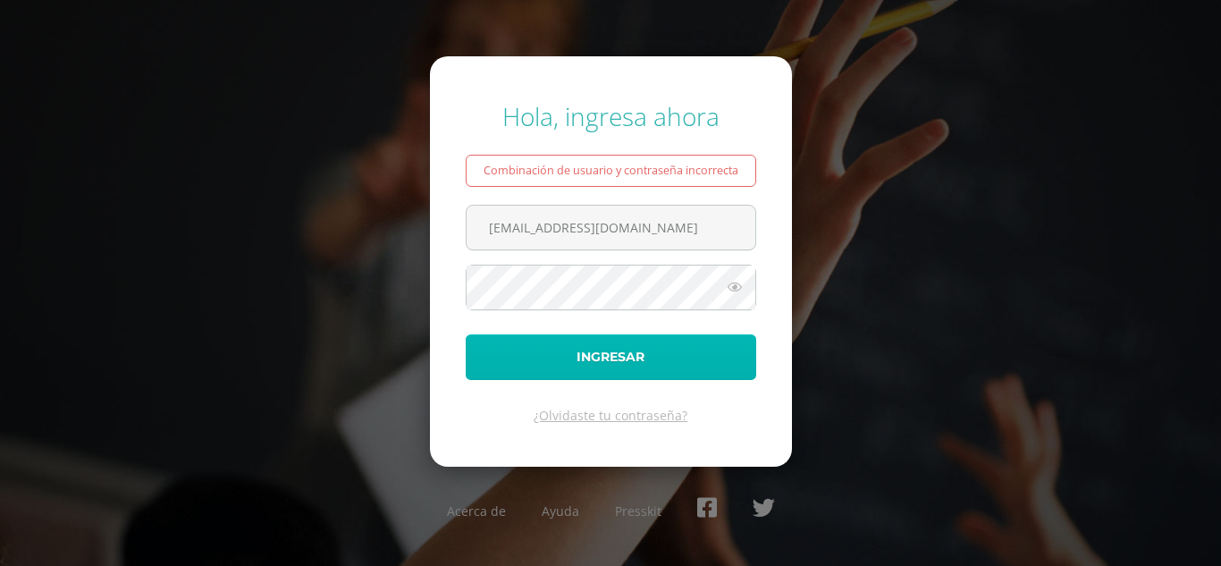
click at [664, 367] on button "Ingresar" at bounding box center [611, 357] width 290 height 46
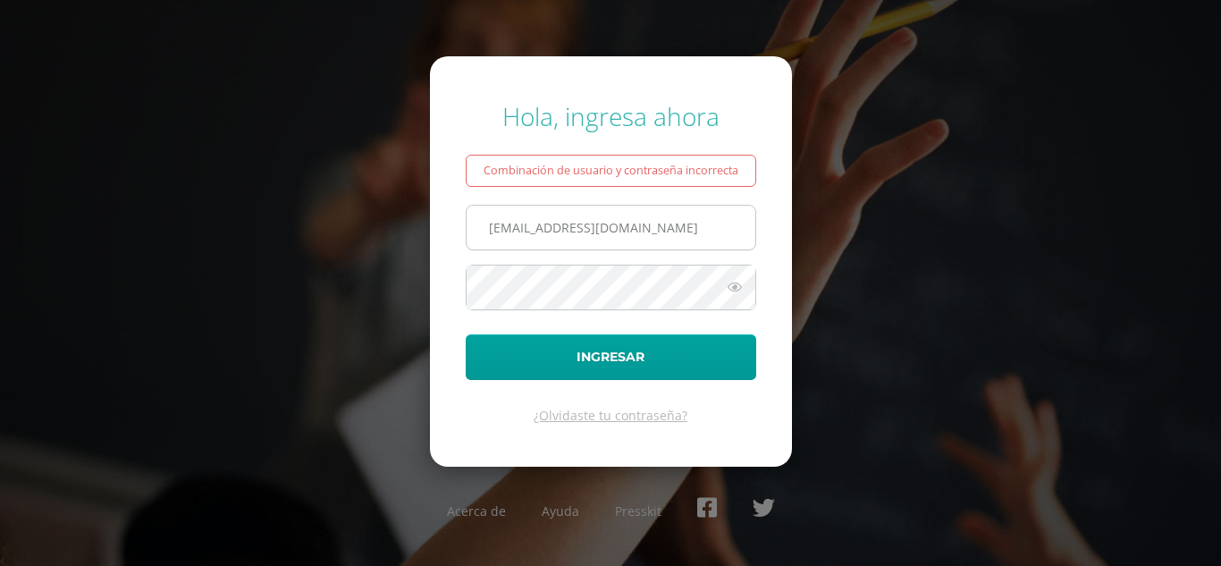
click at [510, 234] on input "[EMAIL_ADDRESS][DOMAIN_NAME]" at bounding box center [610, 228] width 289 height 44
type input "[EMAIL_ADDRESS][DOMAIN_NAME]"
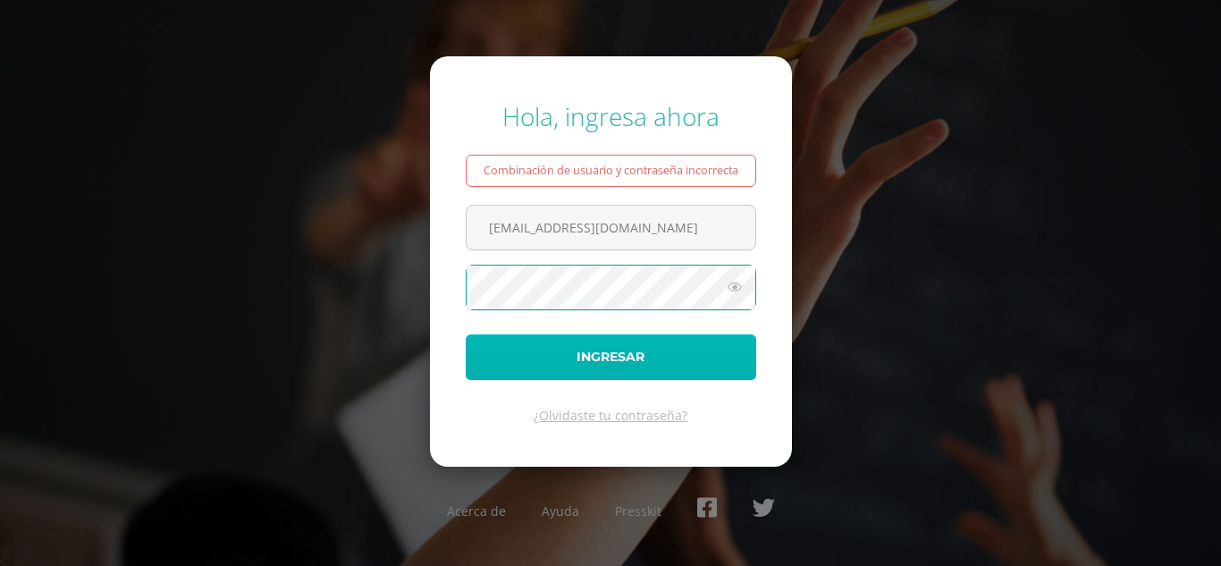
click at [661, 361] on button "Ingresar" at bounding box center [611, 357] width 290 height 46
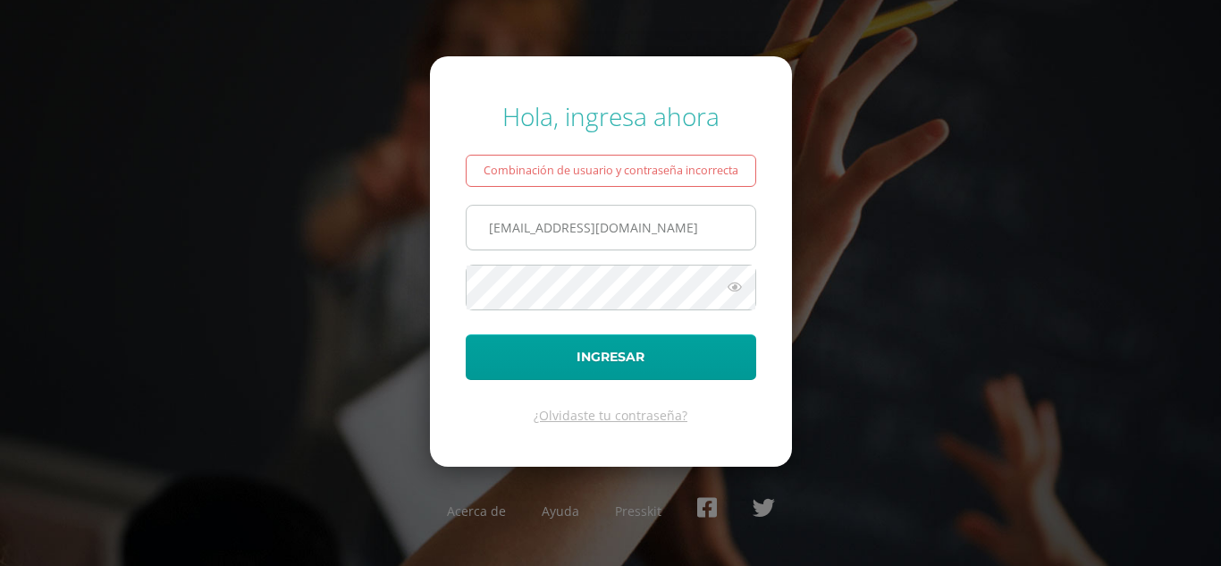
click at [508, 224] on input "[EMAIL_ADDRESS][DOMAIN_NAME]" at bounding box center [610, 228] width 289 height 44
type input "[EMAIL_ADDRESS][DOMAIN_NAME]"
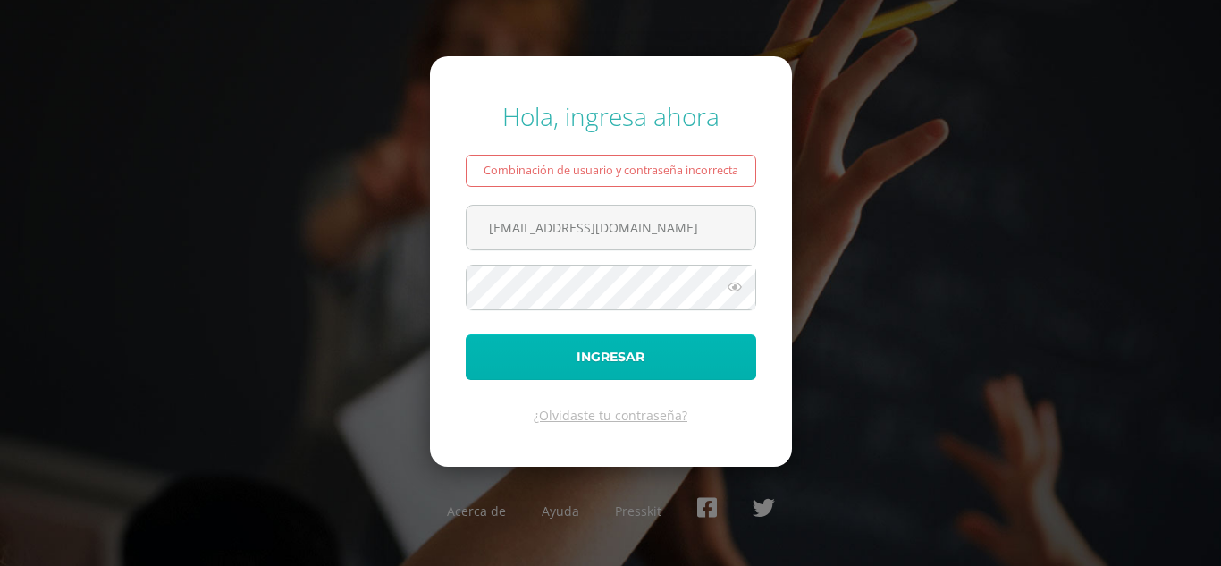
click at [693, 361] on button "Ingresar" at bounding box center [611, 357] width 290 height 46
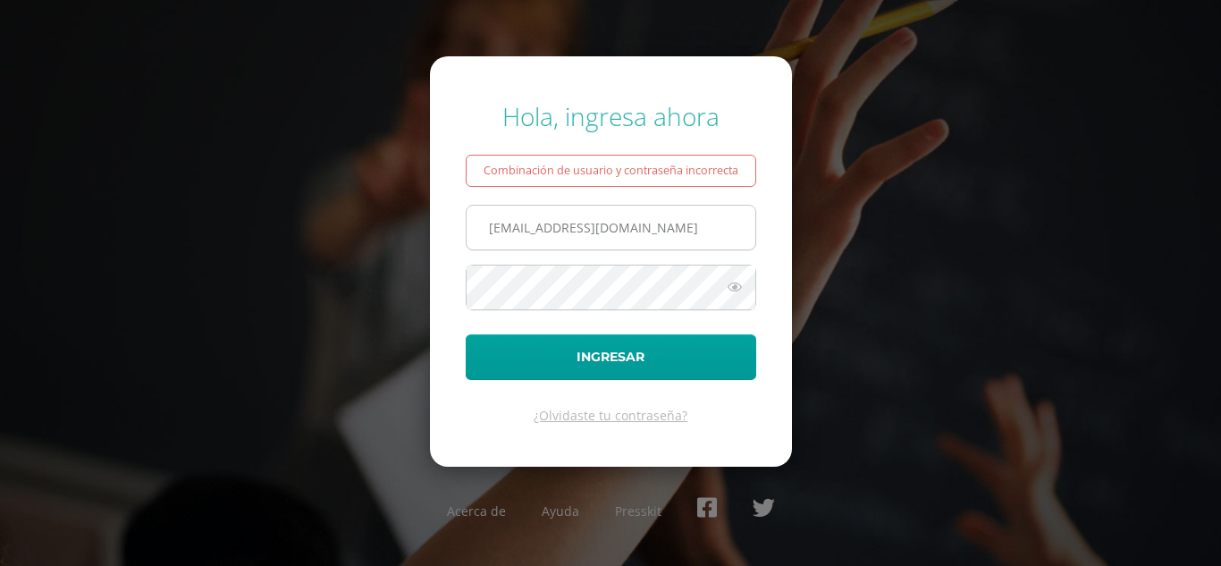
click at [508, 231] on input "[EMAIL_ADDRESS][DOMAIN_NAME]" at bounding box center [610, 228] width 289 height 44
type input "724@laestrella.edu.gt"
click at [824, 264] on div "Hola, ingresa ahora Combinación de usuario y contraseña incorrecta 724@laestrel…" at bounding box center [610, 282] width 1153 height 395
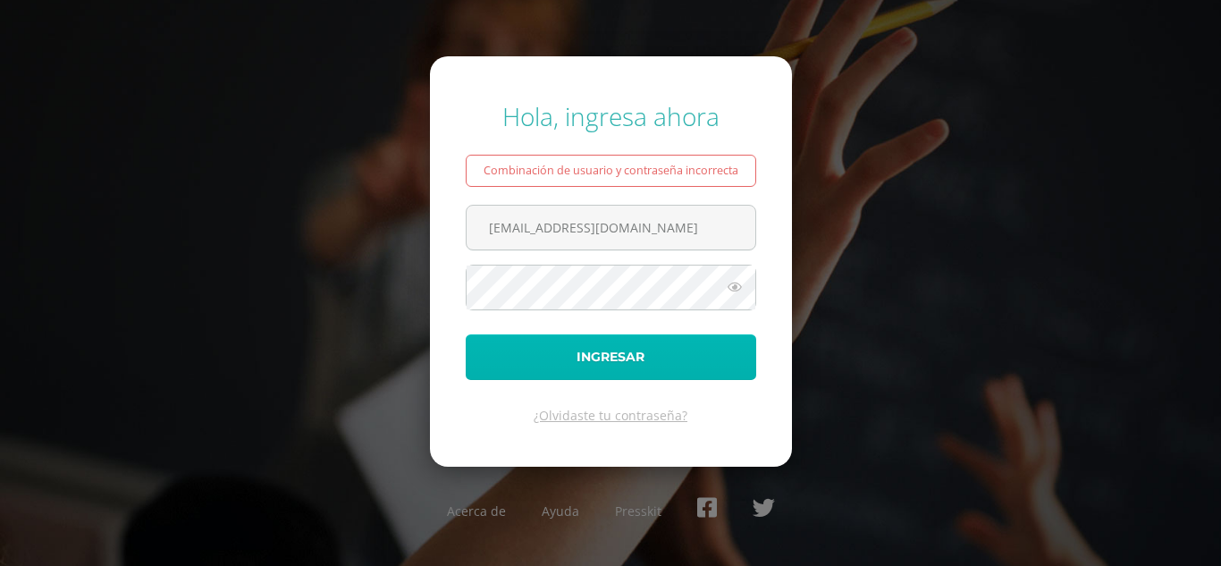
click at [654, 357] on button "Ingresar" at bounding box center [611, 357] width 290 height 46
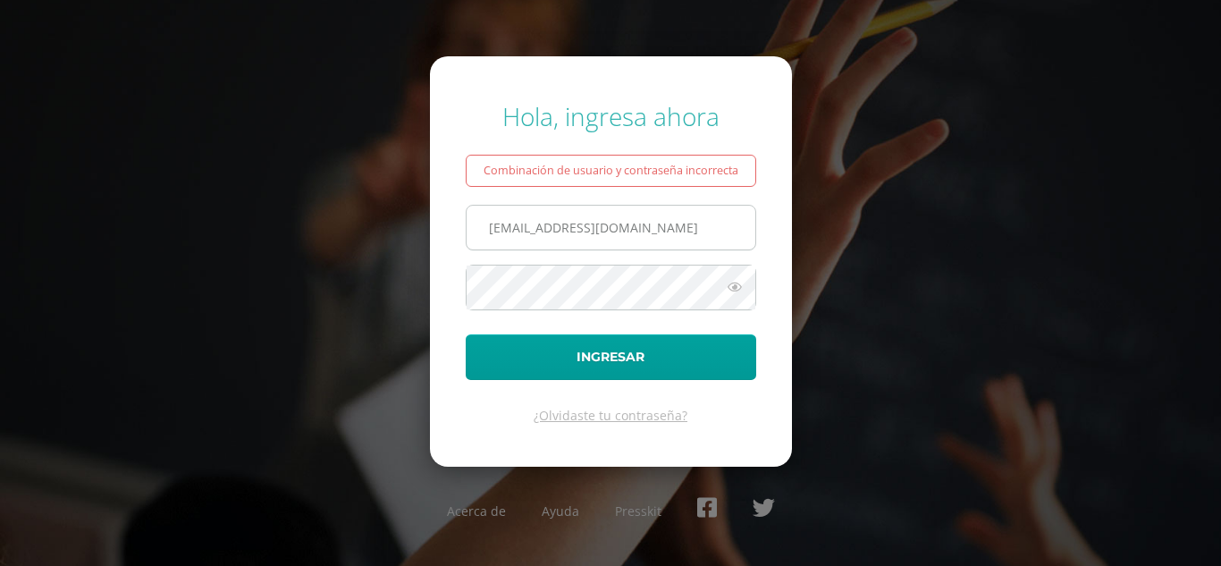
click at [513, 236] on input "724@laestrella.edu.gt" at bounding box center [610, 228] width 289 height 44
type input "723@laestrella.edu.gt"
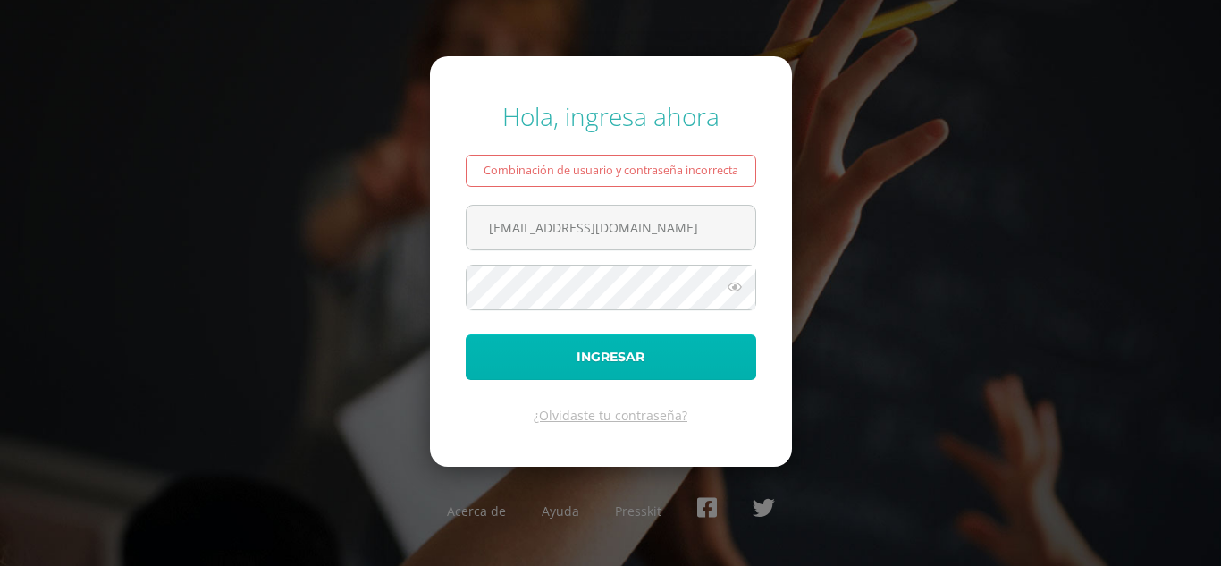
click at [694, 344] on button "Ingresar" at bounding box center [611, 357] width 290 height 46
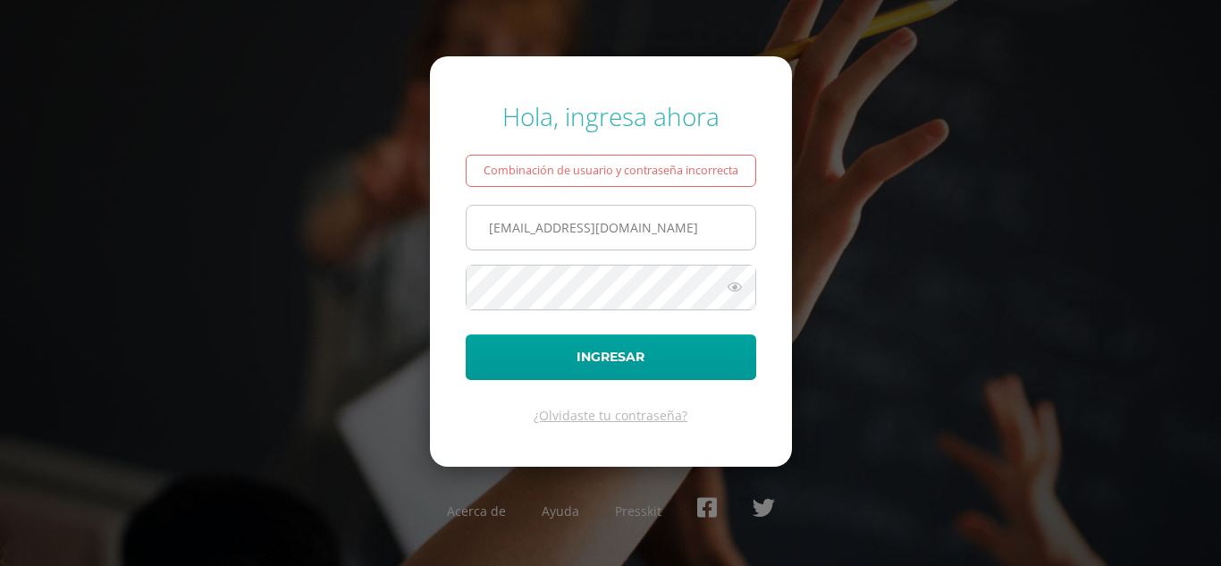
click at [509, 232] on input "[EMAIL_ADDRESS][DOMAIN_NAME]" at bounding box center [610, 228] width 289 height 44
type input "[EMAIL_ADDRESS][DOMAIN_NAME]"
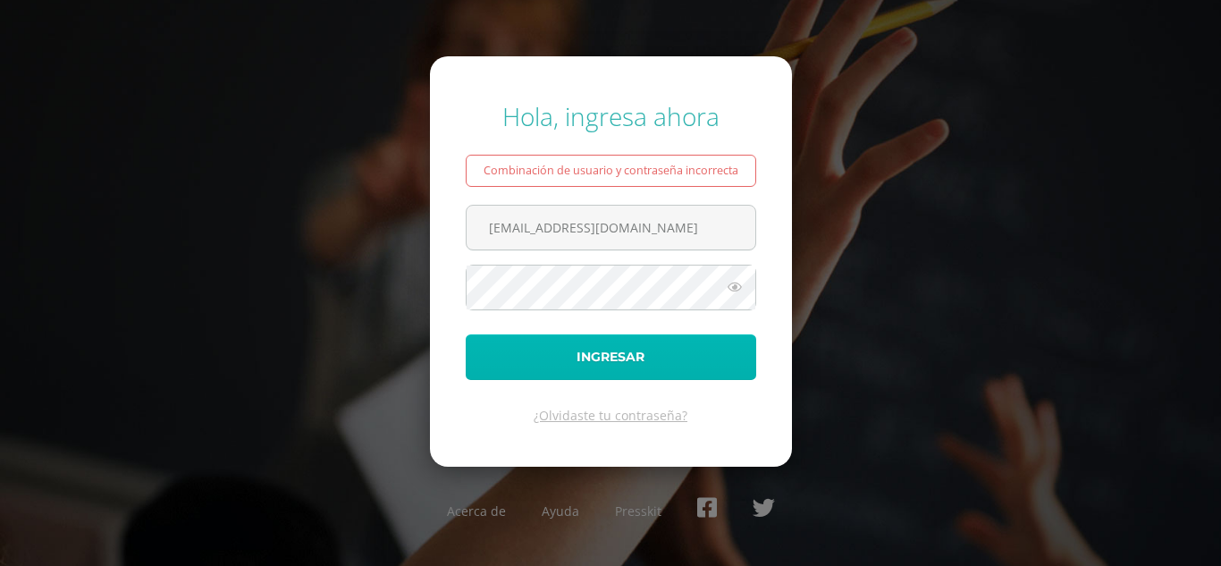
click at [617, 370] on button "Ingresar" at bounding box center [611, 357] width 290 height 46
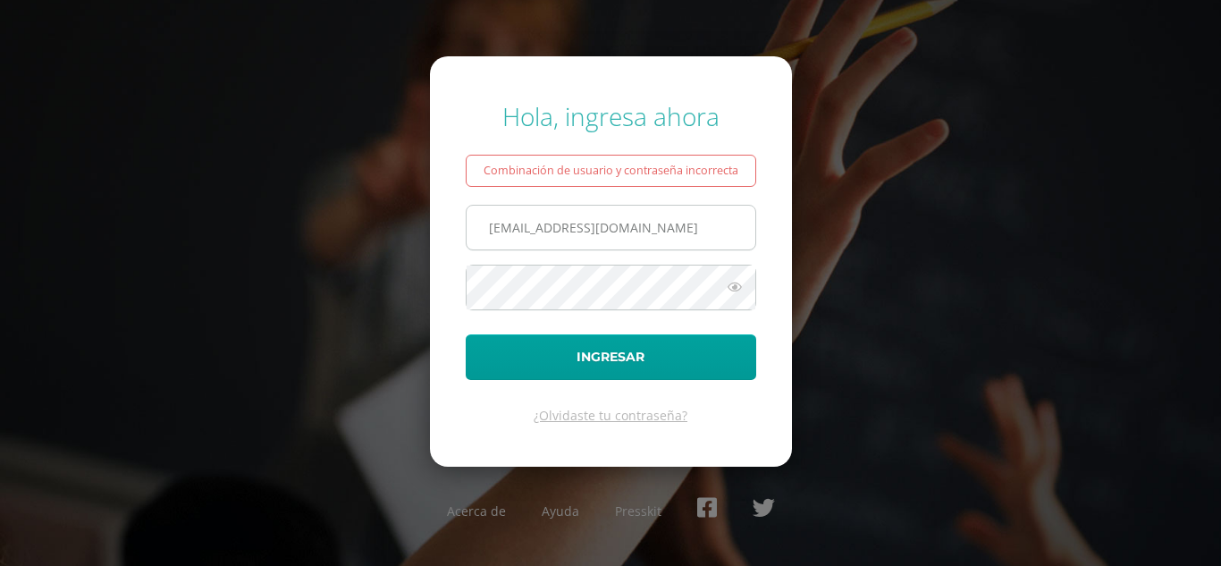
click at [508, 231] on input "722@laestrella.edu.gt" at bounding box center [610, 228] width 289 height 44
type input "721@laestrella.edu.gt"
click at [825, 234] on div "Hola, ingresa ahora Combinación de usuario y contraseña incorrecta 721@laestrel…" at bounding box center [610, 282] width 1153 height 395
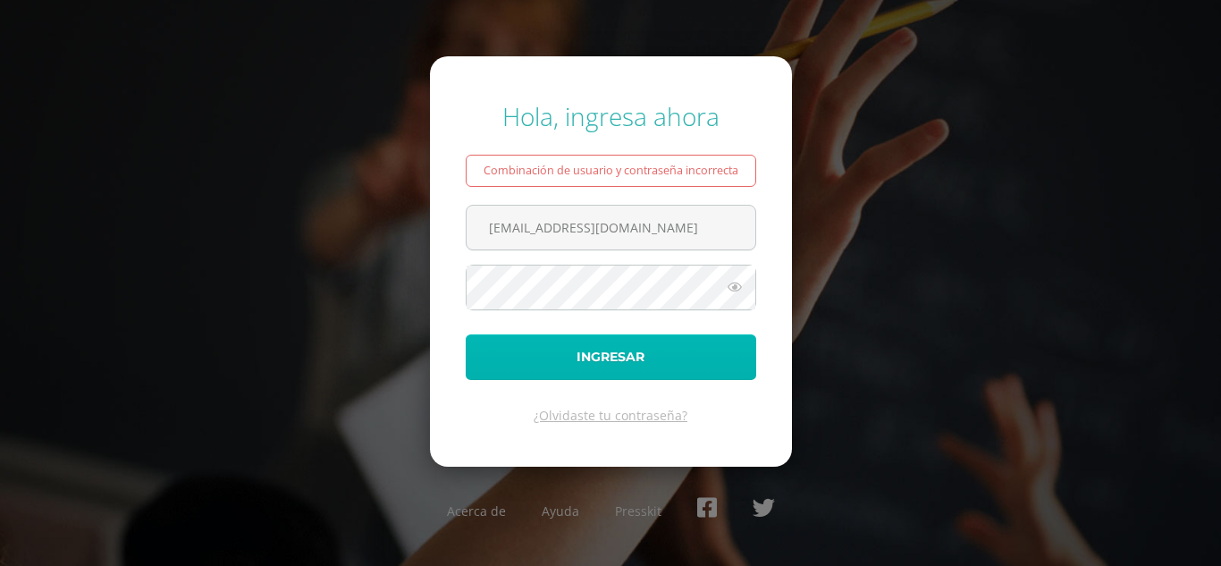
click at [694, 371] on button "Ingresar" at bounding box center [611, 357] width 290 height 46
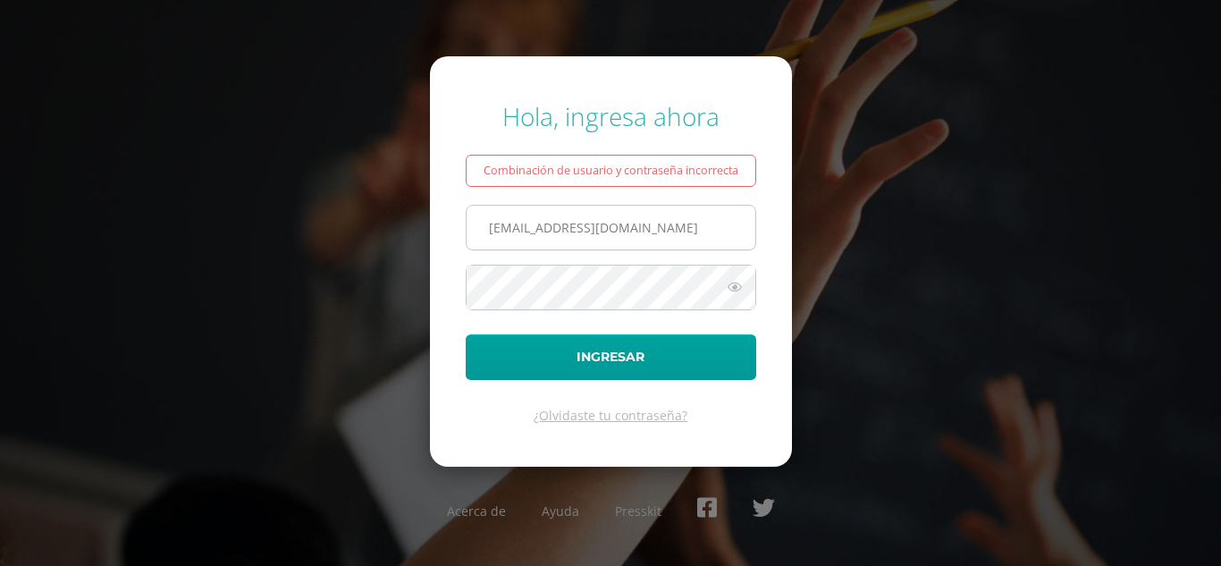
click at [510, 229] on input "721@laestrella.edu.gt" at bounding box center [610, 228] width 289 height 44
type input "[EMAIL_ADDRESS][DOMAIN_NAME]"
click at [812, 285] on div "Hola, ingresa ahora Combinación de usuario y contraseña incorrecta 714@laestrel…" at bounding box center [610, 282] width 1153 height 395
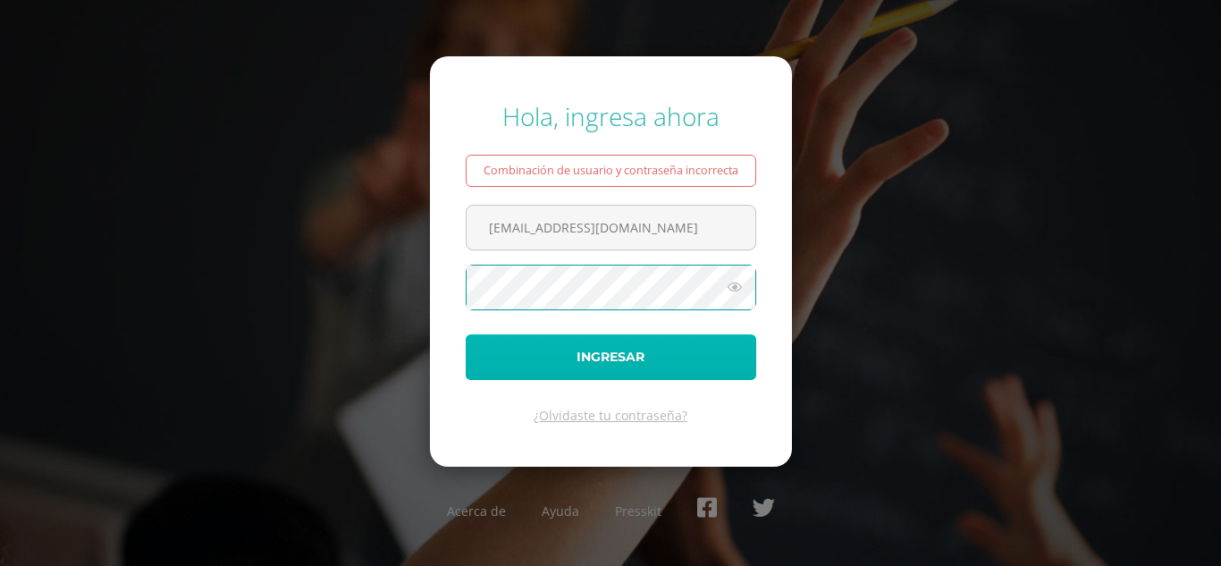
click at [682, 342] on button "Ingresar" at bounding box center [611, 357] width 290 height 46
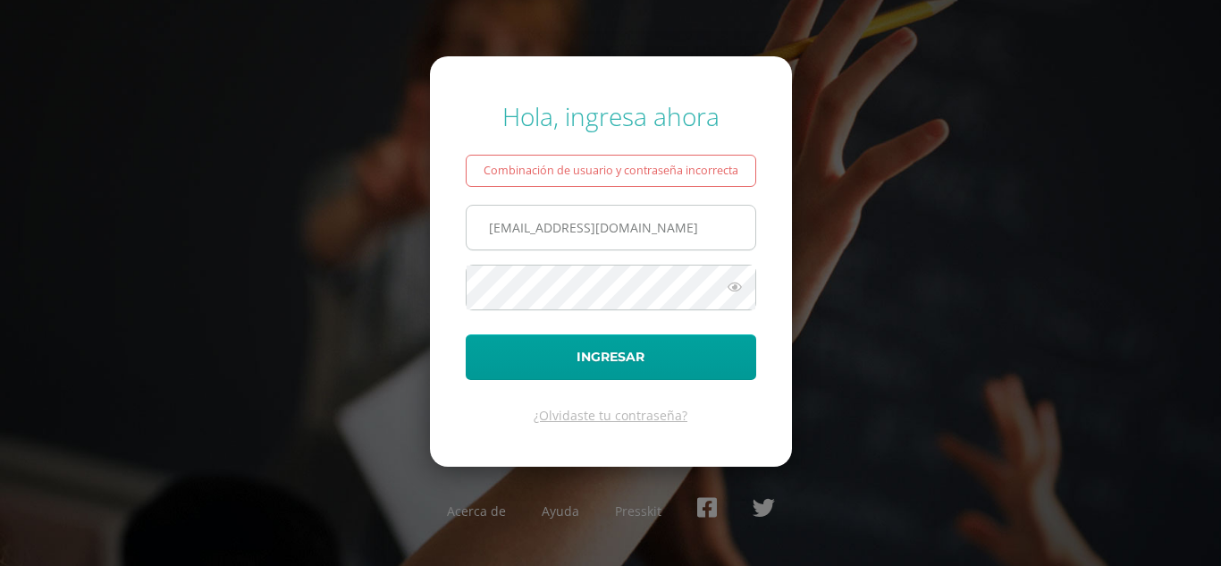
click at [509, 222] on input "[EMAIL_ADDRESS][DOMAIN_NAME]" at bounding box center [610, 228] width 289 height 44
type input "[EMAIL_ADDRESS][DOMAIN_NAME]"
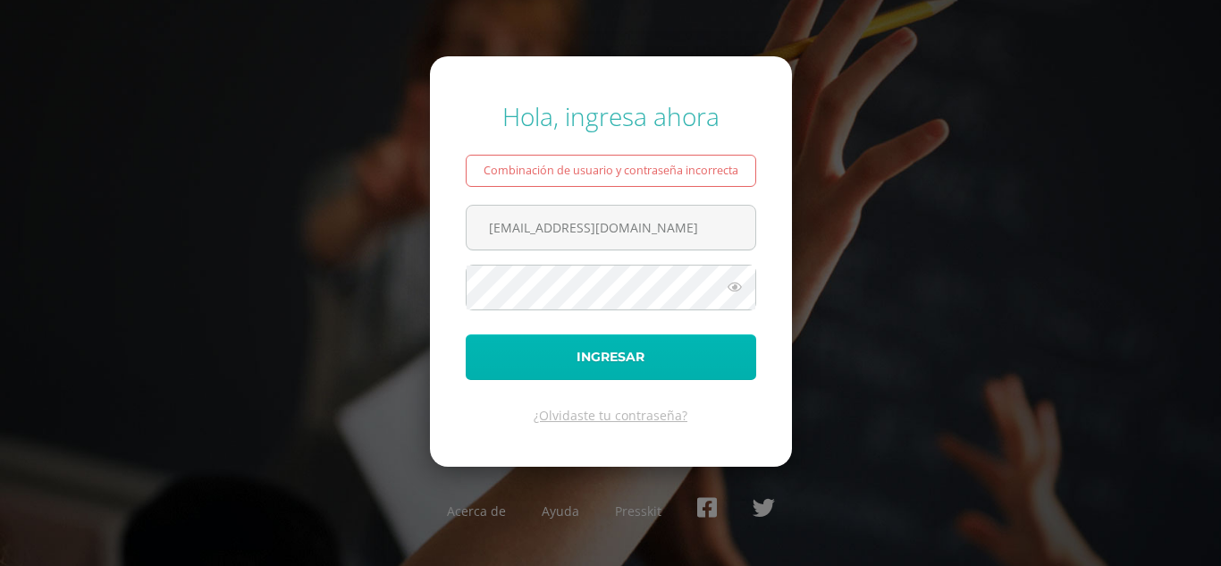
click at [724, 350] on button "Ingresar" at bounding box center [611, 357] width 290 height 46
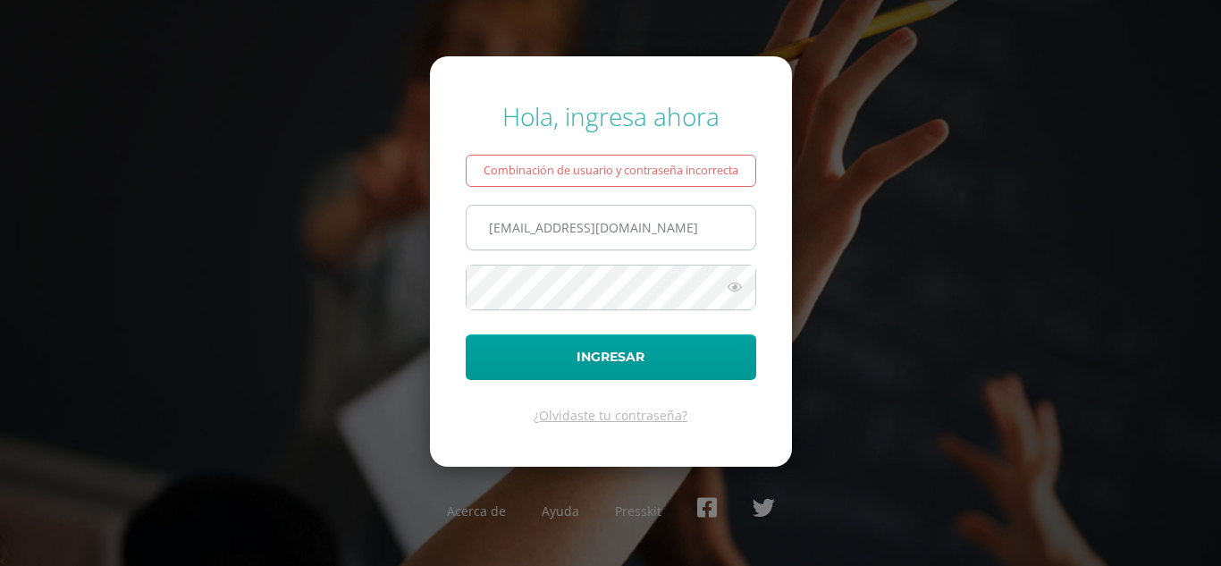
click at [508, 230] on input "713@laestrella.edu.gt" at bounding box center [610, 228] width 289 height 44
type input "712@laestrella.edu.gt"
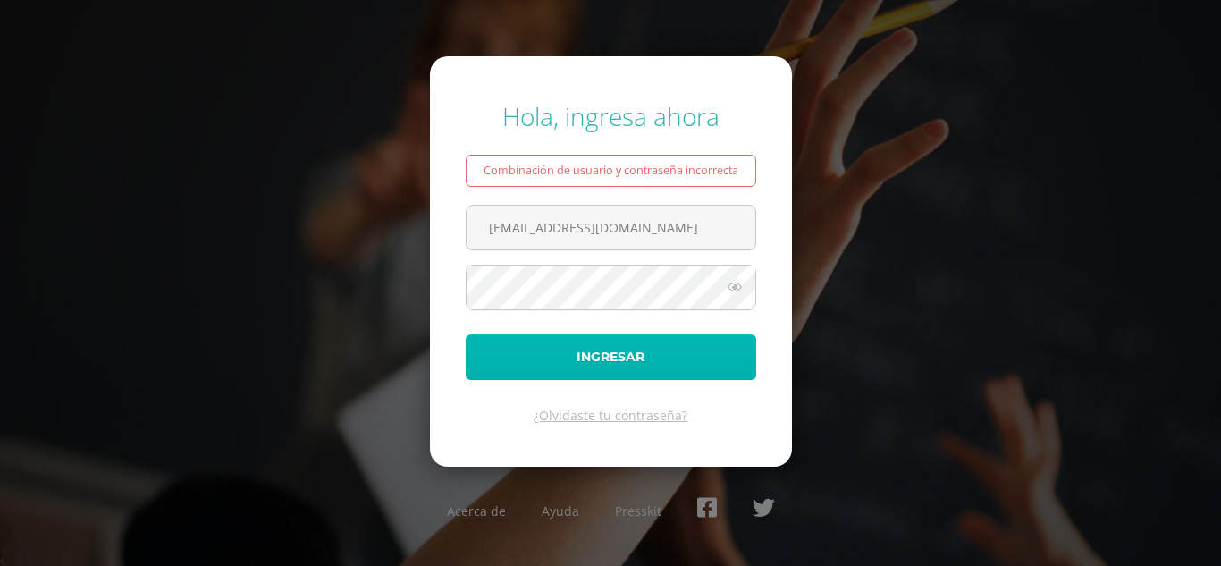
click at [647, 364] on button "Ingresar" at bounding box center [611, 357] width 290 height 46
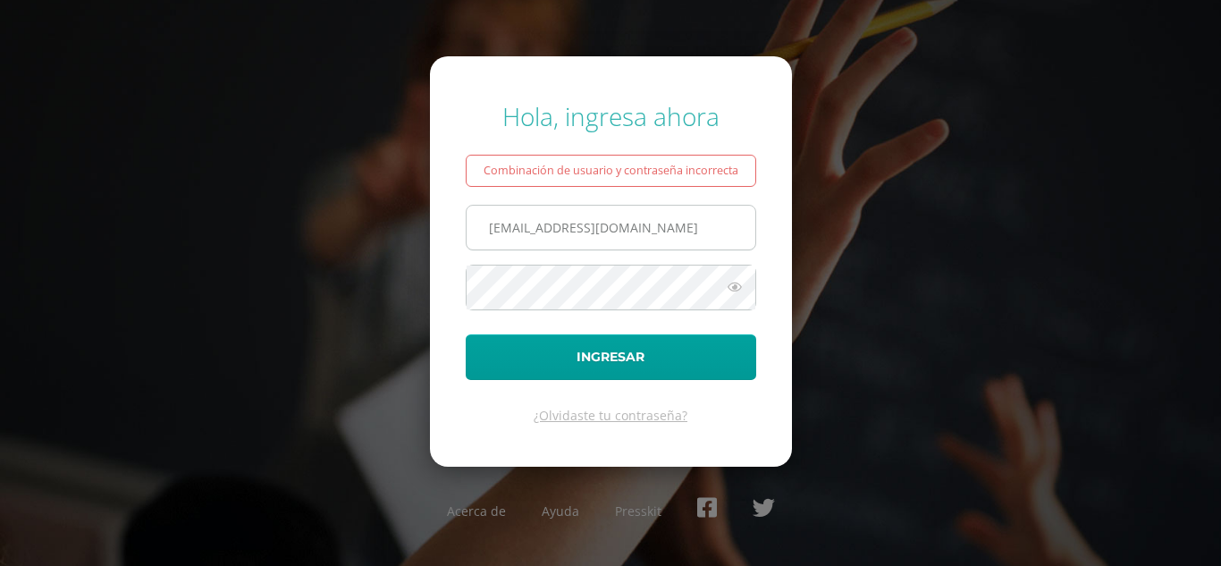
click at [506, 234] on input "712@laestrella.edu.gt" at bounding box center [610, 228] width 289 height 44
type input "711@laestrella.edu.gt"
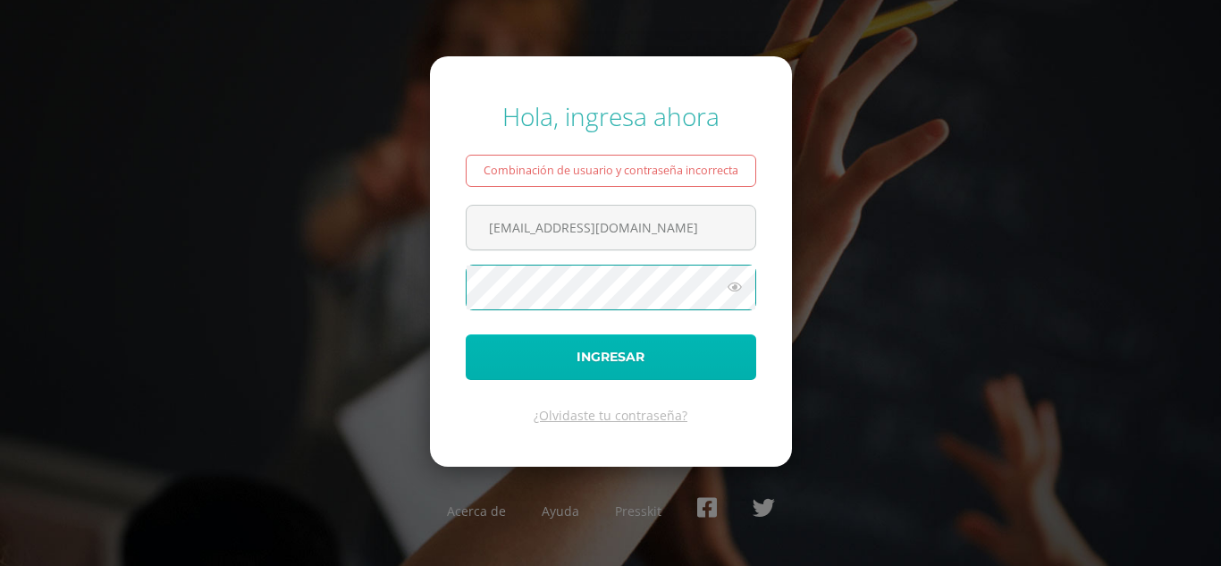
click at [611, 368] on button "Ingresar" at bounding box center [611, 357] width 290 height 46
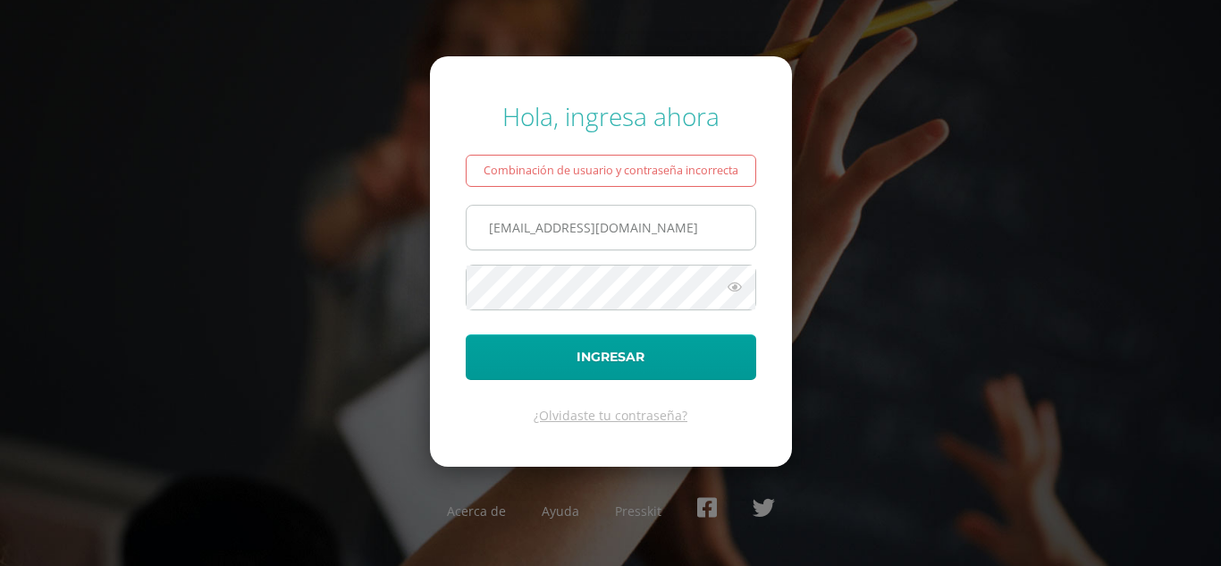
click at [507, 225] on input "711@laestrella.edu.gt" at bounding box center [610, 228] width 289 height 44
type input "[EMAIL_ADDRESS][DOMAIN_NAME]"
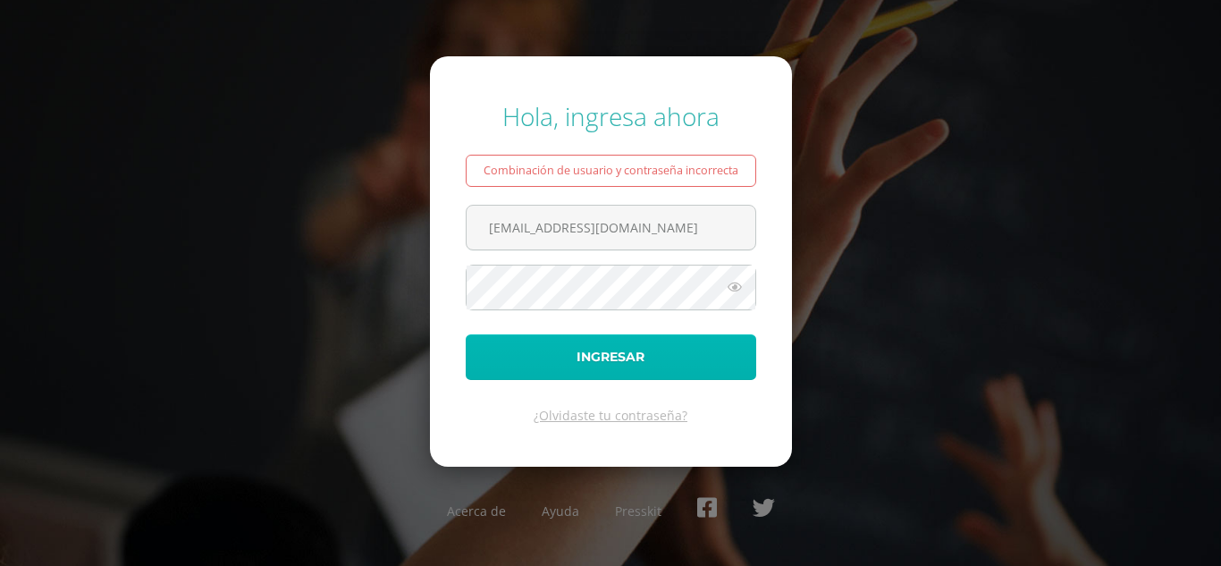
click at [667, 352] on button "Ingresar" at bounding box center [611, 357] width 290 height 46
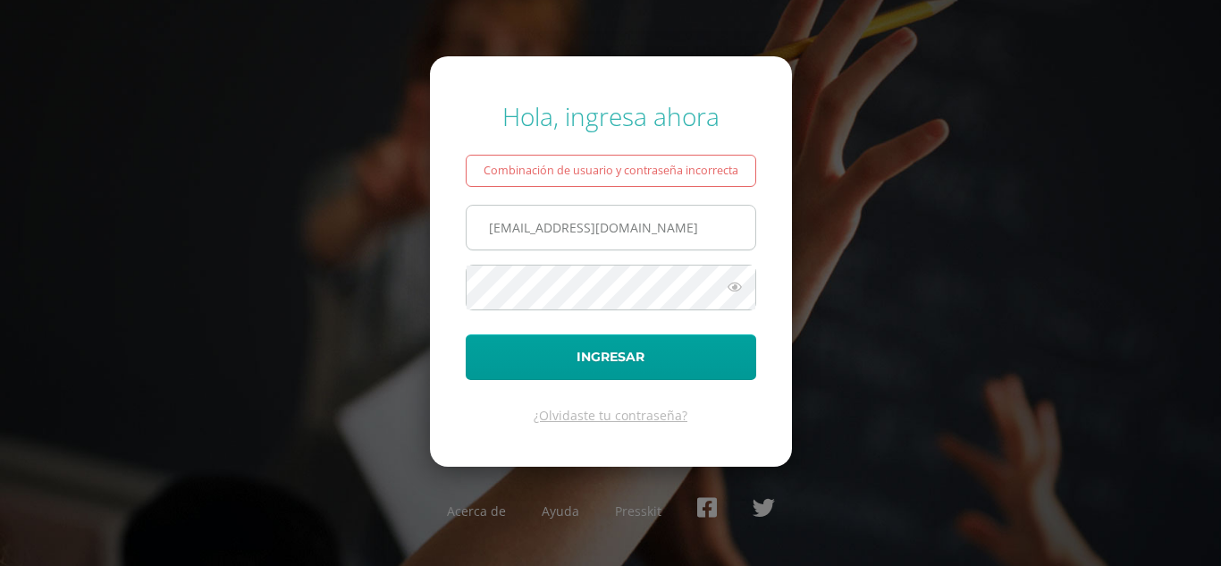
click at [512, 226] on input "[EMAIL_ADDRESS][DOMAIN_NAME]" at bounding box center [610, 228] width 289 height 44
type input "[EMAIL_ADDRESS][DOMAIN_NAME]"
click at [626, 381] on form "Hola, ingresa ahora Combinación de usuario y contraseña incorrecta [EMAIL_ADDRE…" at bounding box center [611, 260] width 362 height 409
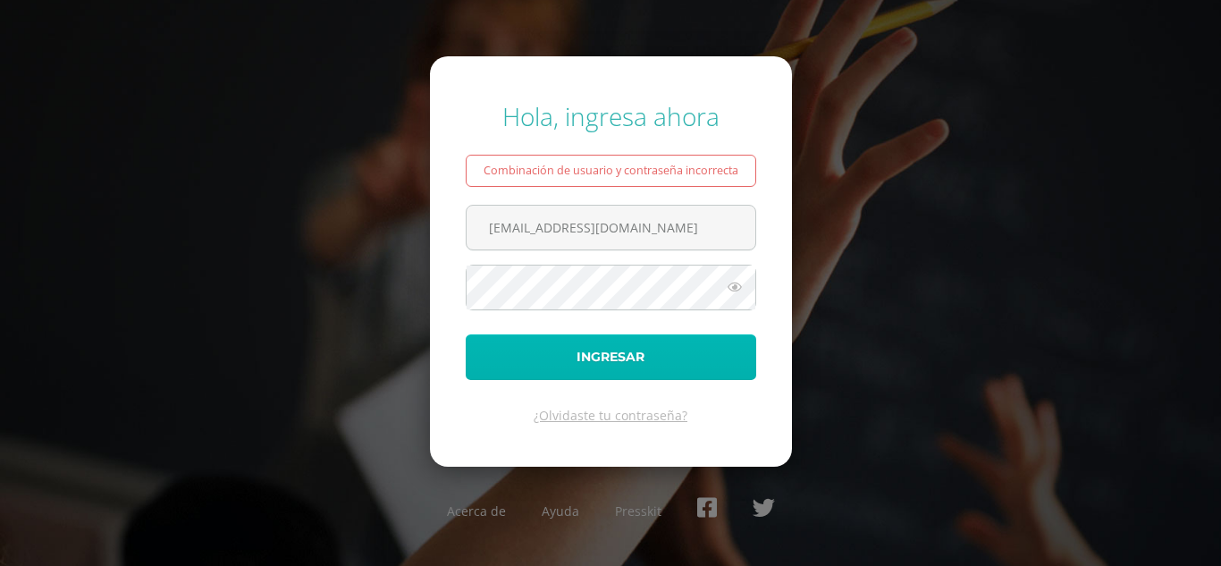
click at [631, 362] on button "Ingresar" at bounding box center [611, 357] width 290 height 46
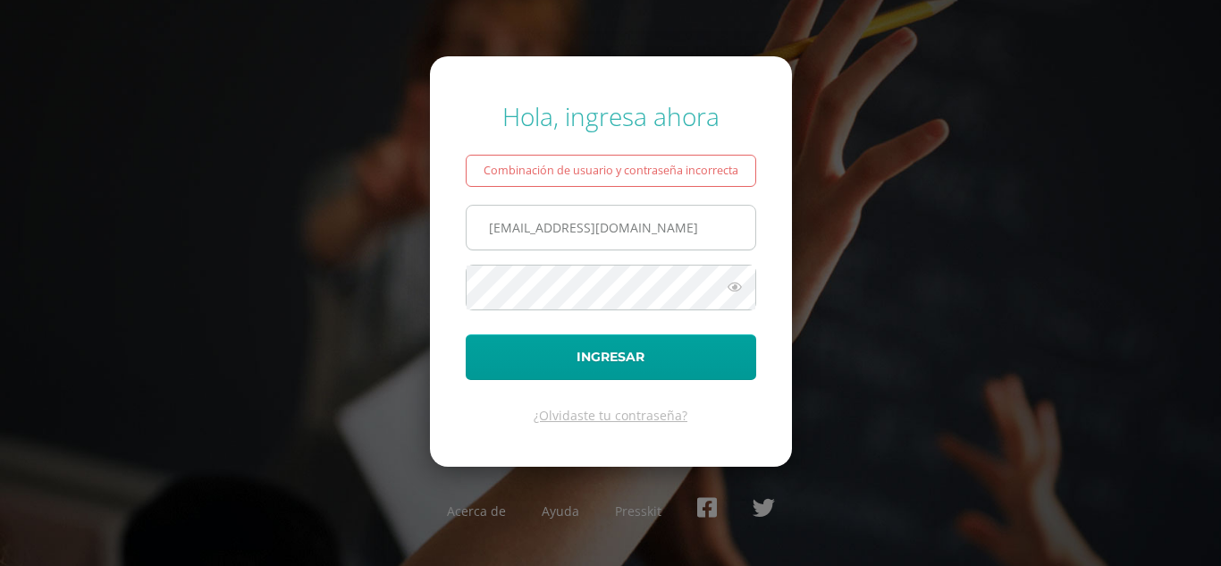
click at [508, 232] on input "703@laestrella.edu.gt" at bounding box center [610, 228] width 289 height 44
type input "702@laestrella.edu.gt"
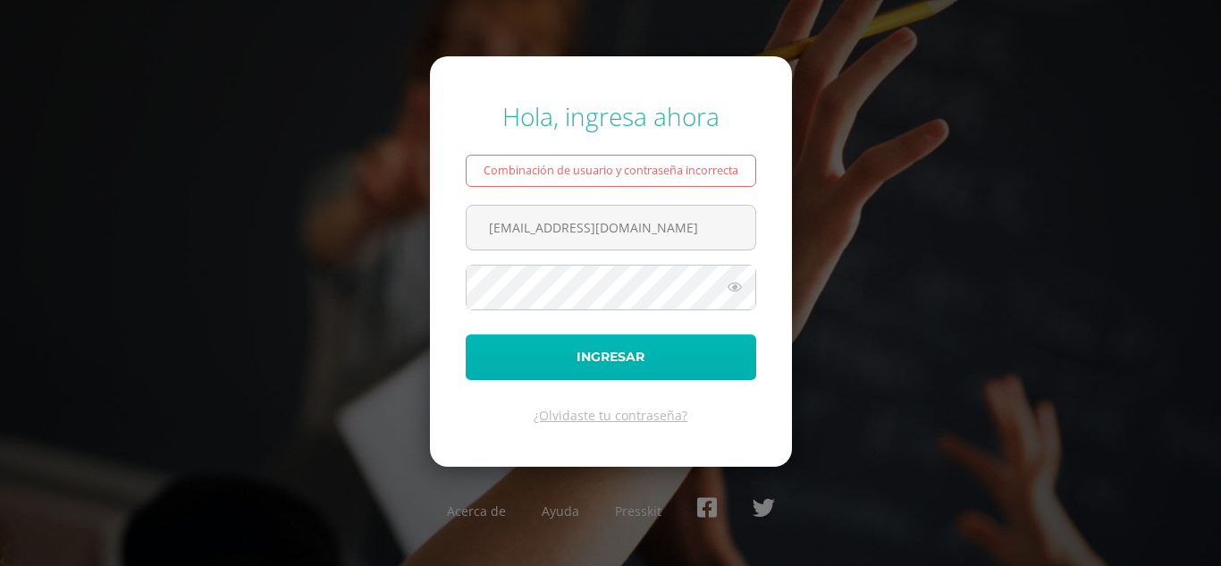
click at [687, 370] on button "Ingresar" at bounding box center [611, 357] width 290 height 46
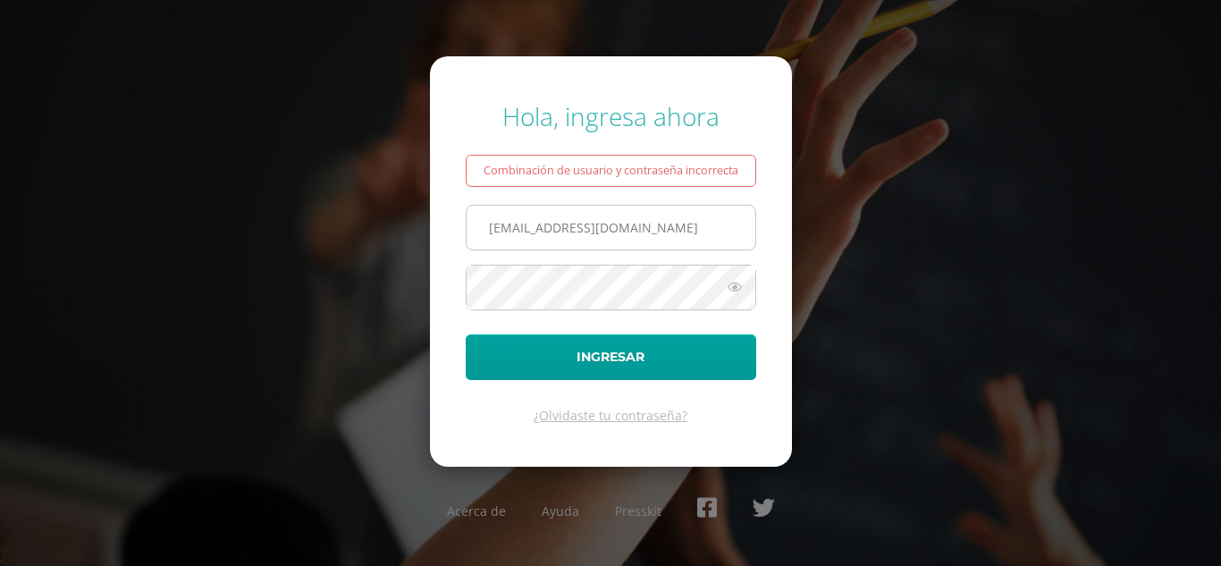
click at [507, 232] on input "702@laestrella.edu.gt" at bounding box center [610, 228] width 289 height 44
type input "[EMAIL_ADDRESS][DOMAIN_NAME]"
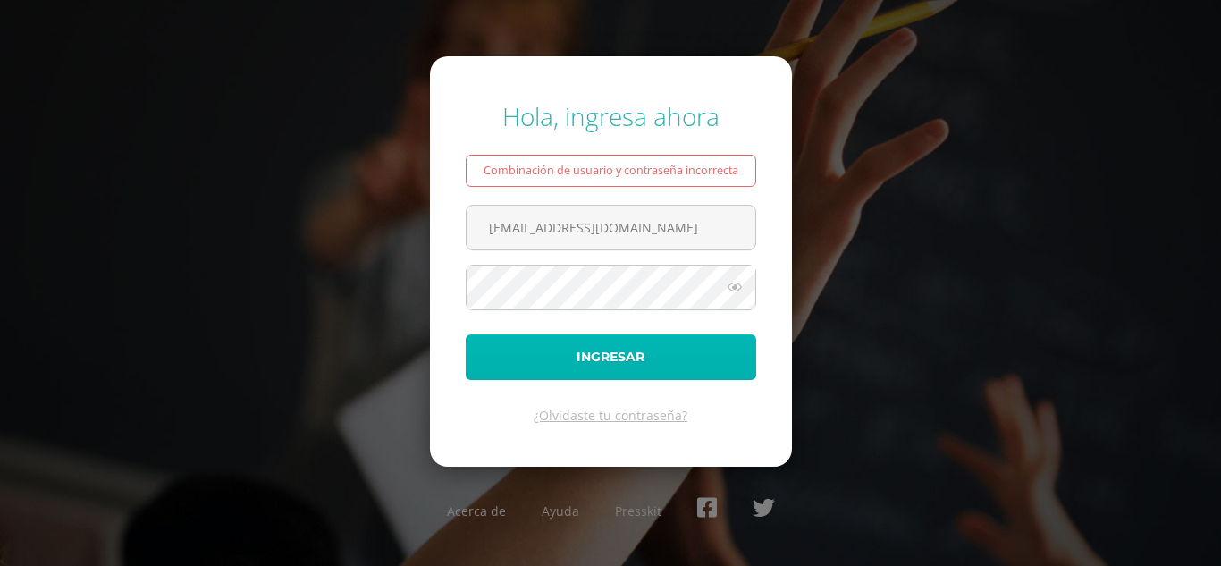
click at [651, 374] on button "Ingresar" at bounding box center [611, 357] width 290 height 46
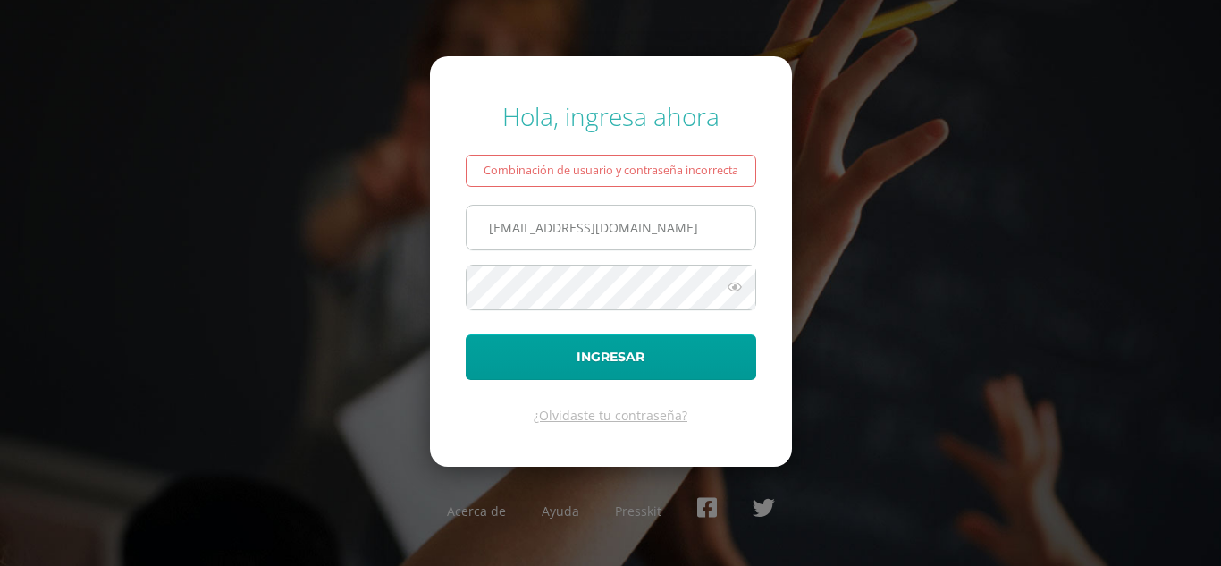
click at [508, 222] on input "[EMAIL_ADDRESS][DOMAIN_NAME]" at bounding box center [610, 228] width 289 height 44
type input "[EMAIL_ADDRESS][DOMAIN_NAME]"
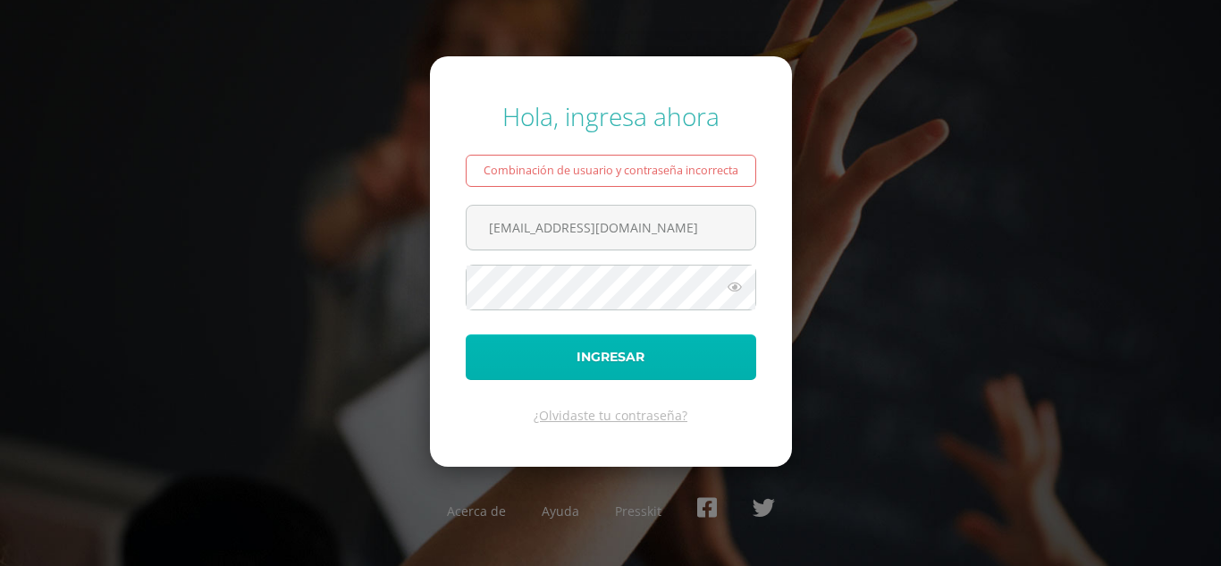
click at [680, 360] on button "Ingresar" at bounding box center [611, 357] width 290 height 46
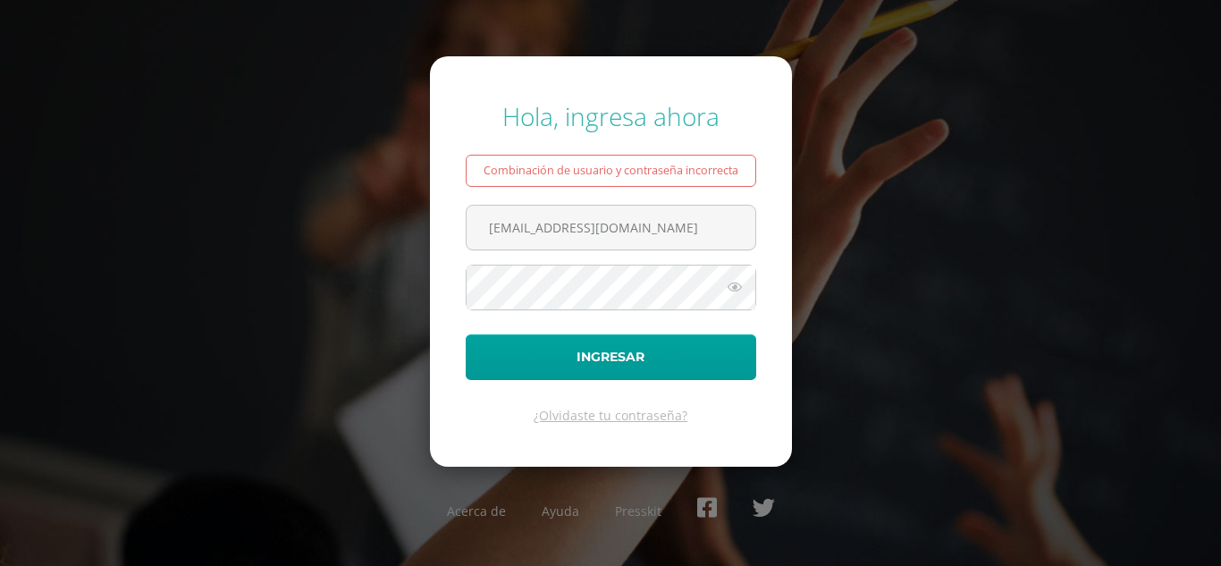
type input "693@laestrella.edu.gt"
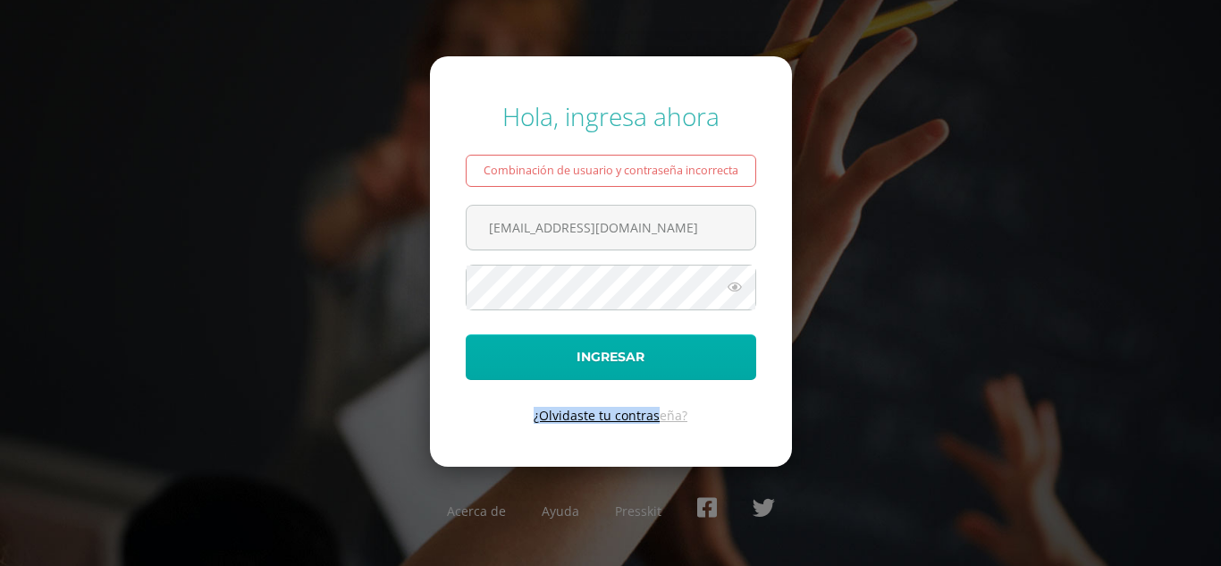
drag, startPoint x: 661, startPoint y: 381, endPoint x: 668, endPoint y: 365, distance: 17.6
click at [668, 365] on form "Hola, ingresa ahora Combinación de usuario y contraseña incorrecta 693@laestrel…" at bounding box center [611, 260] width 362 height 409
click at [668, 365] on button "Ingresar" at bounding box center [611, 357] width 290 height 46
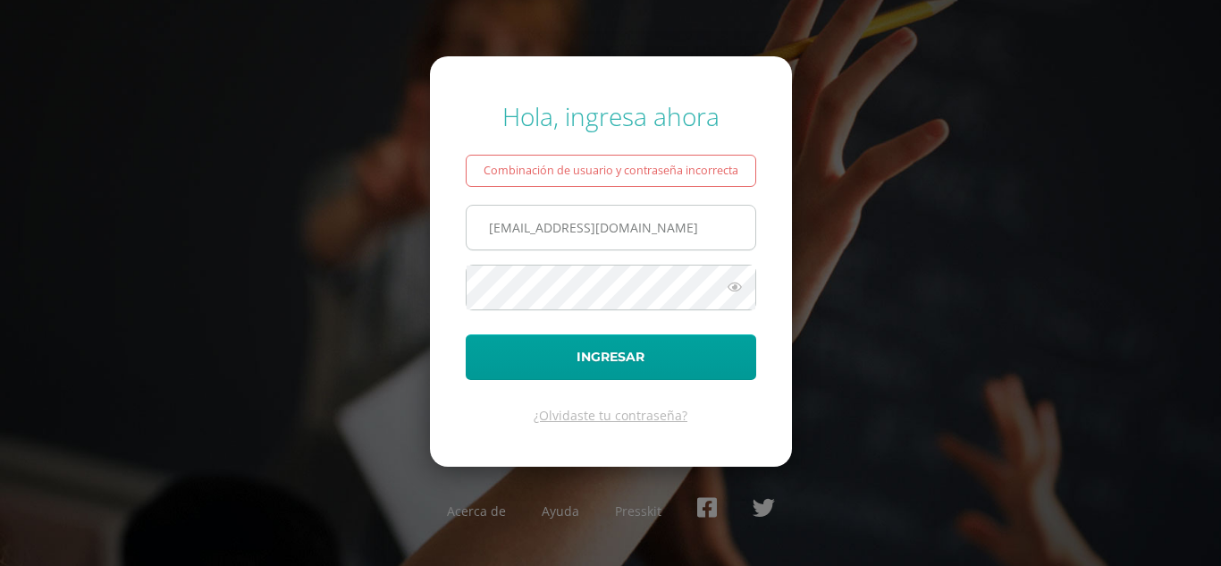
click at [509, 232] on input "693@laestrella.edu.gt" at bounding box center [610, 228] width 289 height 44
type input "692@laestrella.edu.gt"
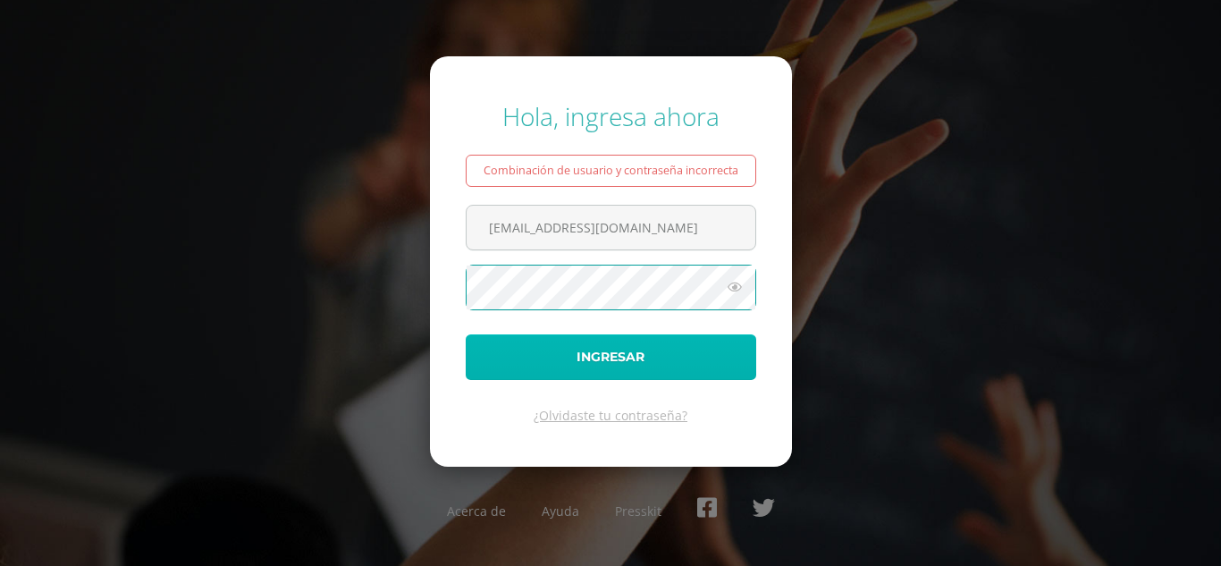
click at [676, 372] on button "Ingresar" at bounding box center [611, 357] width 290 height 46
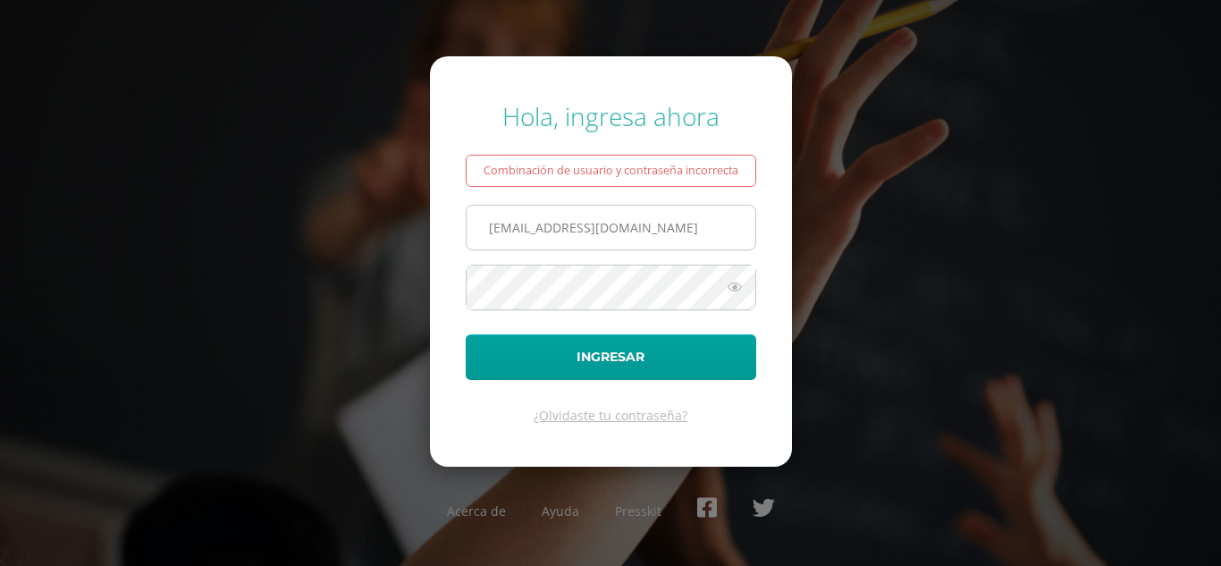
click at [508, 226] on input "692@laestrella.edu.gt" at bounding box center [610, 228] width 289 height 44
type input "[EMAIL_ADDRESS][DOMAIN_NAME]"
click at [792, 263] on div "Hola, ingresa ahora Combinación de usuario y contraseña incorrecta 691@laestrel…" at bounding box center [610, 282] width 1153 height 395
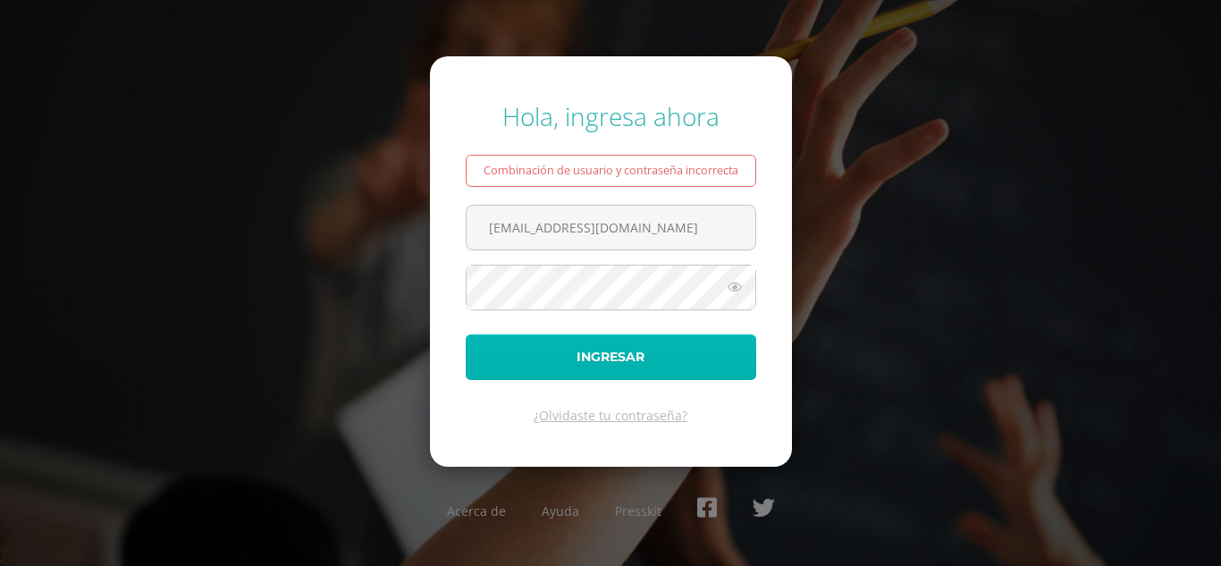
click at [690, 352] on button "Ingresar" at bounding box center [611, 357] width 290 height 46
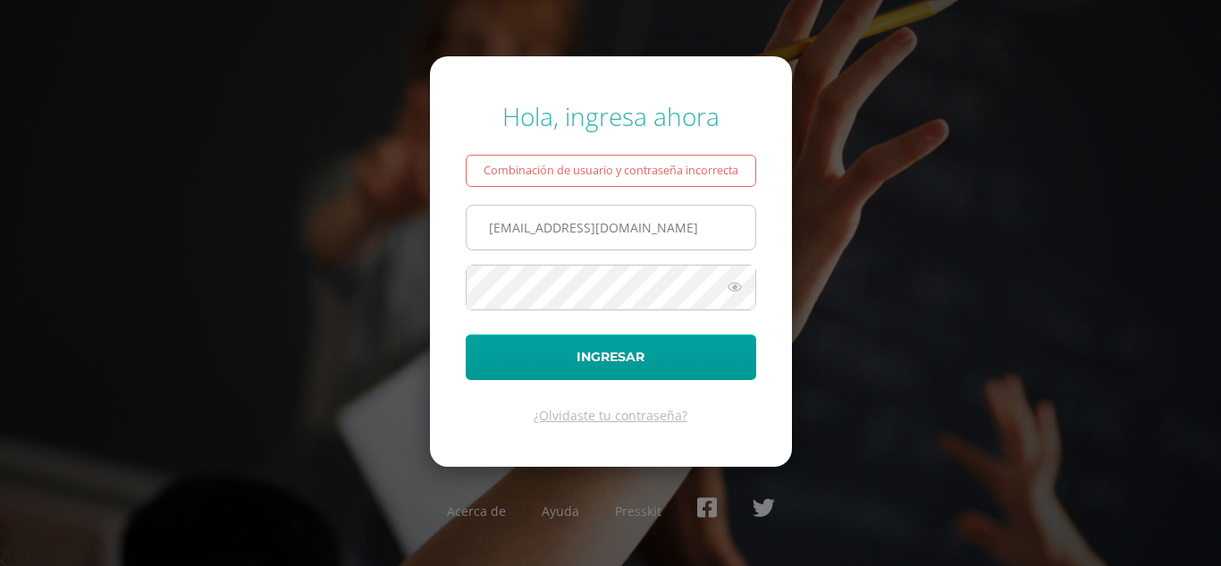
click at [511, 227] on input "[EMAIL_ADDRESS][DOMAIN_NAME]" at bounding box center [610, 228] width 289 height 44
type input "[EMAIL_ADDRESS][DOMAIN_NAME]"
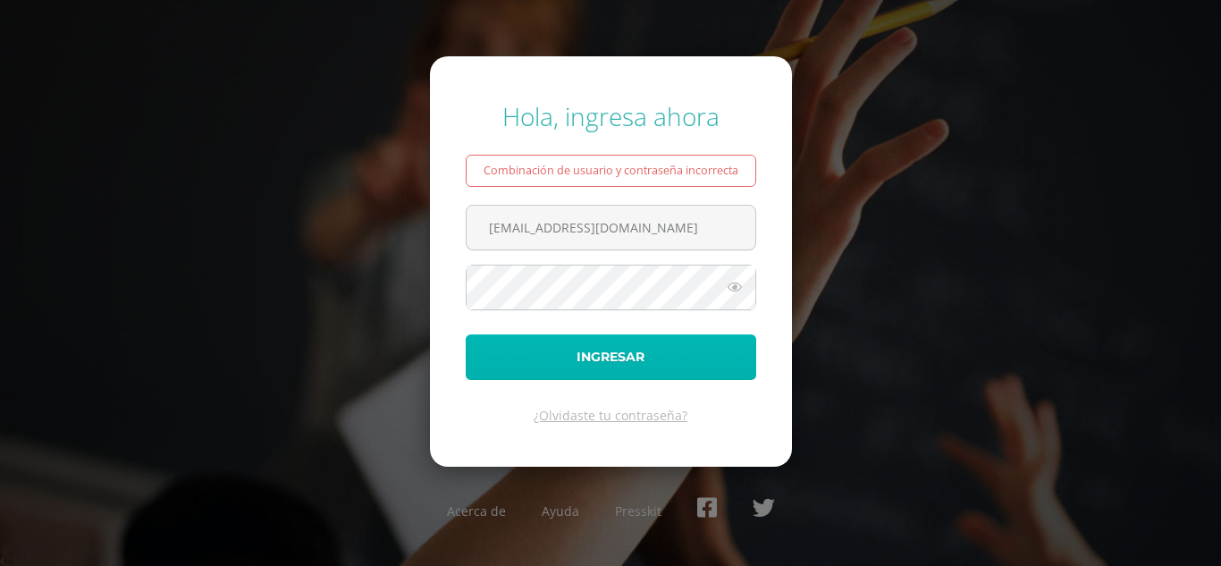
click at [708, 357] on button "Ingresar" at bounding box center [611, 357] width 290 height 46
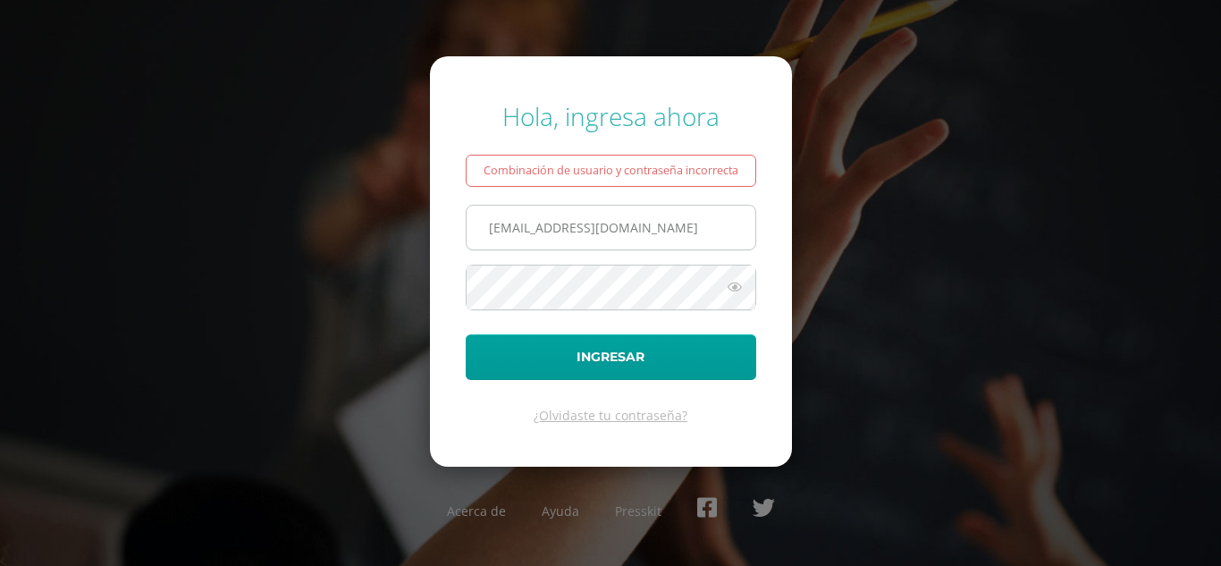
click at [508, 223] on input "[EMAIL_ADDRESS][DOMAIN_NAME]" at bounding box center [610, 228] width 289 height 44
type input "[EMAIL_ADDRESS][DOMAIN_NAME]"
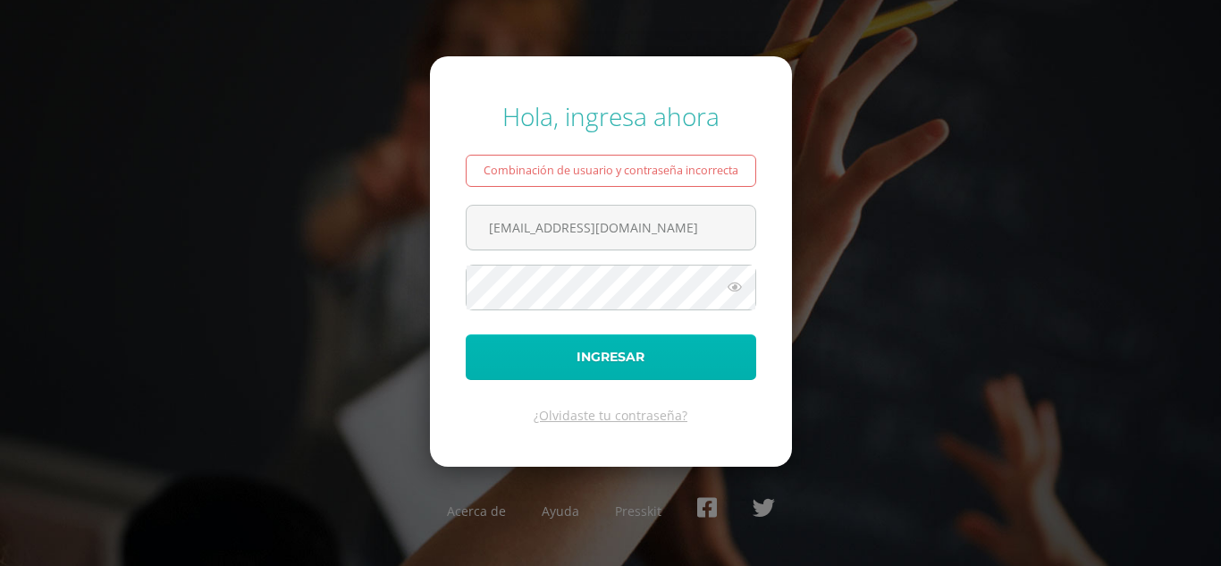
click at [705, 348] on button "Ingresar" at bounding box center [611, 357] width 290 height 46
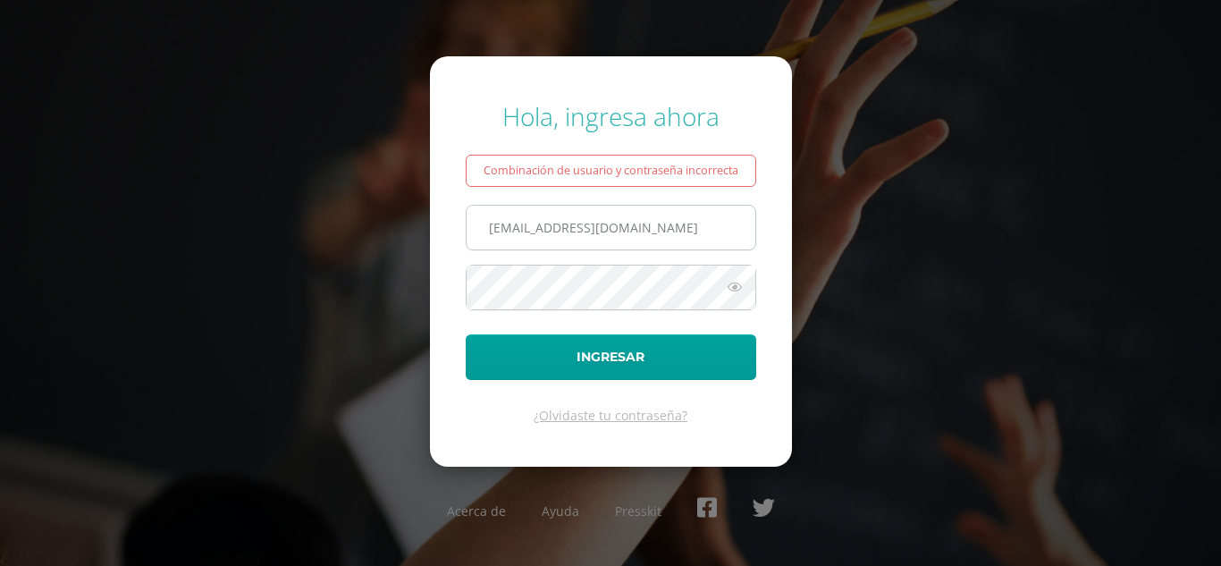
click at [510, 231] on input "[EMAIL_ADDRESS][DOMAIN_NAME]" at bounding box center [610, 228] width 289 height 44
type input "[EMAIL_ADDRESS][DOMAIN_NAME]"
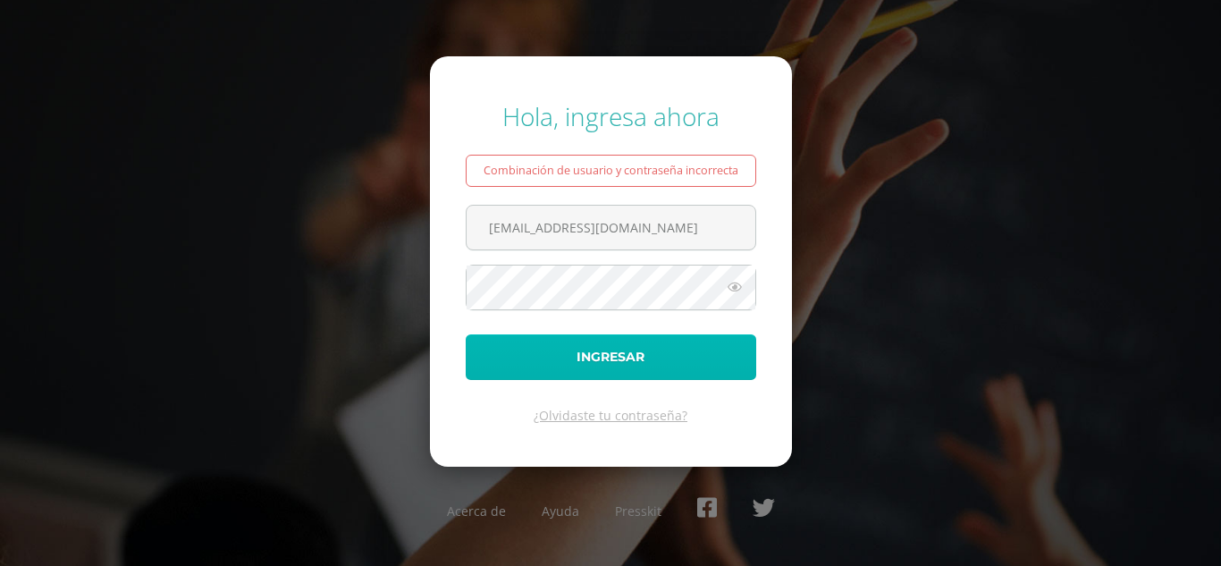
click at [663, 352] on button "Ingresar" at bounding box center [611, 357] width 290 height 46
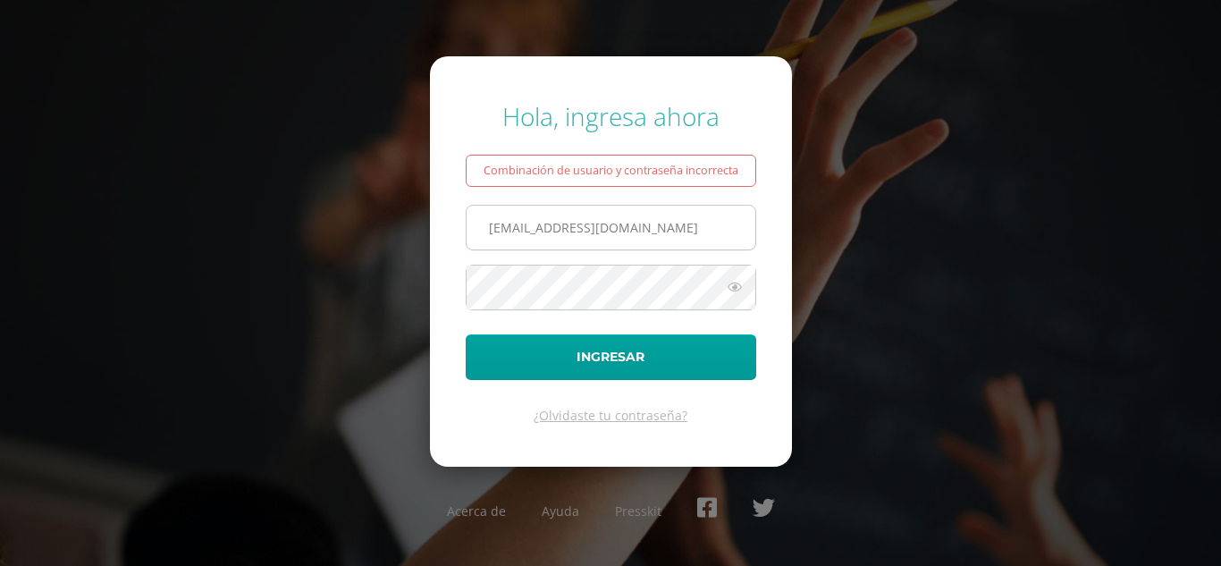
click at [513, 233] on input "682@laestrella.edu.gt" at bounding box center [610, 228] width 289 height 44
type input "681@laestrella.edu.gt"
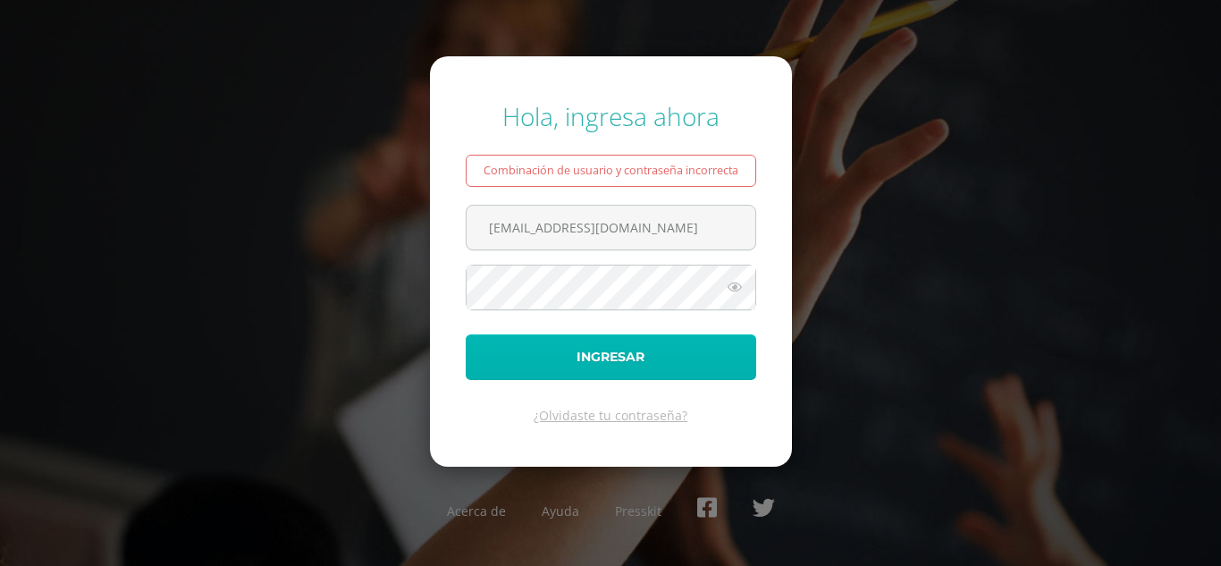
click at [693, 372] on button "Ingresar" at bounding box center [611, 357] width 290 height 46
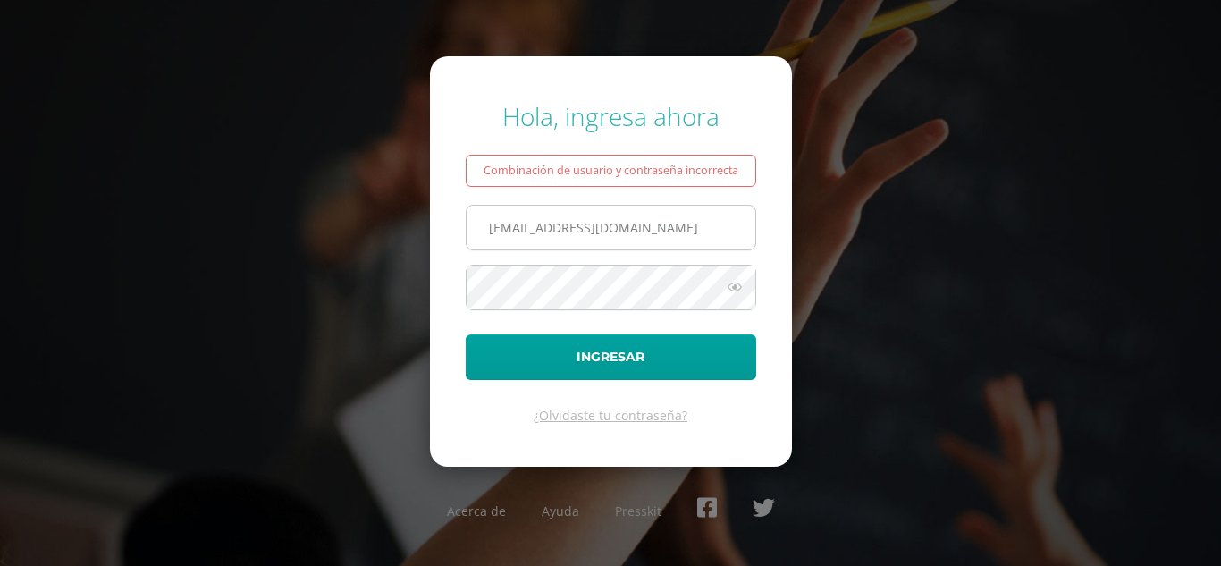
click at [508, 226] on input "681@laestrella.edu.gt" at bounding box center [610, 228] width 289 height 44
type input "[EMAIL_ADDRESS][DOMAIN_NAME]"
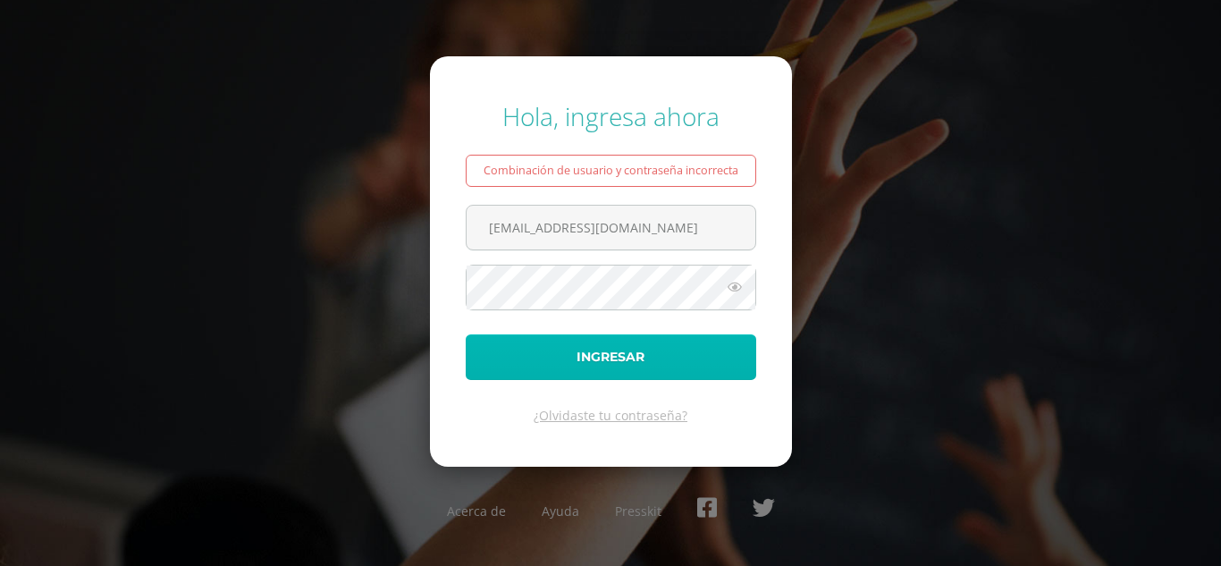
click at [631, 373] on button "Ingresar" at bounding box center [611, 357] width 290 height 46
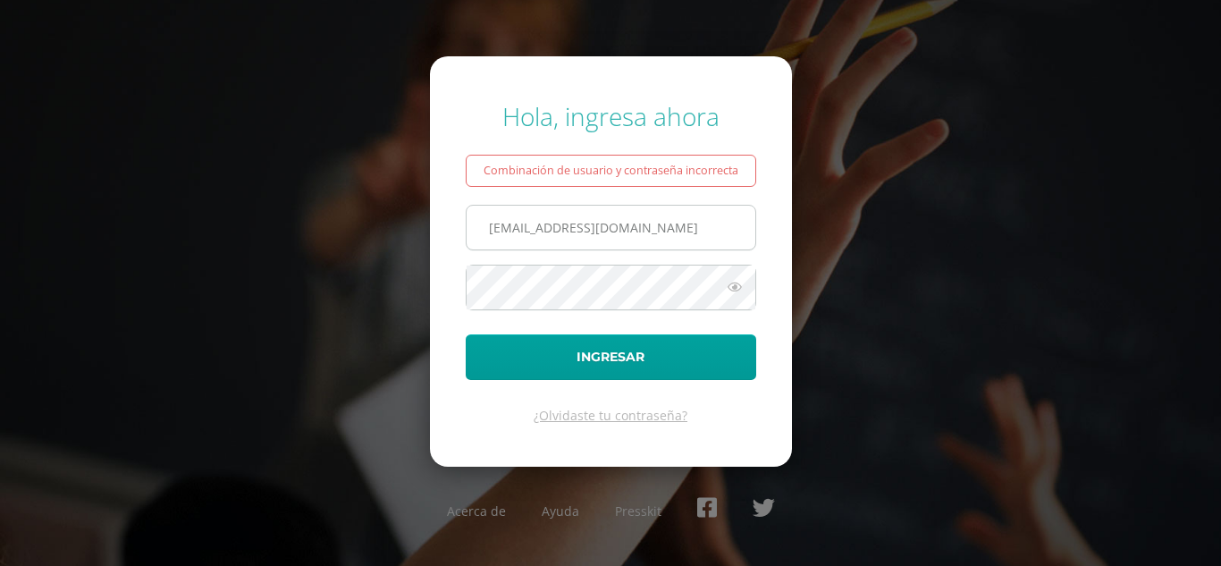
click at [510, 231] on input "[EMAIL_ADDRESS][DOMAIN_NAME]" at bounding box center [610, 228] width 289 height 44
type input "673@laestrella.edu.gt"
click at [824, 248] on div "Hola, ingresa ahora Combinación de usuario y contraseña incorrecta 673@laestrel…" at bounding box center [610, 282] width 1153 height 395
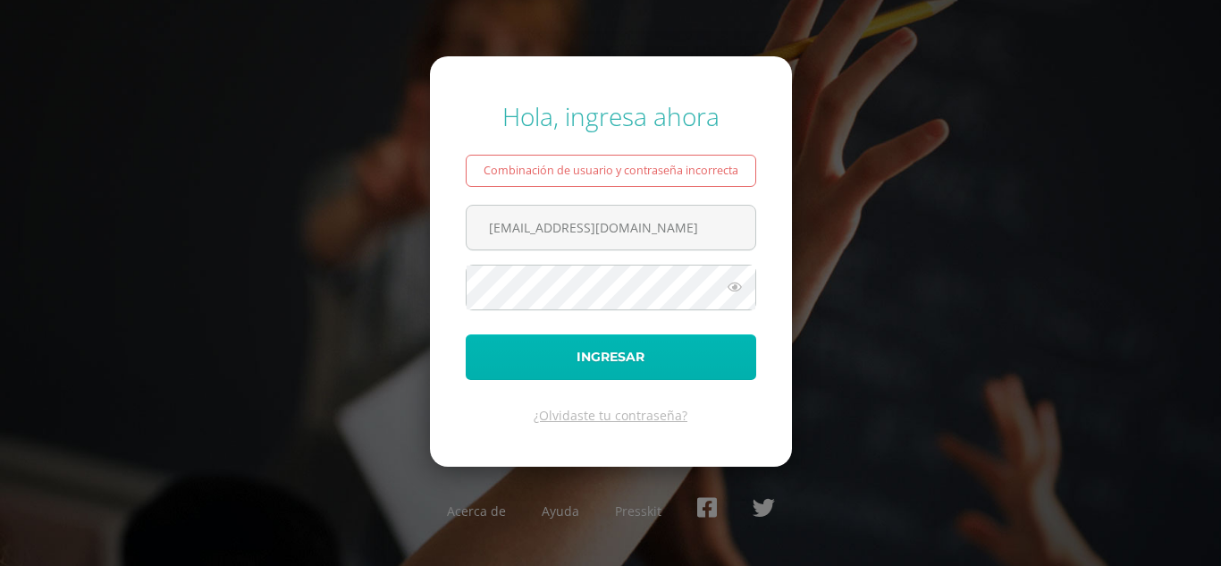
click at [685, 346] on button "Ingresar" at bounding box center [611, 357] width 290 height 46
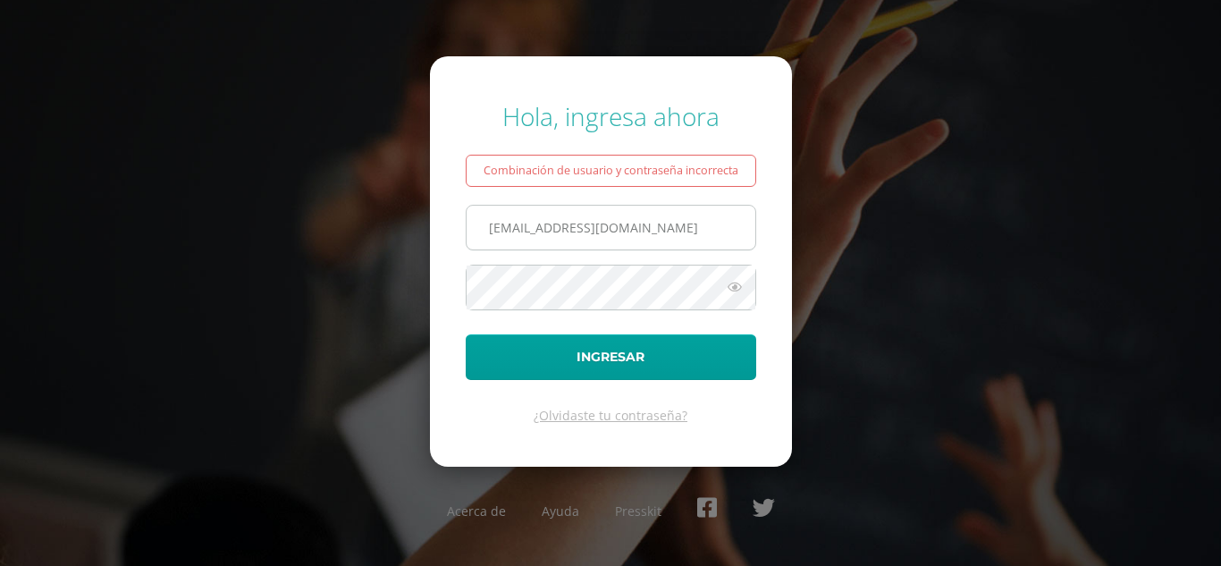
click at [509, 233] on input "[EMAIL_ADDRESS][DOMAIN_NAME]" at bounding box center [610, 228] width 289 height 44
type input "[EMAIL_ADDRESS][DOMAIN_NAME]"
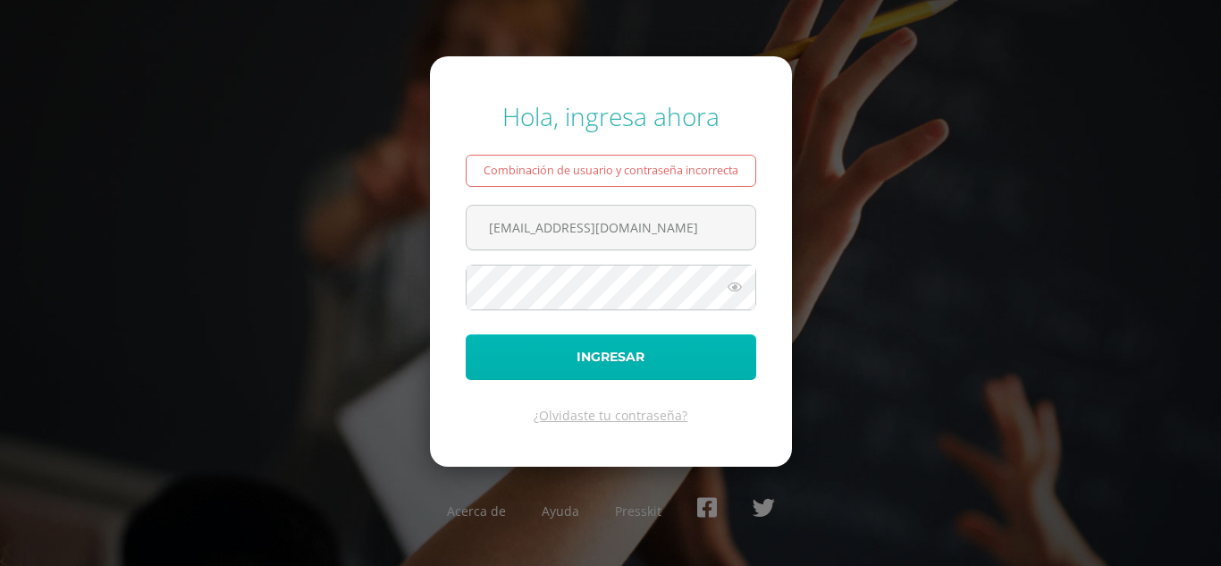
click at [747, 348] on button "Ingresar" at bounding box center [611, 357] width 290 height 46
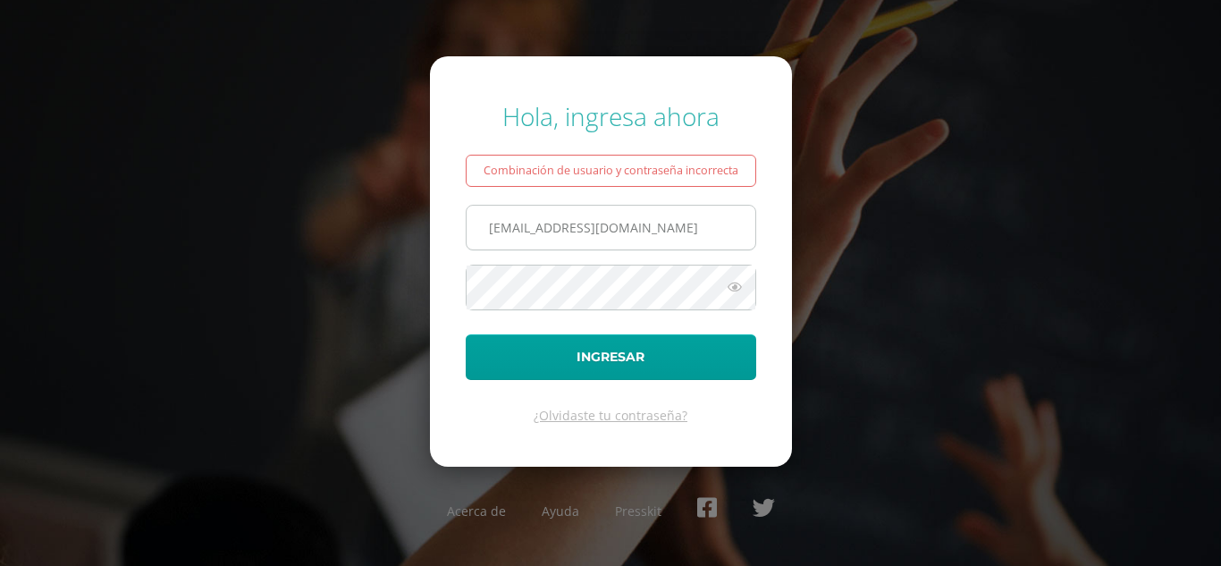
click at [513, 231] on input "672@laestrella.edu.gt" at bounding box center [610, 228] width 289 height 44
type input "671@laestrella.edu.gt"
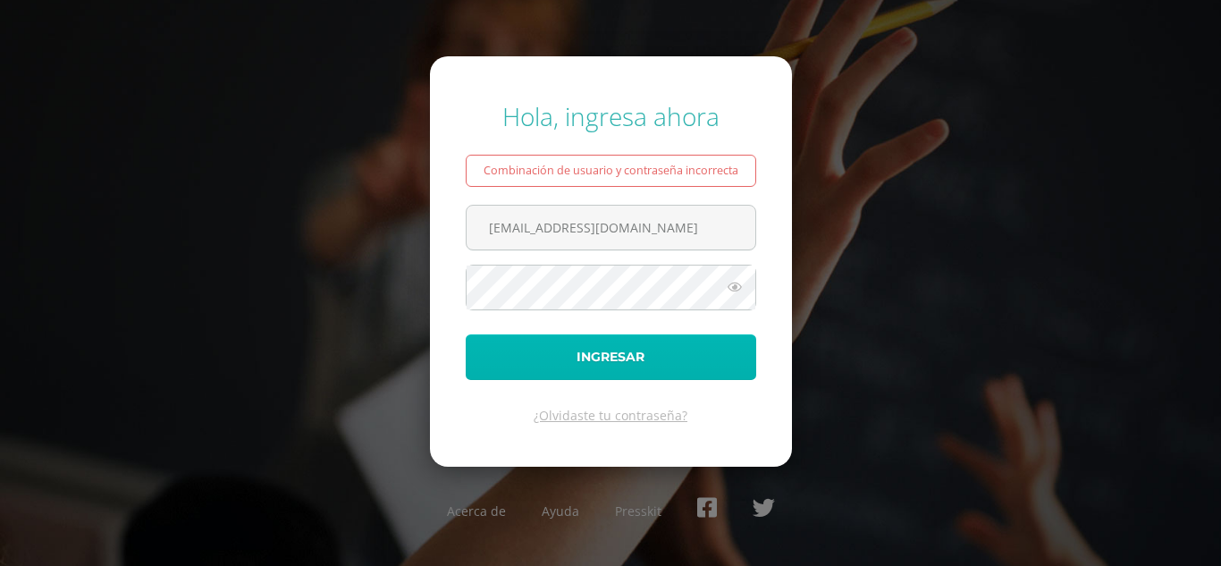
click at [659, 346] on button "Ingresar" at bounding box center [611, 357] width 290 height 46
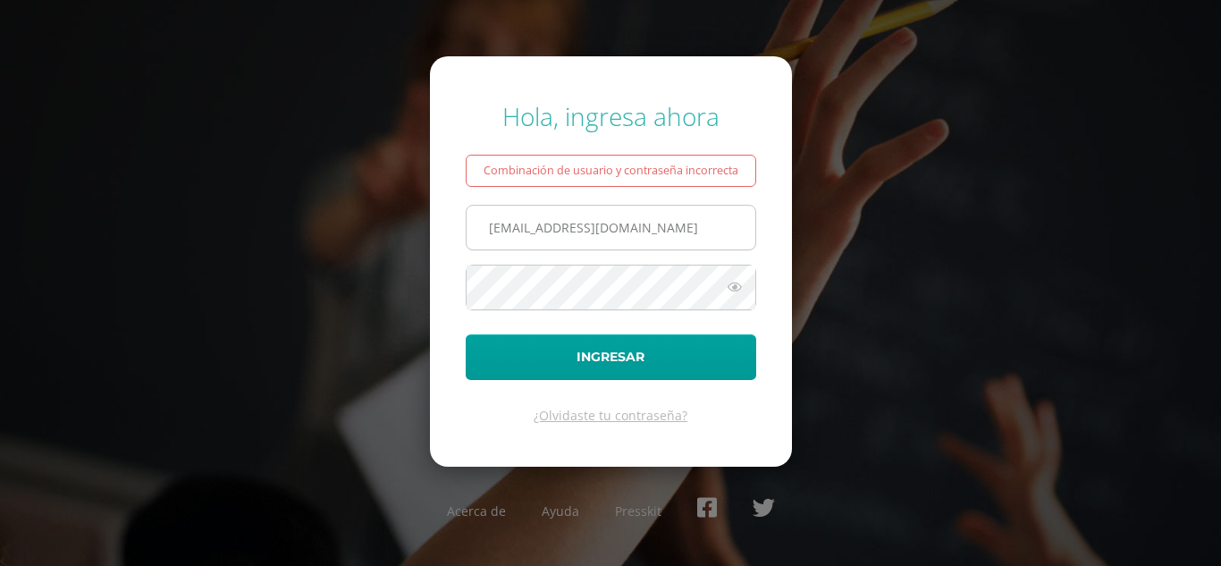
click at [507, 227] on input "671@laestrella.edu.gt" at bounding box center [610, 228] width 289 height 44
type input "[EMAIL_ADDRESS][DOMAIN_NAME]"
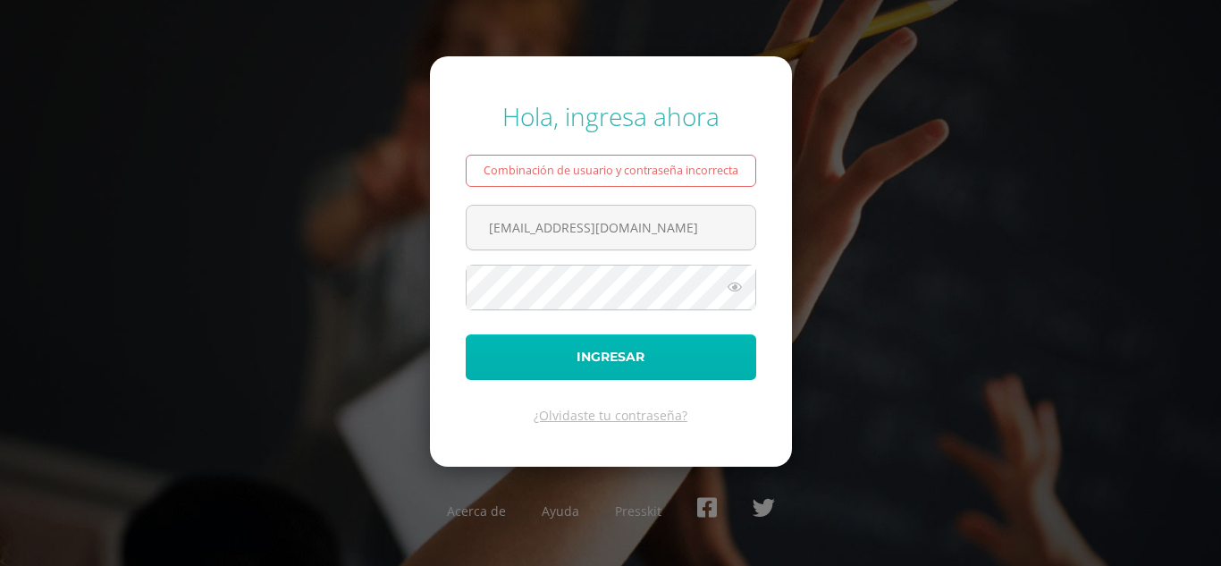
click at [696, 352] on button "Ingresar" at bounding box center [611, 357] width 290 height 46
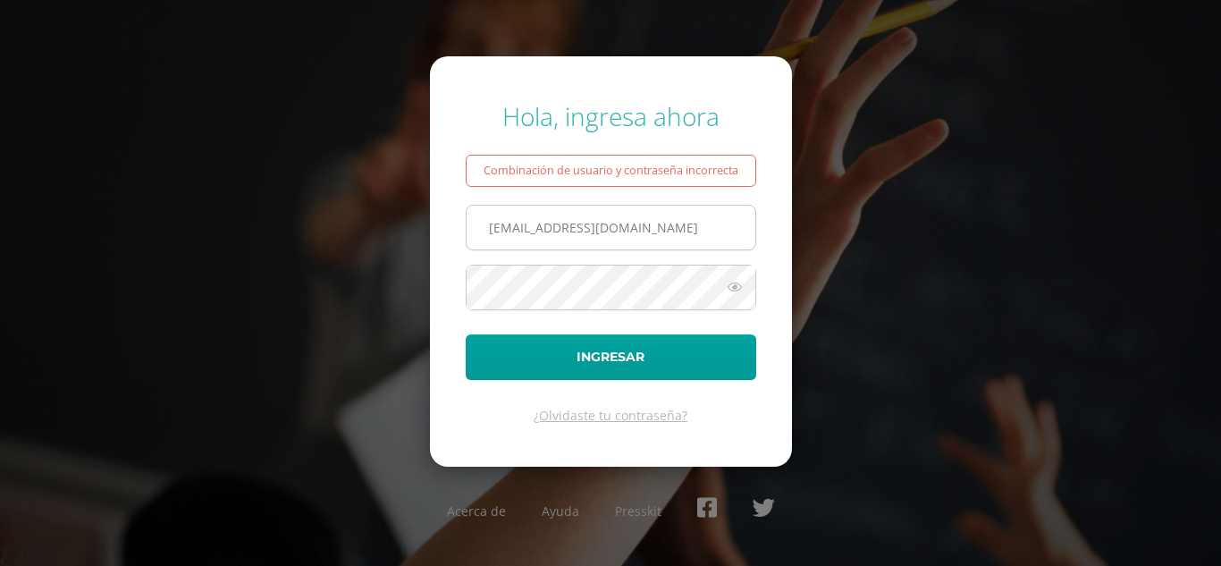
click at [509, 227] on input "[EMAIL_ADDRESS][DOMAIN_NAME]" at bounding box center [610, 228] width 289 height 44
type input "[EMAIL_ADDRESS][DOMAIN_NAME]"
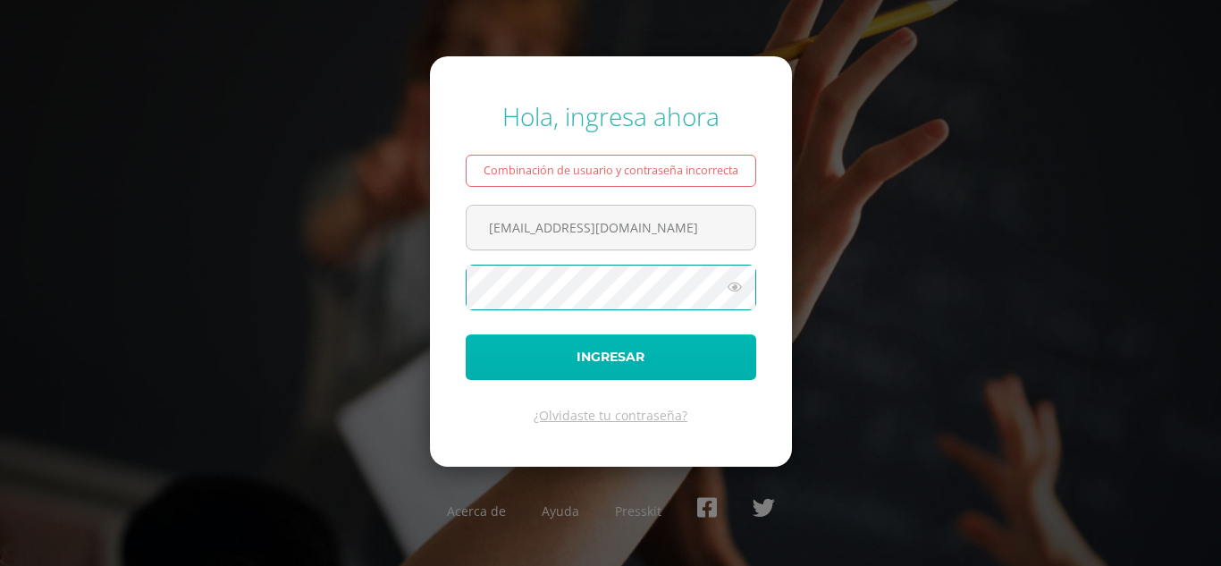
click at [676, 365] on button "Ingresar" at bounding box center [611, 357] width 290 height 46
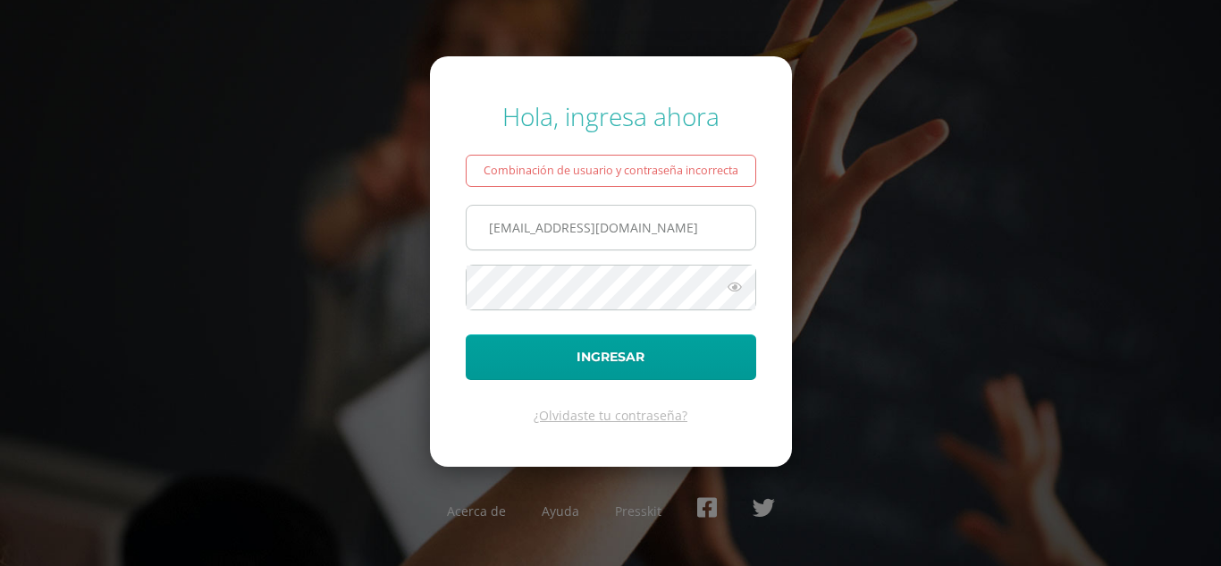
click at [506, 232] on input "663@laestrella.edu.gt" at bounding box center [610, 228] width 289 height 44
type input "[EMAIL_ADDRESS][DOMAIN_NAME]"
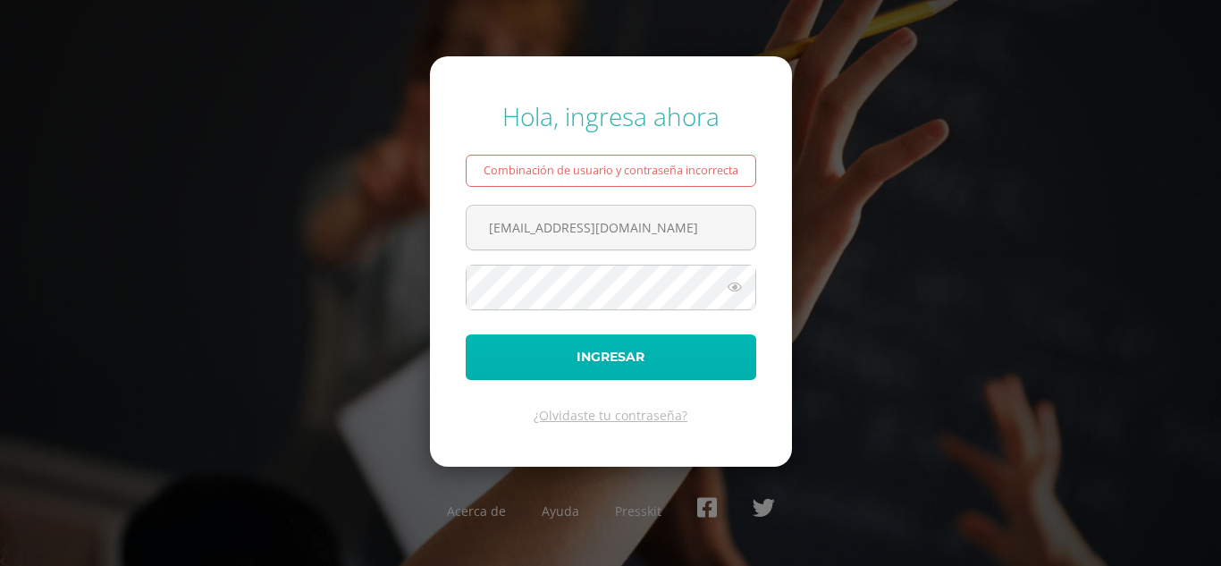
click at [684, 346] on button "Ingresar" at bounding box center [611, 357] width 290 height 46
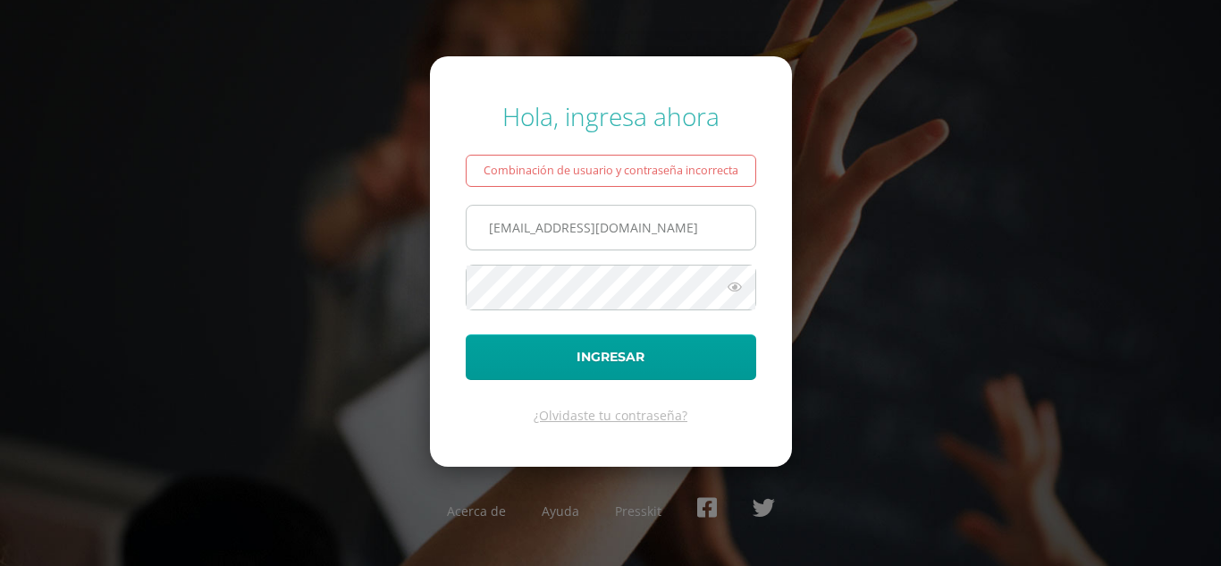
click at [510, 230] on input "[EMAIL_ADDRESS][DOMAIN_NAME]" at bounding box center [610, 228] width 289 height 44
type input "[EMAIL_ADDRESS][DOMAIN_NAME]"
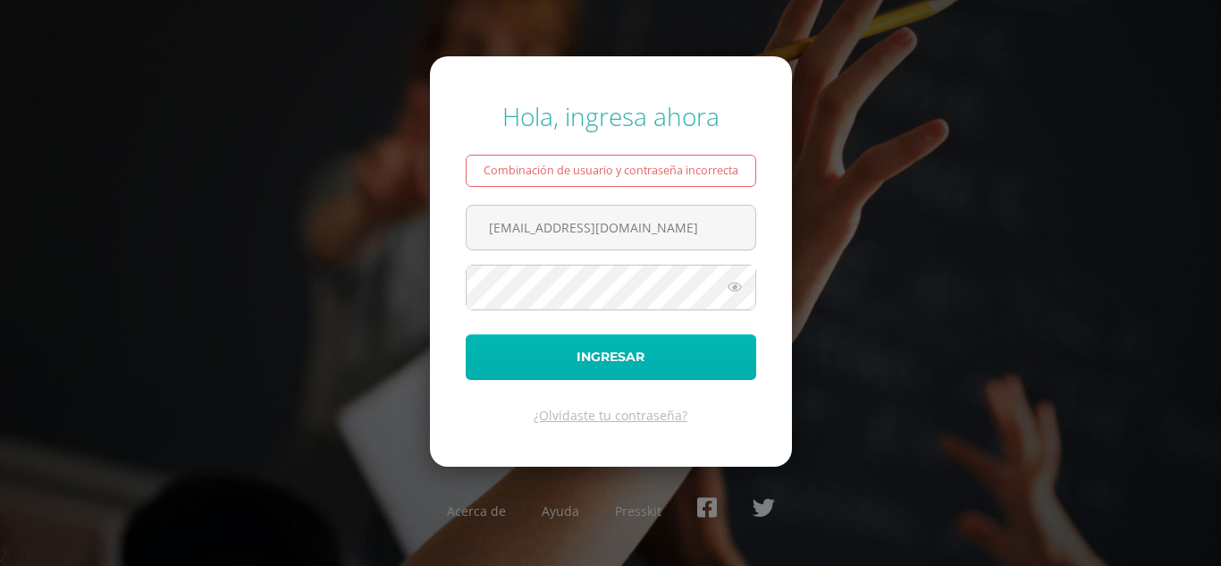
click at [698, 340] on button "Ingresar" at bounding box center [611, 357] width 290 height 46
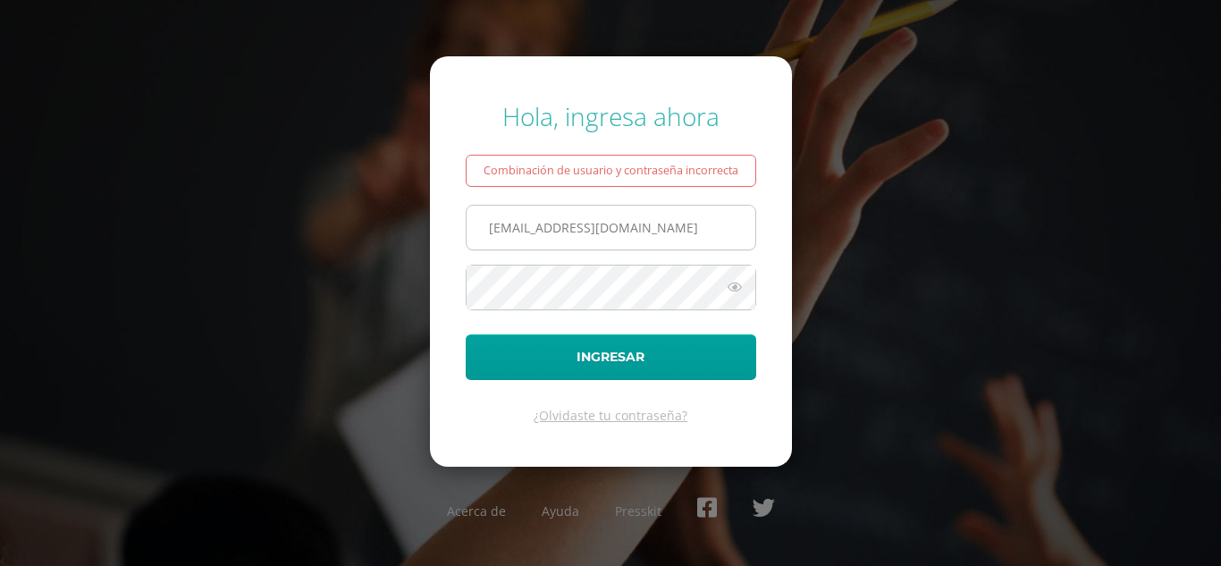
drag, startPoint x: 0, startPoint y: 0, endPoint x: 509, endPoint y: 227, distance: 557.6
click at [509, 227] on input "661@laestrella.edu.gt" at bounding box center [610, 228] width 289 height 44
type input "[EMAIL_ADDRESS][DOMAIN_NAME]"
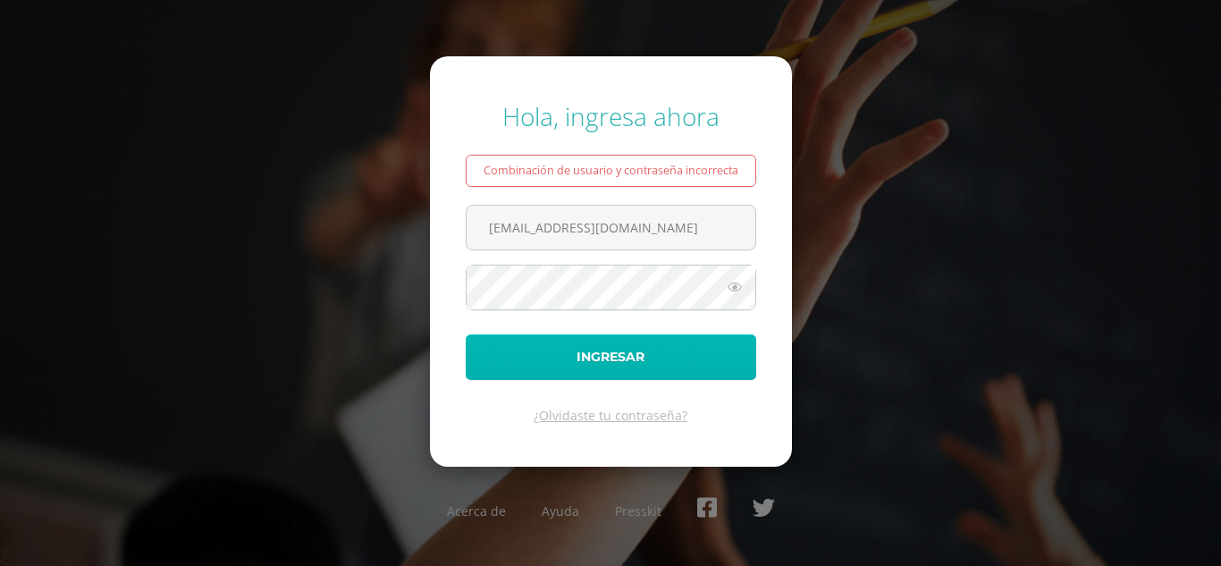
click at [662, 365] on button "Ingresar" at bounding box center [611, 357] width 290 height 46
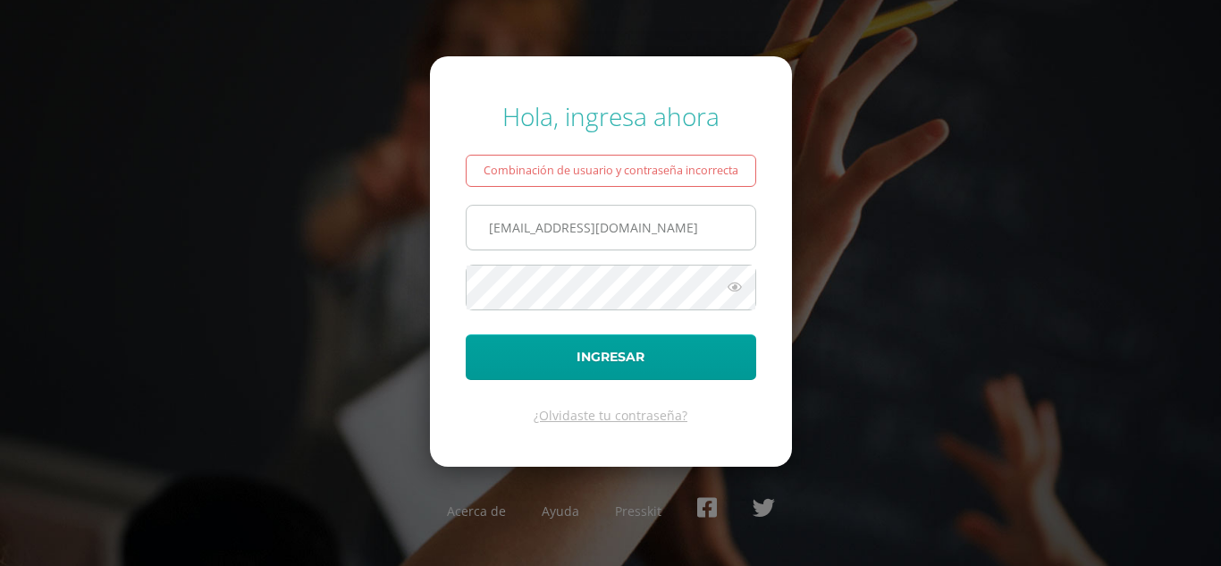
click at [506, 226] on input "[EMAIL_ADDRESS][DOMAIN_NAME]" at bounding box center [610, 228] width 289 height 44
type input "[EMAIL_ADDRESS][DOMAIN_NAME]"
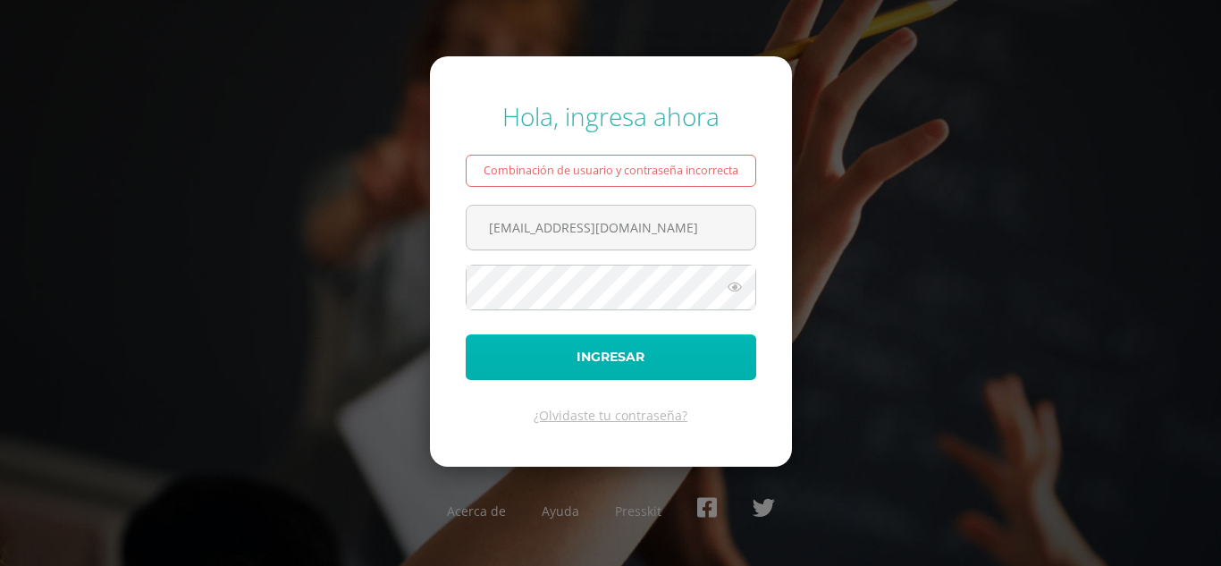
click at [687, 350] on button "Ingresar" at bounding box center [611, 357] width 290 height 46
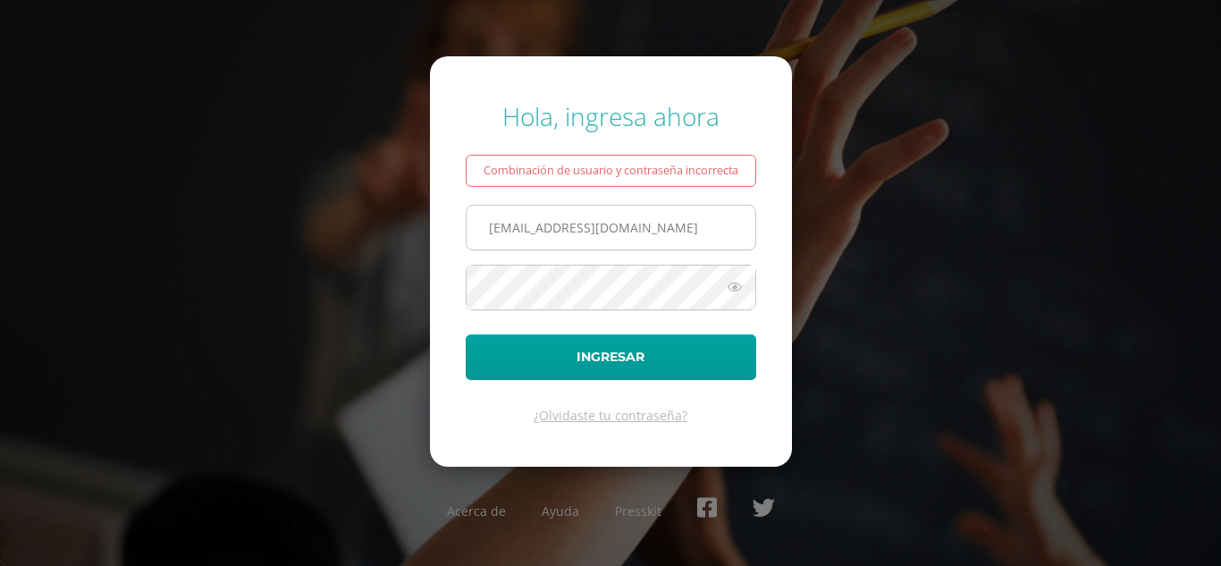
click at [511, 232] on input "653@laestrella.edu.gt" at bounding box center [610, 228] width 289 height 44
type input "652@laestrella.edu.gt"
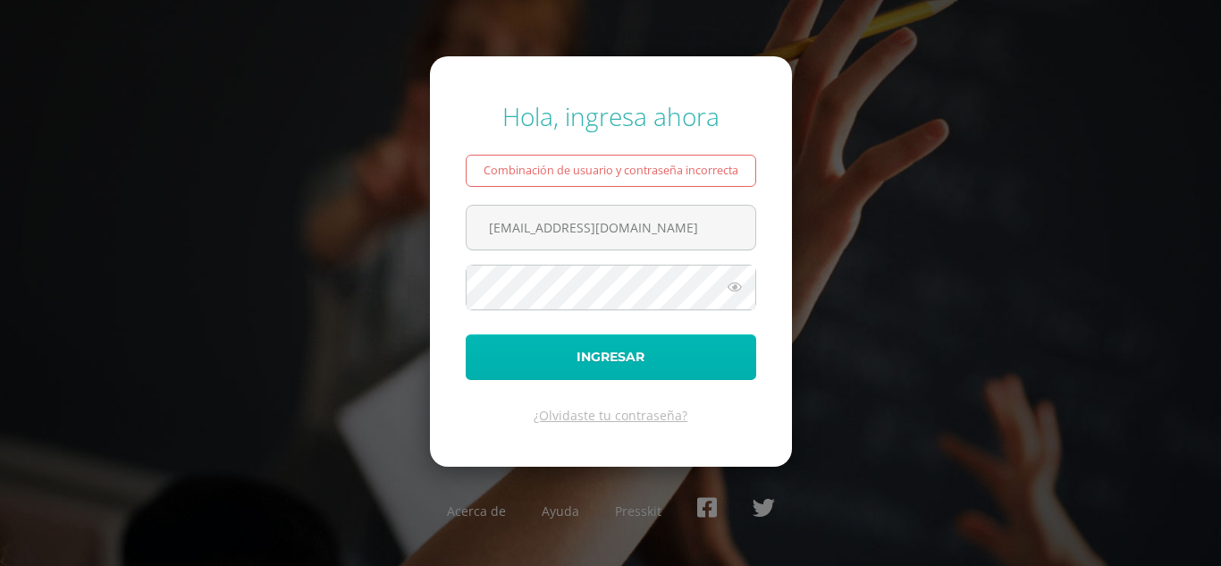
click at [718, 363] on button "Ingresar" at bounding box center [611, 357] width 290 height 46
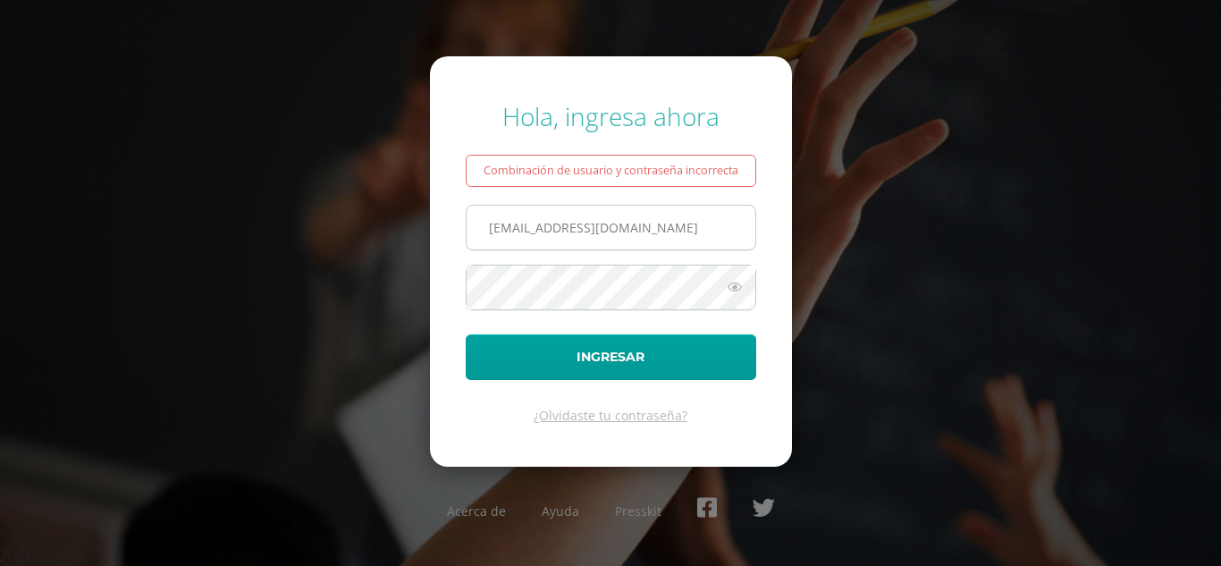
click at [504, 227] on input "652@laestrella.edu.gt" at bounding box center [610, 228] width 289 height 44
type input "651@laestrella.edu.gt"
click at [679, 381] on form "Hola, ingresa ahora Combinación de usuario y contraseña incorrecta 651@laestrel…" at bounding box center [611, 260] width 362 height 409
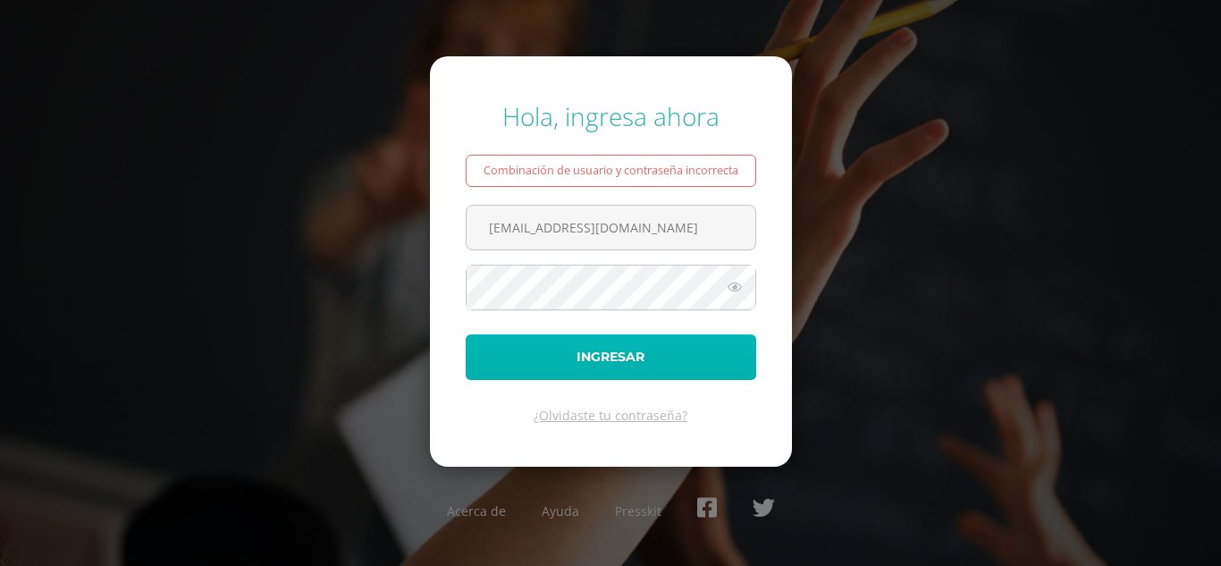
click at [692, 365] on button "Ingresar" at bounding box center [611, 357] width 290 height 46
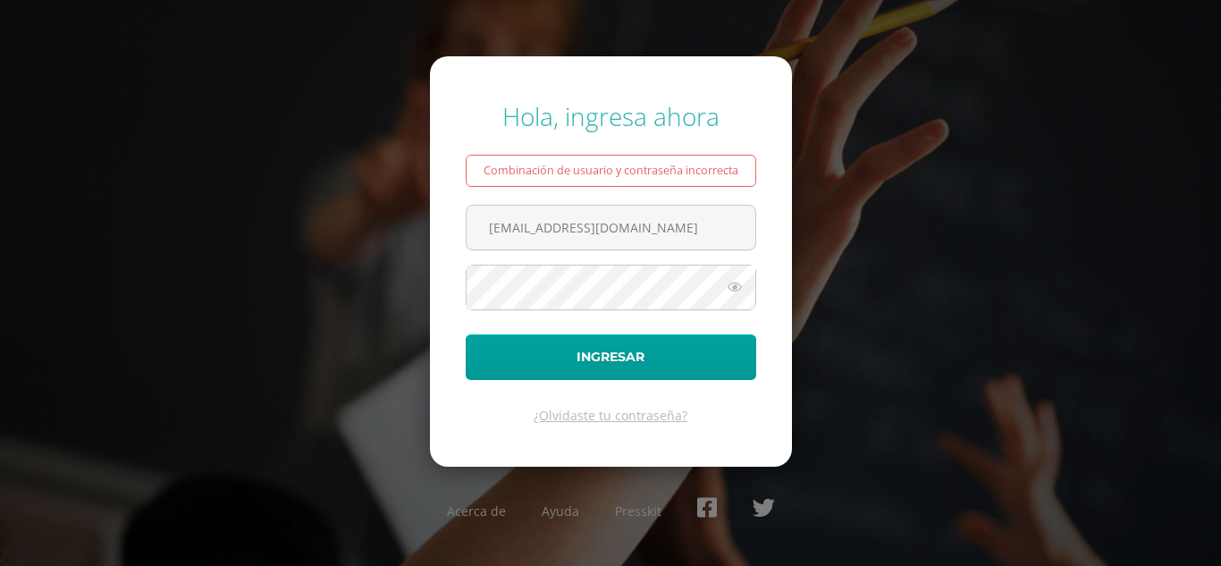
type input "644@laestrella.edu.gt"
click at [952, 328] on div "Hola, ingresa ahora Combinación de usuario y contraseña incorrecta 644@laestrel…" at bounding box center [610, 282] width 1153 height 395
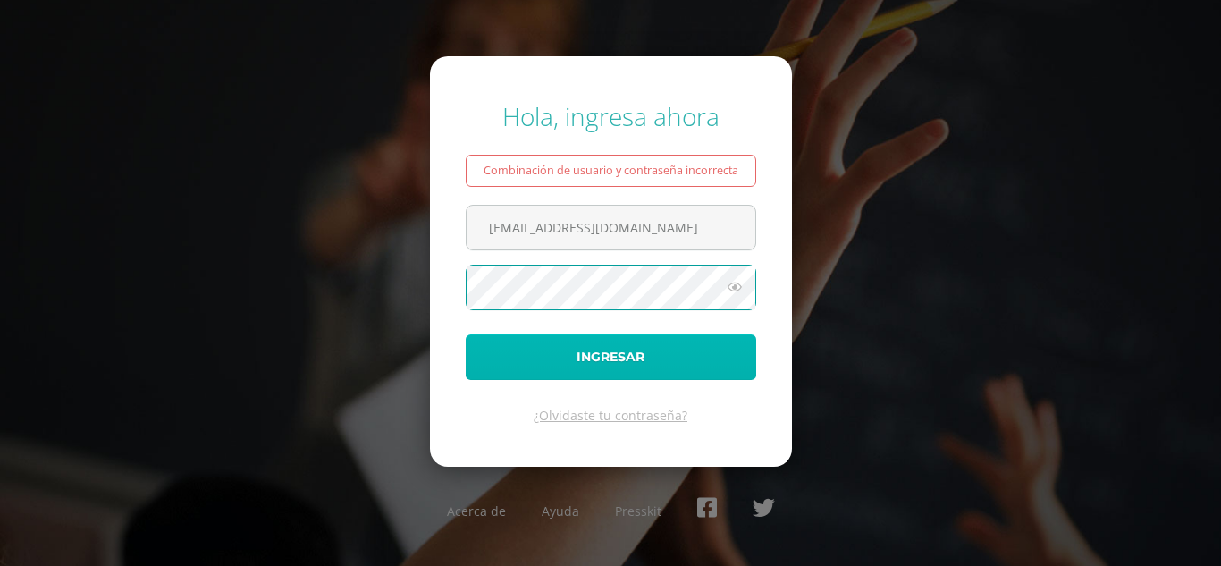
click at [743, 353] on button "Ingresar" at bounding box center [611, 357] width 290 height 46
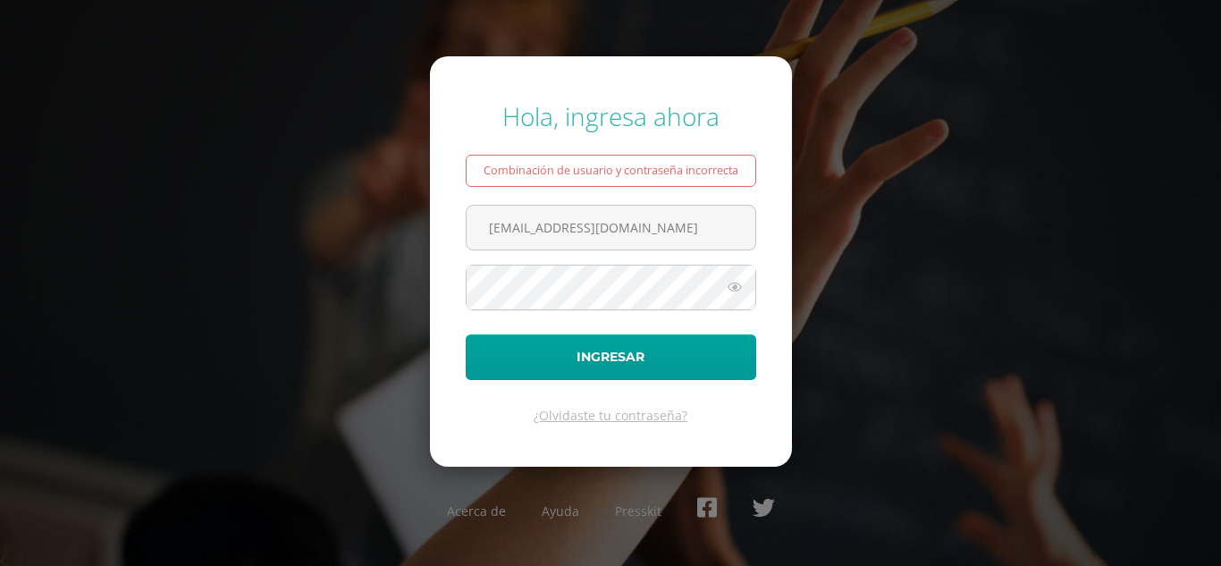
type input "[EMAIL_ADDRESS][DOMAIN_NAME]"
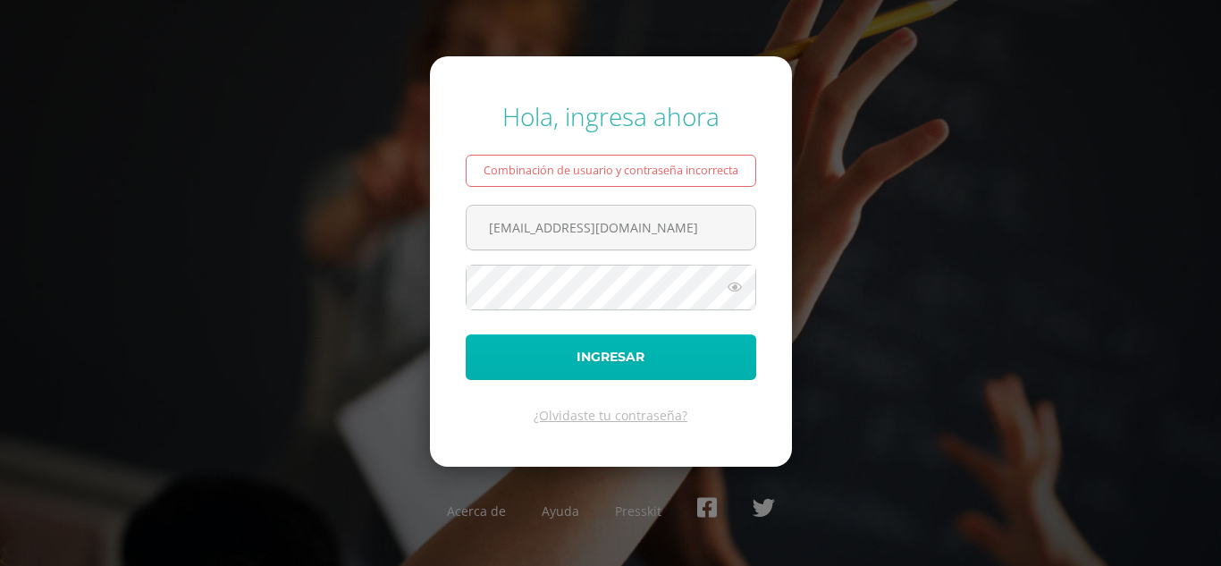
click at [616, 363] on button "Ingresar" at bounding box center [611, 357] width 290 height 46
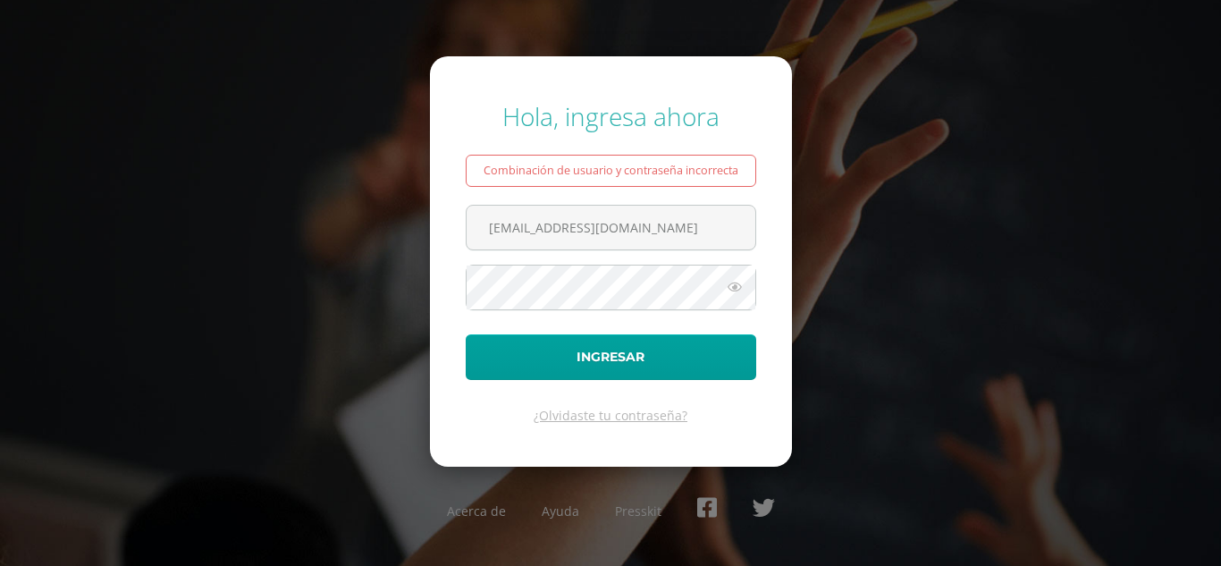
type input "[EMAIL_ADDRESS][DOMAIN_NAME]"
click at [466, 334] on button "Ingresar" at bounding box center [611, 357] width 290 height 46
type input "[EMAIL_ADDRESS][DOMAIN_NAME]"
click at [466, 334] on button "Ingresar" at bounding box center [611, 357] width 290 height 46
click at [508, 230] on input "[EMAIL_ADDRESS][DOMAIN_NAME]" at bounding box center [610, 228] width 289 height 44
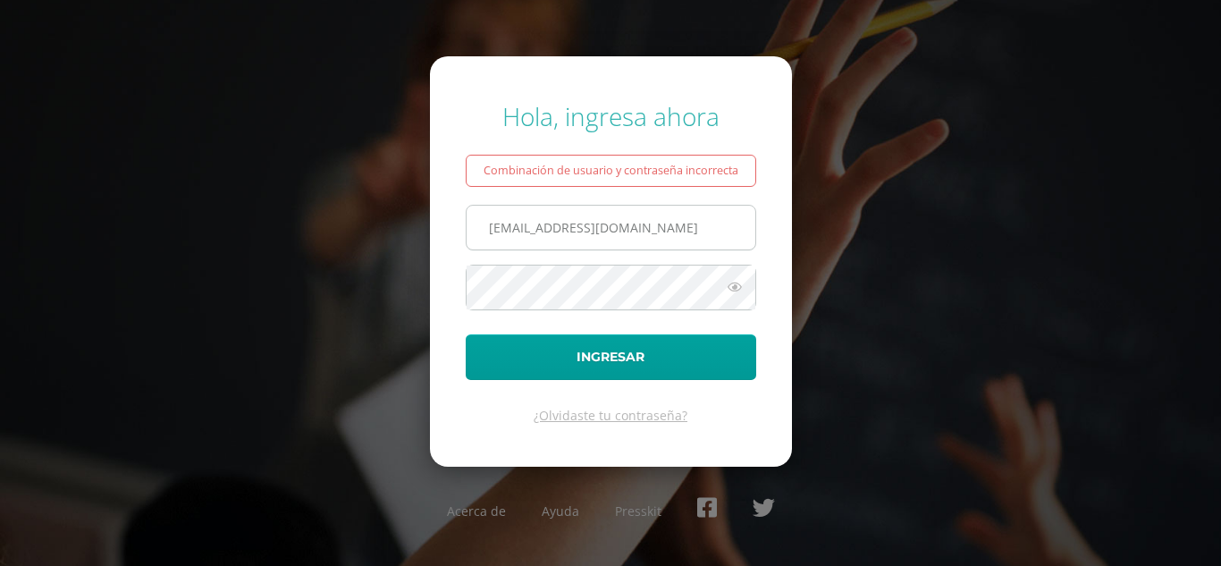
type input "[EMAIL_ADDRESS][DOMAIN_NAME]"
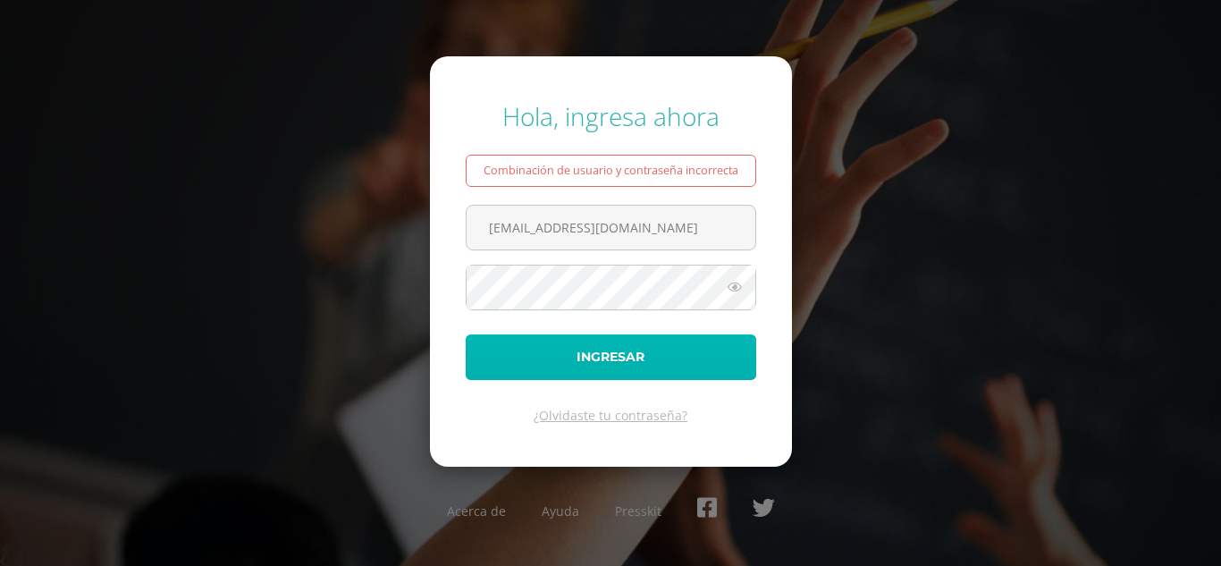
click at [621, 374] on button "Ingresar" at bounding box center [611, 357] width 290 height 46
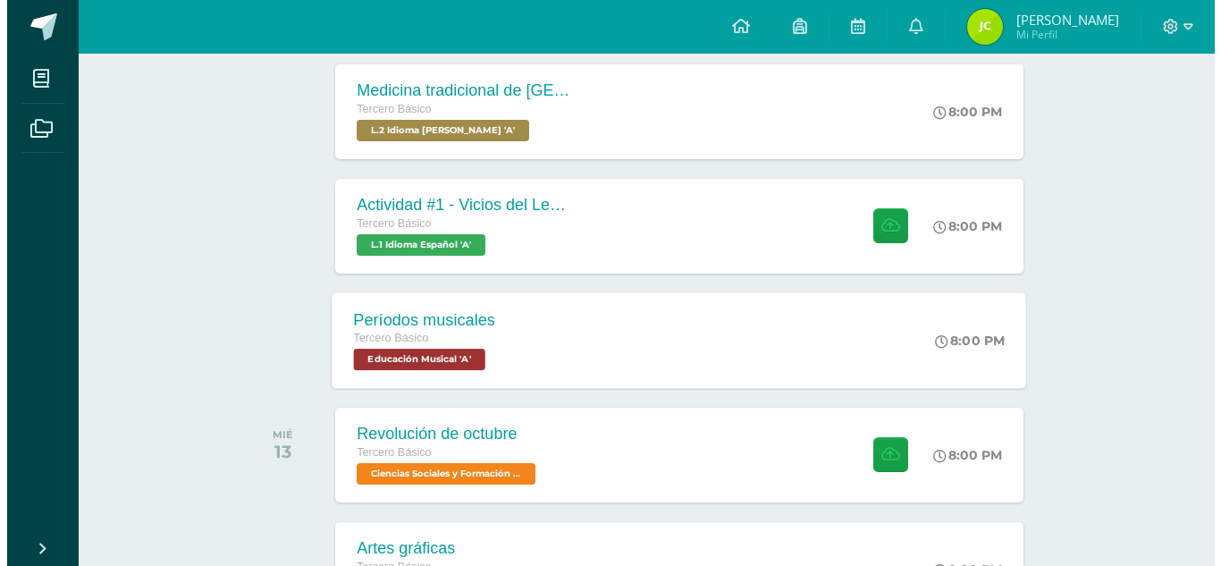
scroll to position [497, 0]
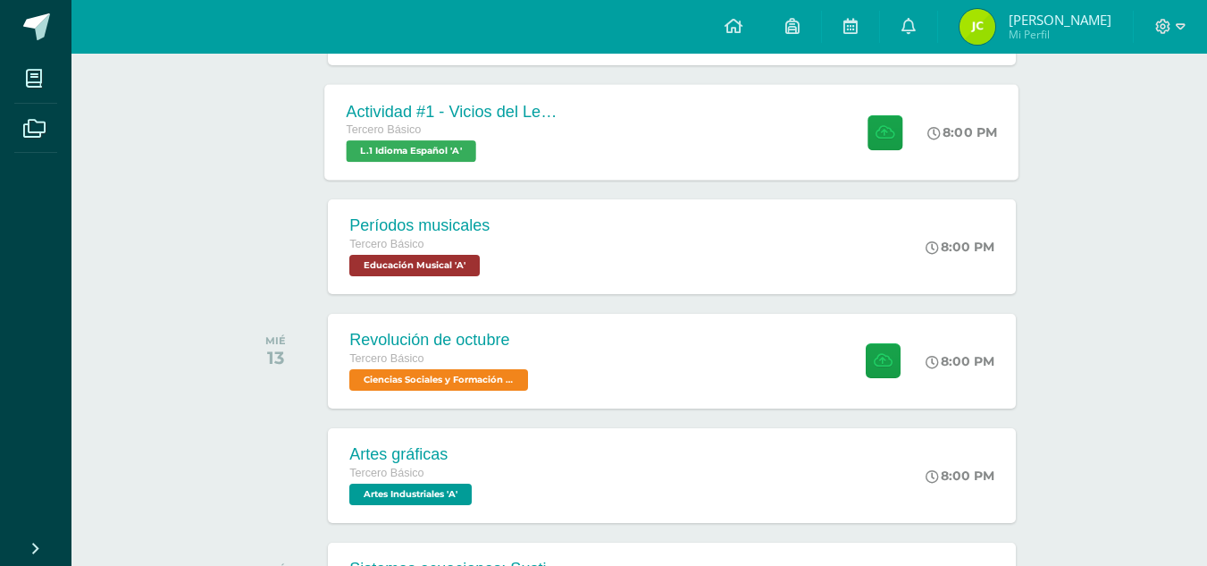
click at [599, 111] on div "Actividad #1 - Vicios del LenguaJe Tercero Básico L.1 Idioma Español 'A' 8:00 P…" at bounding box center [672, 132] width 694 height 96
